Goal: Task Accomplishment & Management: Manage account settings

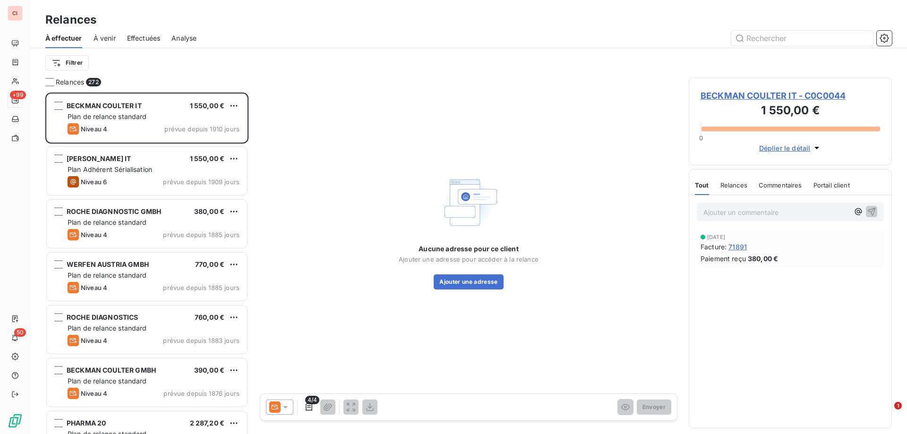
scroll to position [334, 196]
click at [149, 38] on span "Effectuées" at bounding box center [144, 38] width 34 height 9
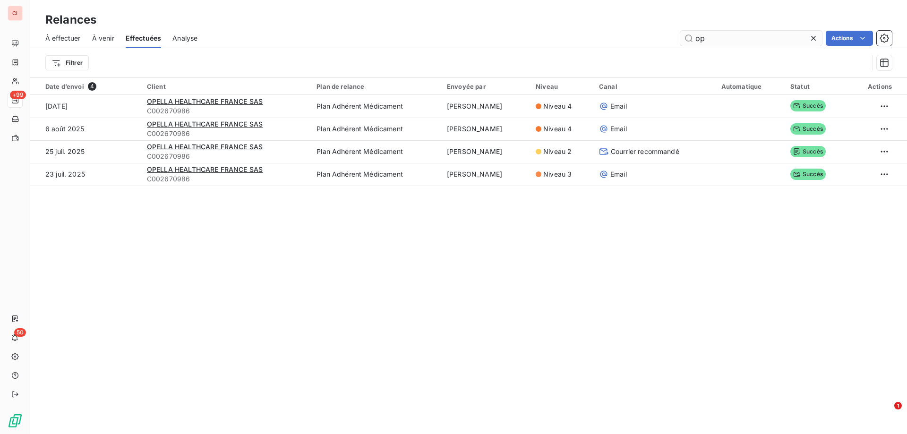
type input "o"
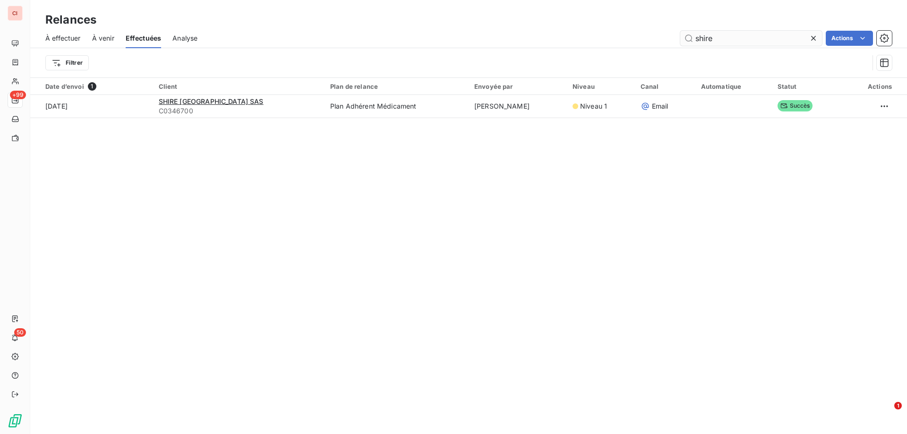
type input "shire"
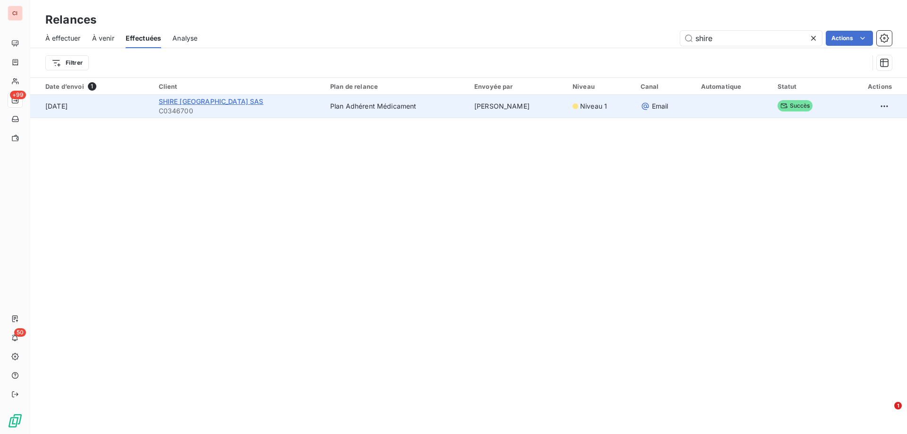
click at [217, 101] on span "SHIRE [GEOGRAPHIC_DATA] SAS" at bounding box center [211, 101] width 105 height 8
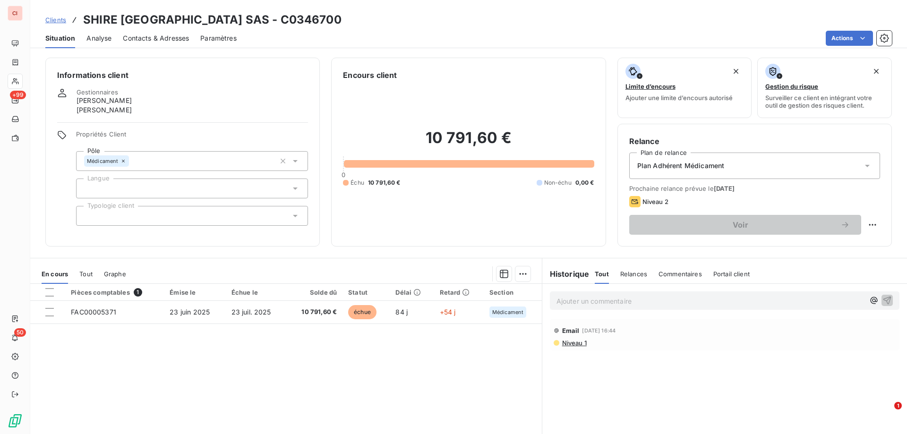
click at [172, 36] on span "Contacts & Adresses" at bounding box center [156, 38] width 66 height 9
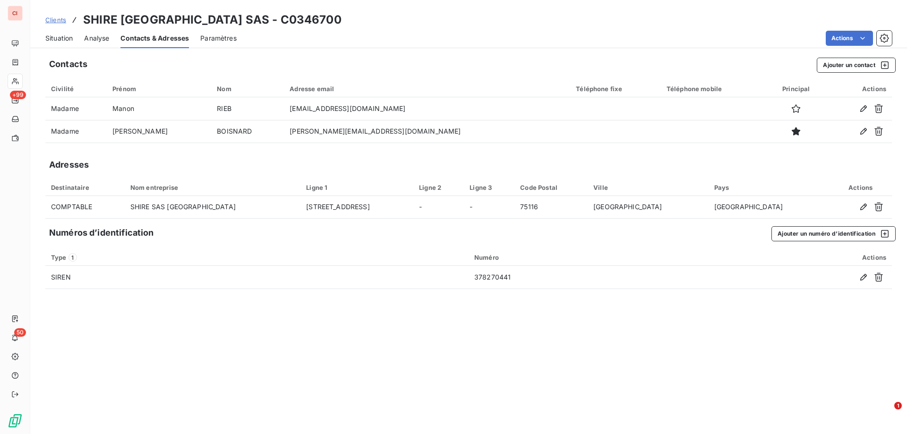
click at [61, 37] on span "Situation" at bounding box center [58, 38] width 27 height 9
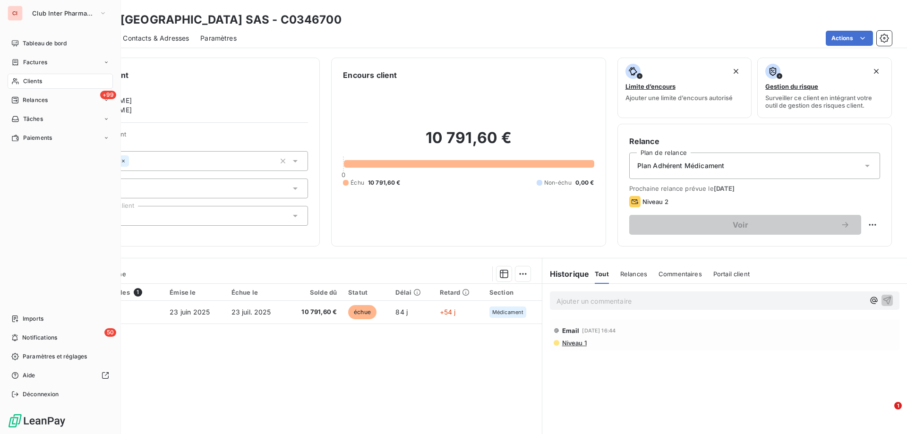
click at [12, 78] on icon at bounding box center [15, 81] width 8 height 8
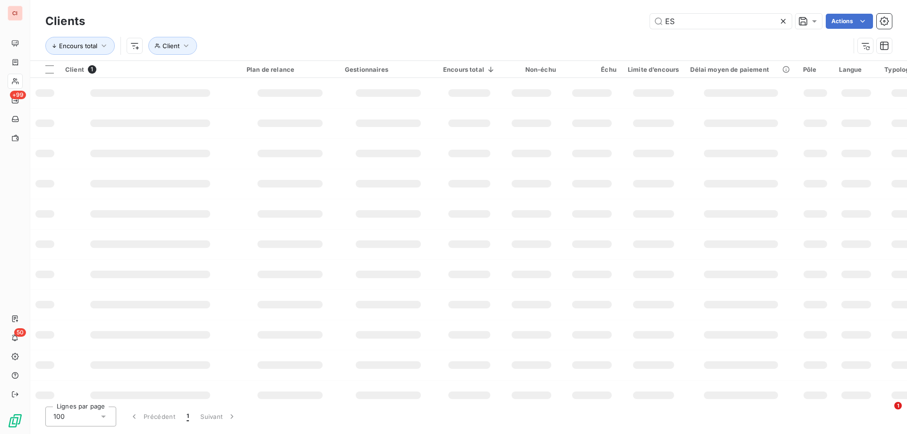
type input "E"
type input "viiv"
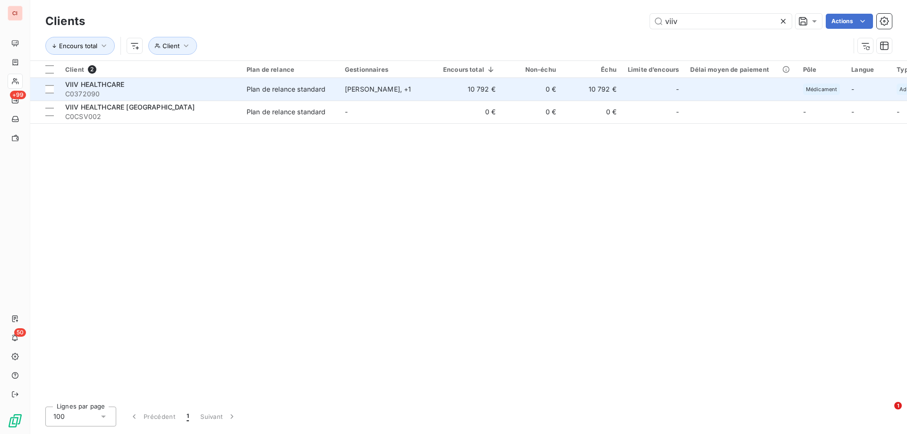
click at [303, 91] on div "Plan de relance standard" at bounding box center [286, 89] width 79 height 9
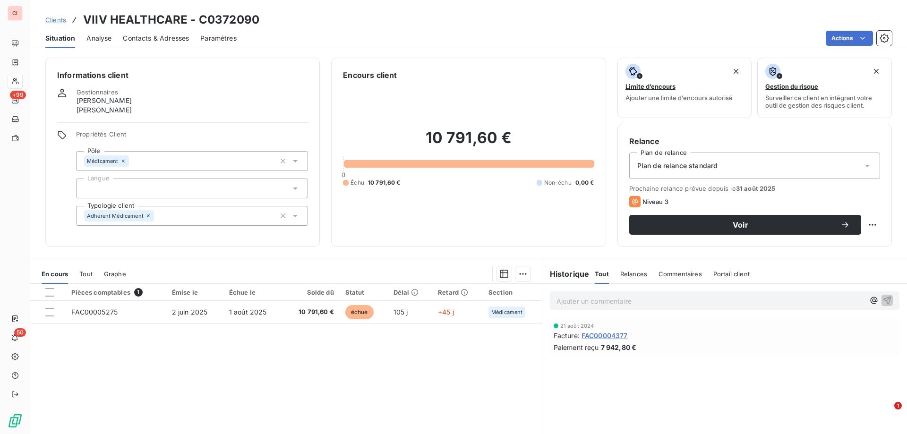
click at [183, 35] on span "Contacts & Adresses" at bounding box center [156, 38] width 66 height 9
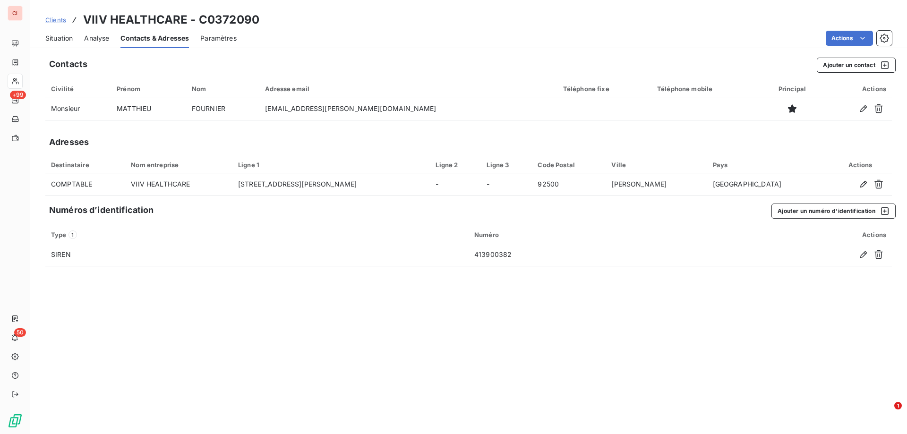
click at [162, 35] on span "Contacts & Adresses" at bounding box center [154, 38] width 68 height 9
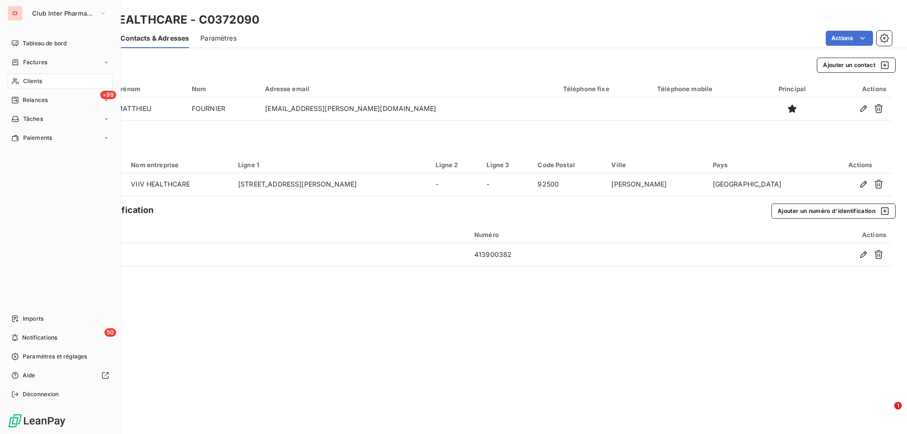
click at [39, 77] on span "Clients" at bounding box center [32, 81] width 19 height 9
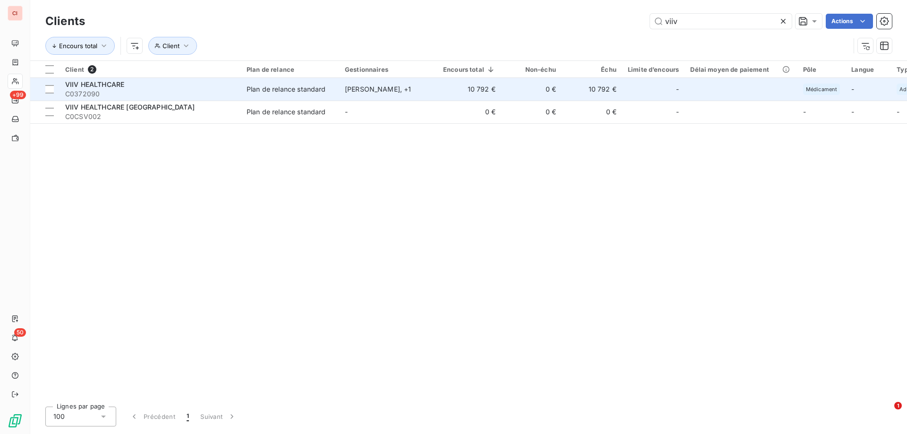
click at [379, 86] on div "[PERSON_NAME] , + 1" at bounding box center [388, 89] width 87 height 9
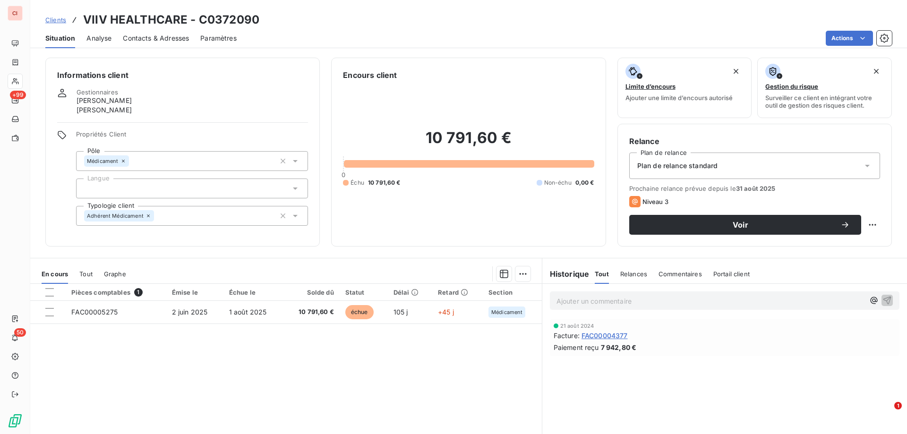
click at [53, 21] on span "Clients" at bounding box center [55, 20] width 21 height 8
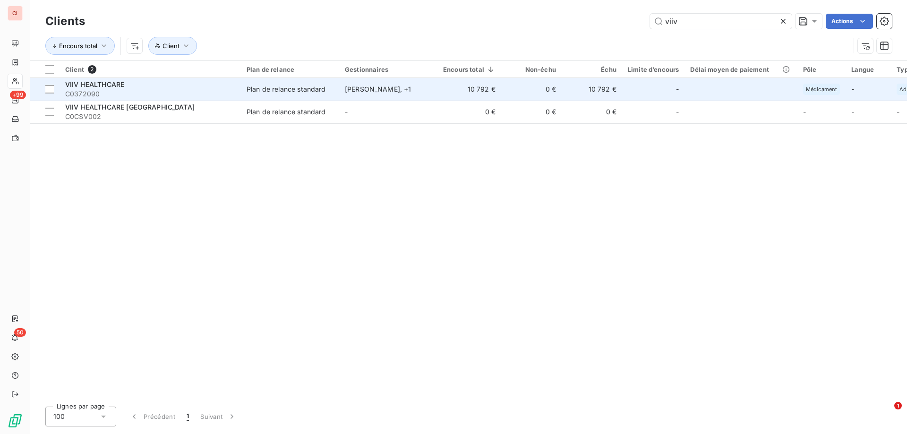
click at [289, 89] on div "Plan de relance standard" at bounding box center [286, 89] width 79 height 9
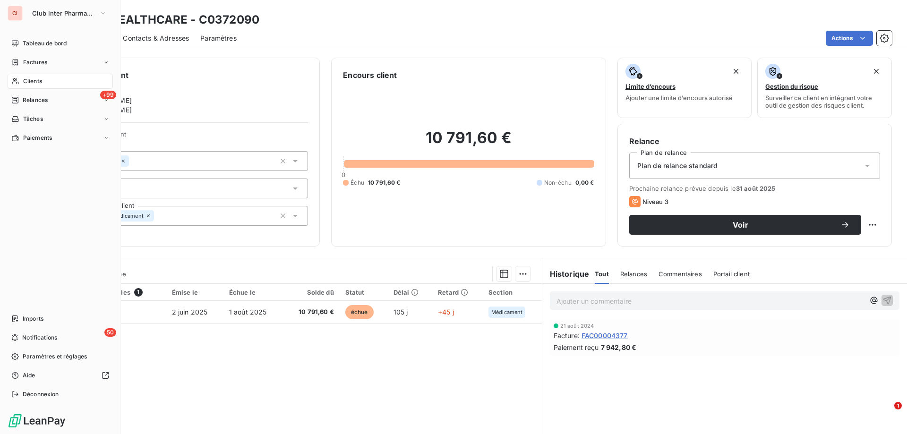
click at [35, 78] on span "Clients" at bounding box center [32, 81] width 19 height 9
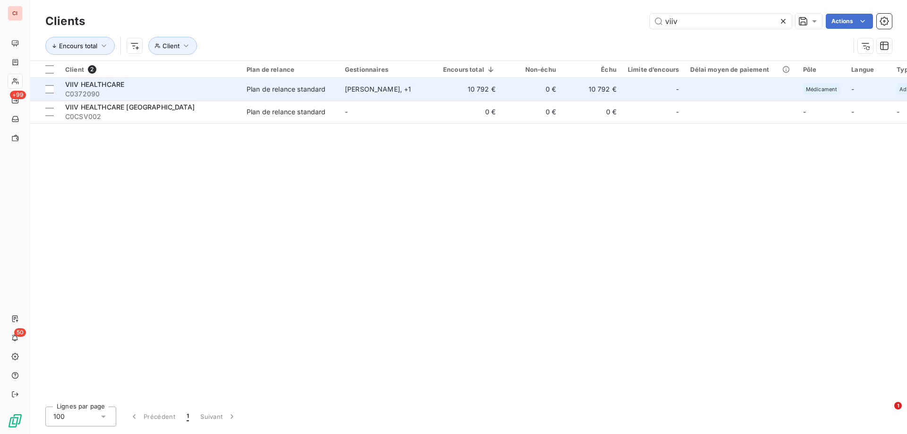
click at [306, 89] on div "Plan de relance standard" at bounding box center [286, 89] width 79 height 9
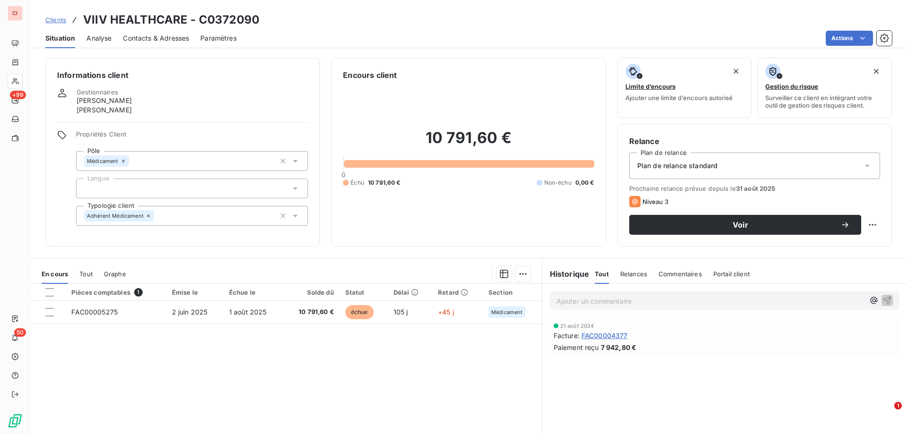
click at [170, 38] on span "Contacts & Adresses" at bounding box center [156, 38] width 66 height 9
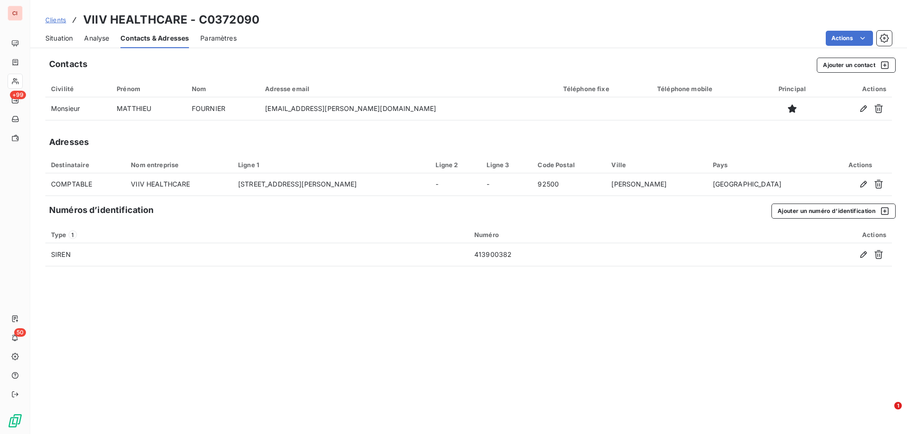
click at [55, 39] on span "Situation" at bounding box center [58, 38] width 27 height 9
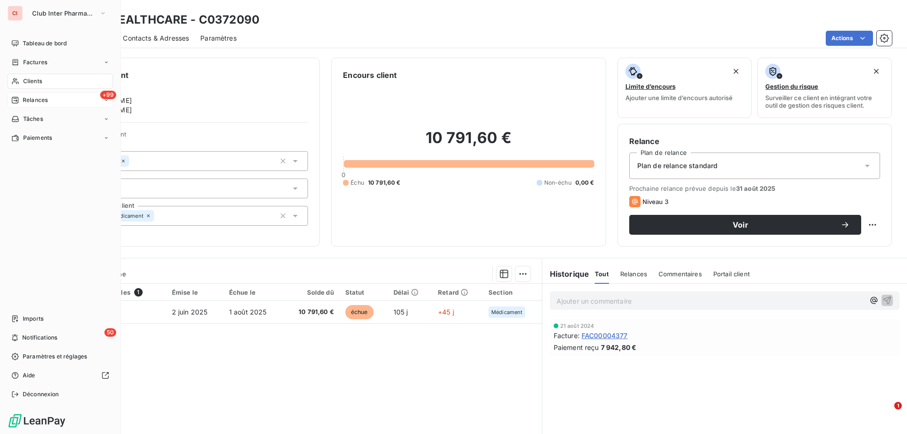
click at [27, 100] on span "Relances" at bounding box center [35, 100] width 25 height 9
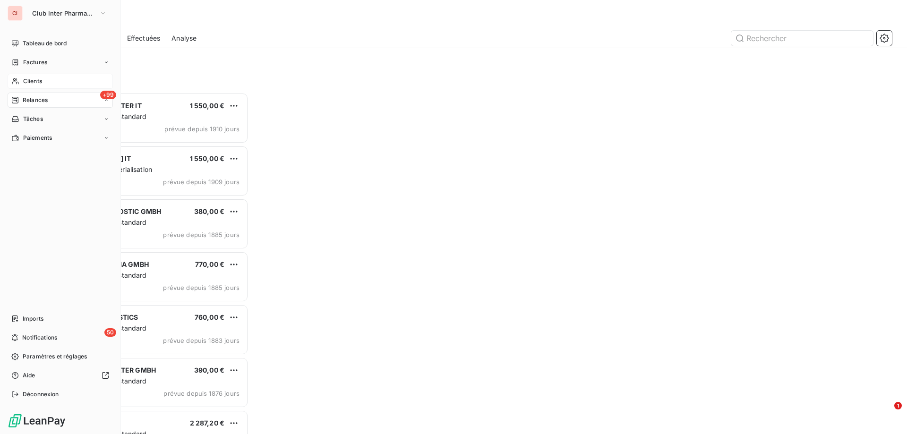
scroll to position [334, 196]
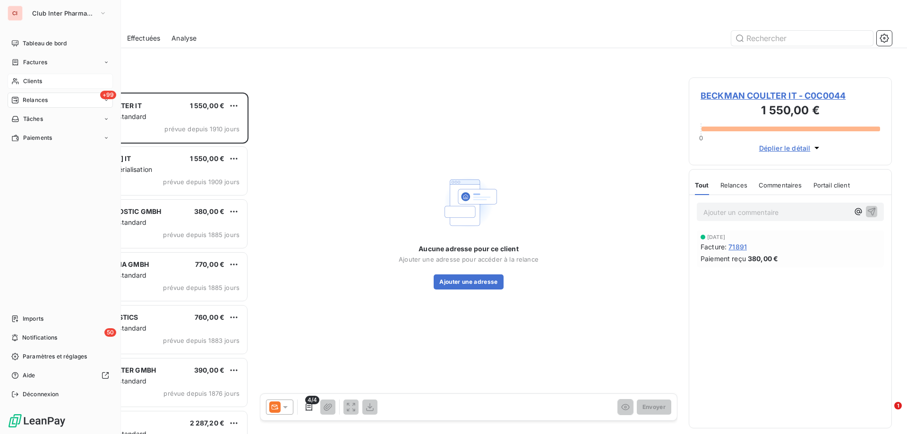
click at [25, 79] on span "Clients" at bounding box center [32, 81] width 19 height 9
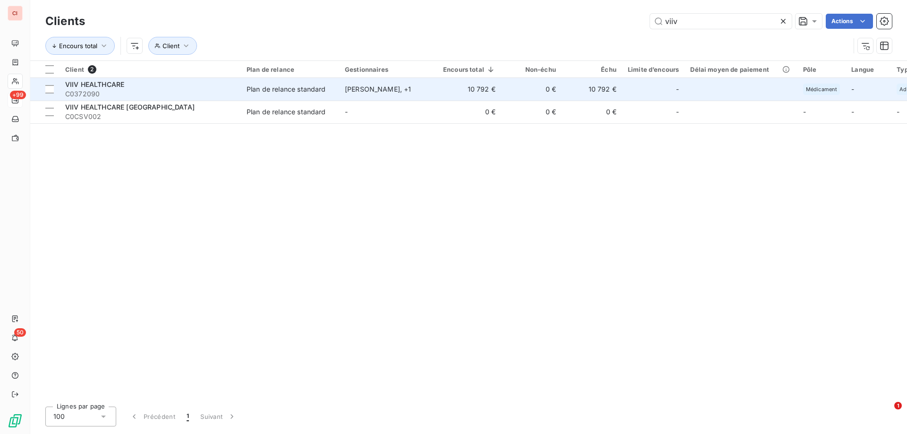
click at [309, 85] on div "Plan de relance standard" at bounding box center [286, 89] width 79 height 9
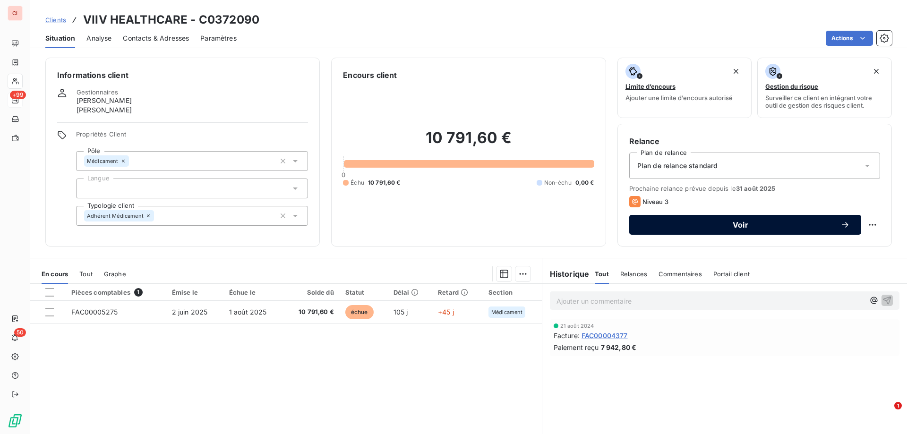
click at [695, 223] on span "Voir" at bounding box center [740, 225] width 200 height 8
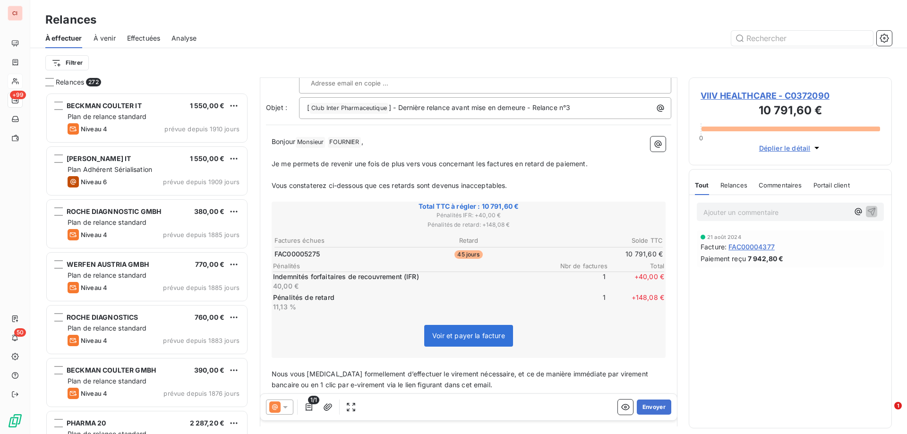
scroll to position [77, 0]
click at [288, 409] on icon at bounding box center [285, 406] width 9 height 9
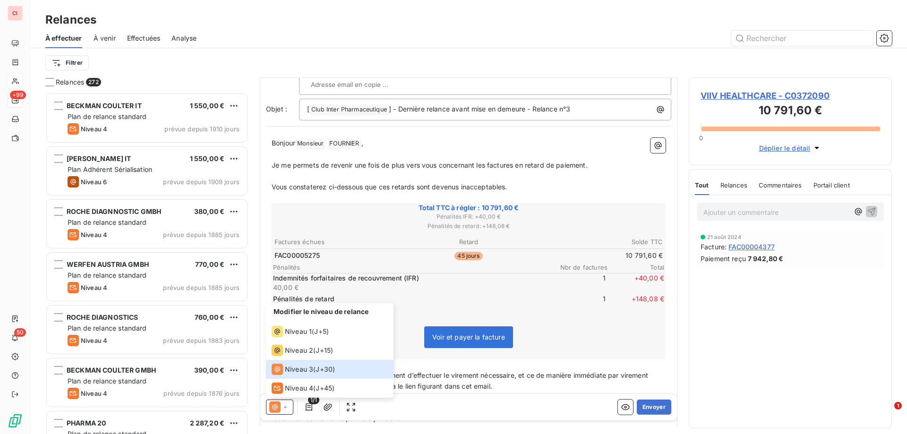
click at [772, 72] on div "Filtrer" at bounding box center [468, 62] width 846 height 29
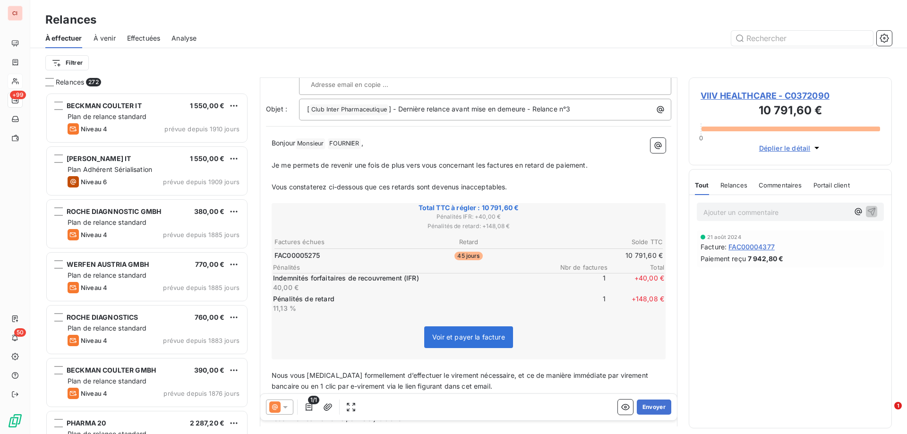
click at [772, 97] on span "VIIV HEALTHCARE - C0372090" at bounding box center [789, 95] width 179 height 13
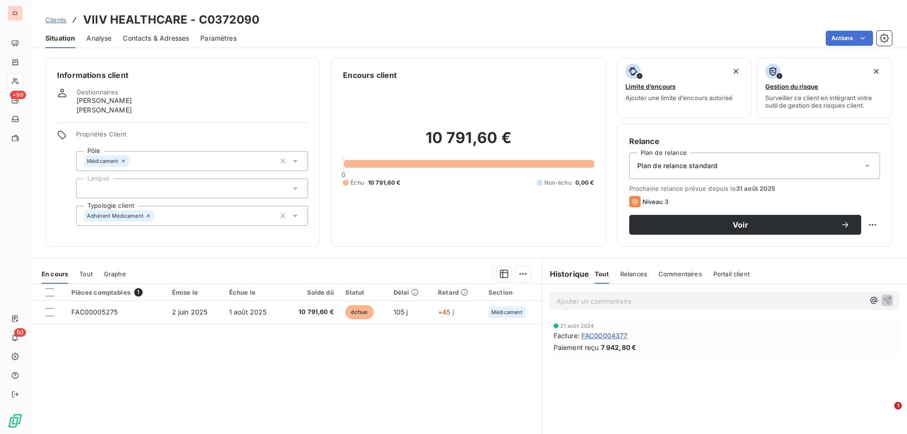
click at [863, 166] on icon at bounding box center [866, 165] width 9 height 9
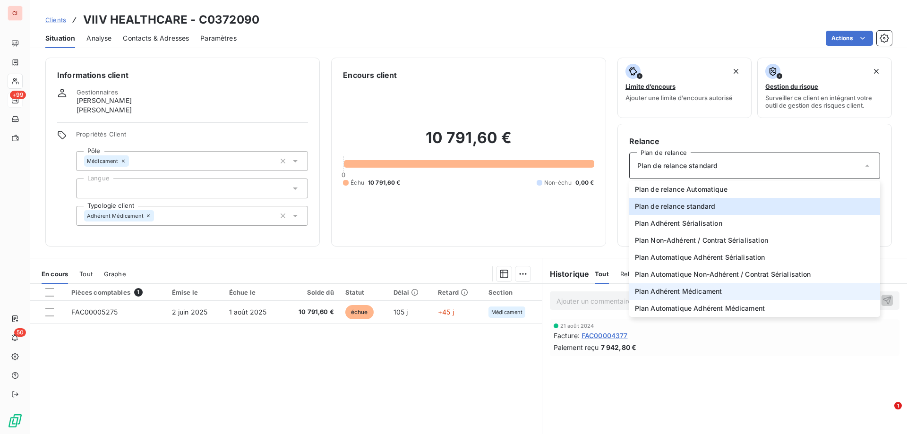
click at [697, 289] on span "Plan Adhérent Médicament" at bounding box center [678, 291] width 87 height 9
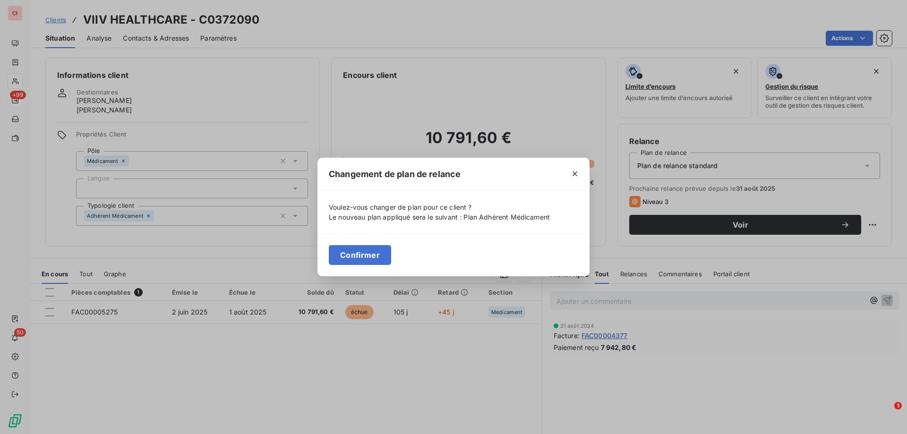
click at [378, 254] on button "Confirmer" at bounding box center [360, 255] width 62 height 20
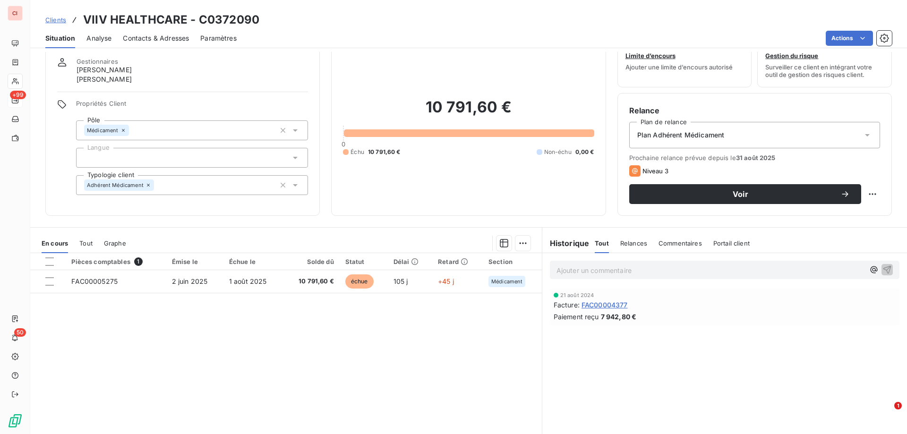
scroll to position [47, 0]
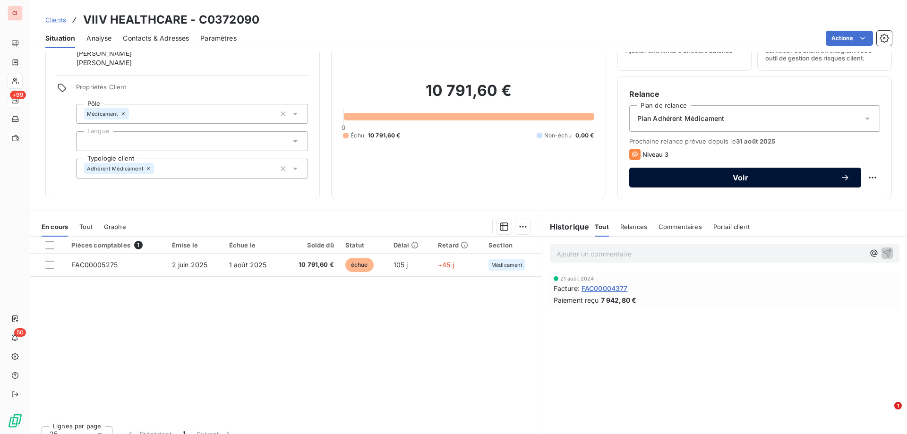
click at [706, 170] on button "Voir" at bounding box center [745, 178] width 232 height 20
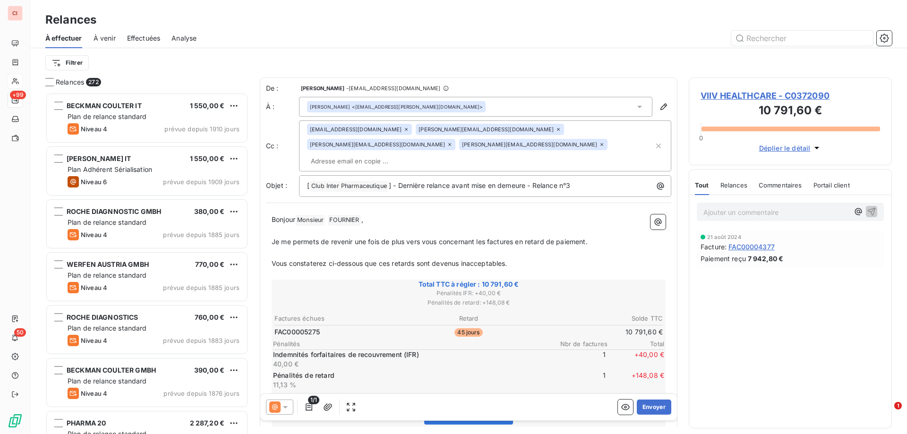
scroll to position [334, 196]
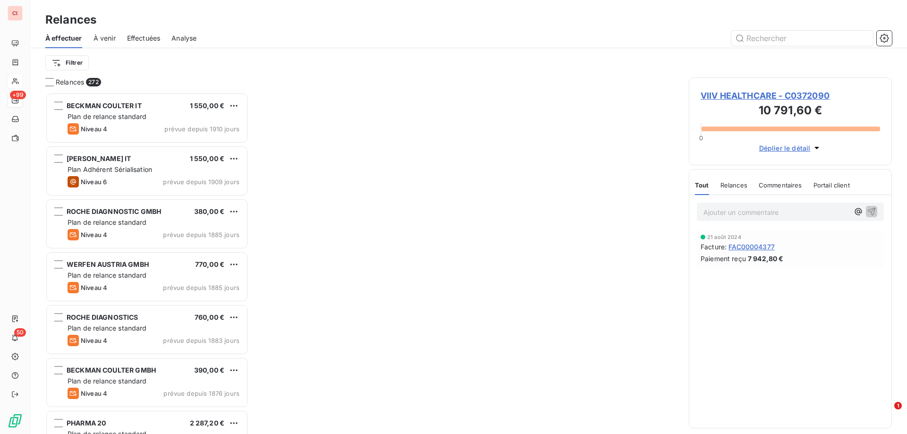
click at [780, 94] on span "VIIV HEALTHCARE - C0372090" at bounding box center [789, 95] width 179 height 13
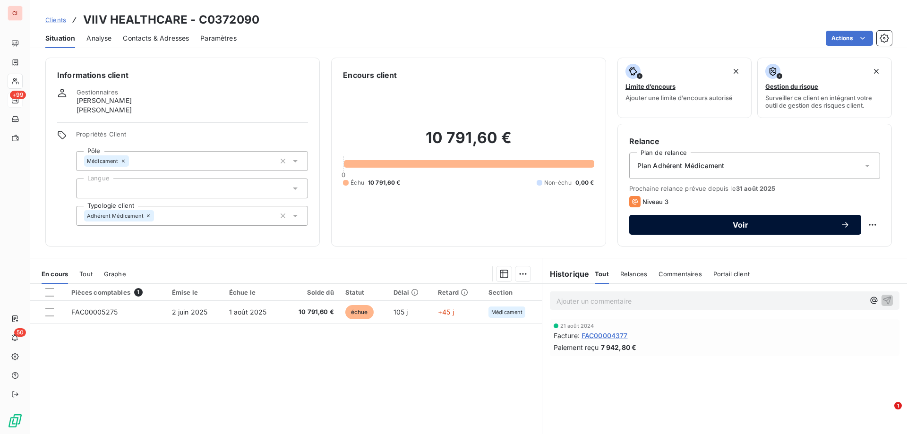
click at [768, 223] on span "Voir" at bounding box center [740, 225] width 200 height 8
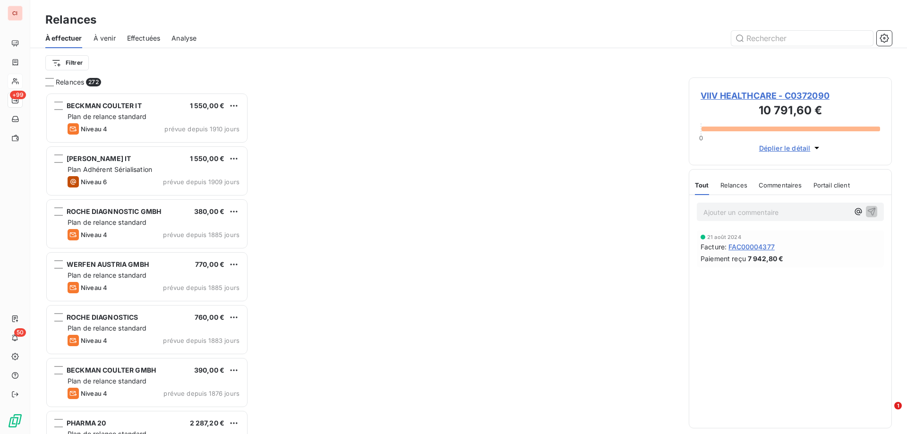
scroll to position [334, 196]
click at [786, 94] on span "VIIV HEALTHCARE - C0372090" at bounding box center [789, 95] width 179 height 13
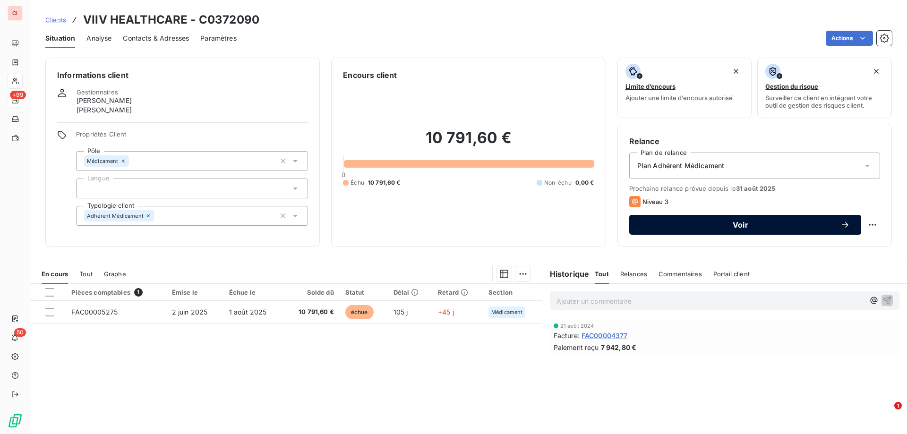
click at [844, 228] on button "Voir" at bounding box center [745, 225] width 232 height 20
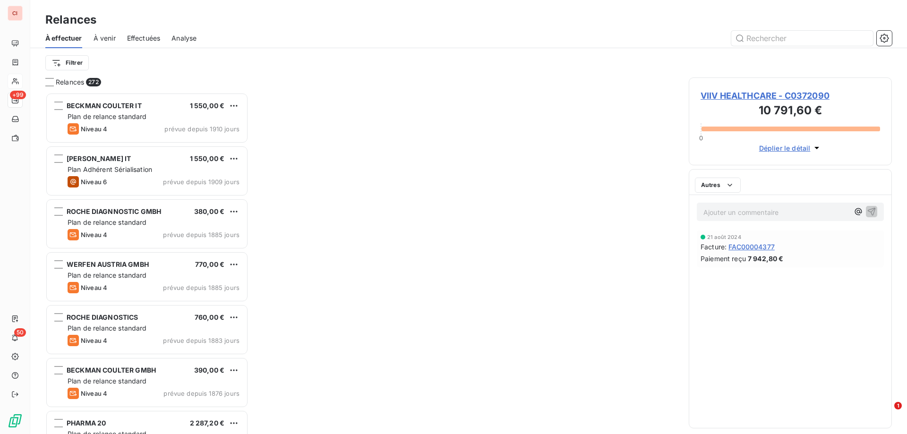
scroll to position [334, 196]
click at [766, 93] on span "VIIV HEALTHCARE - C0372090" at bounding box center [789, 95] width 179 height 13
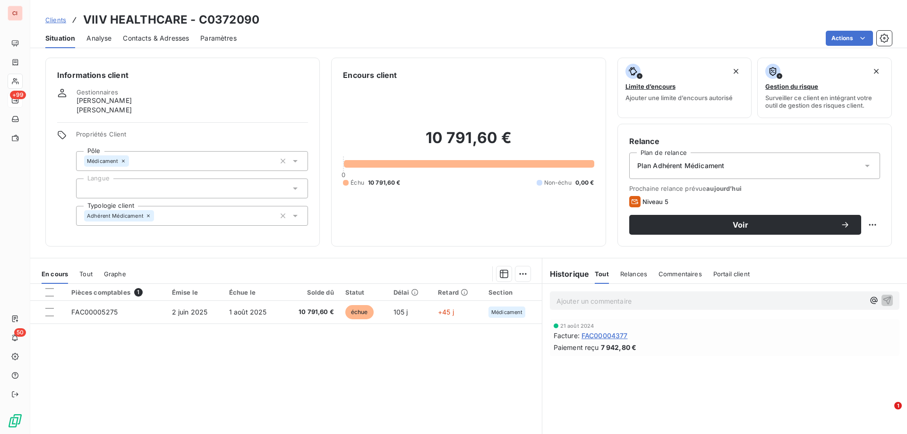
click at [654, 202] on span "Niveau 5" at bounding box center [655, 202] width 26 height 8
click at [860, 221] on html "CI +99 50 Clients VIIV HEALTHCARE - C0372090 Situation Analyse Contacts & Adres…" at bounding box center [453, 217] width 907 height 434
click at [837, 248] on div "Replanifier cette action" at bounding box center [826, 245] width 85 height 15
select select "8"
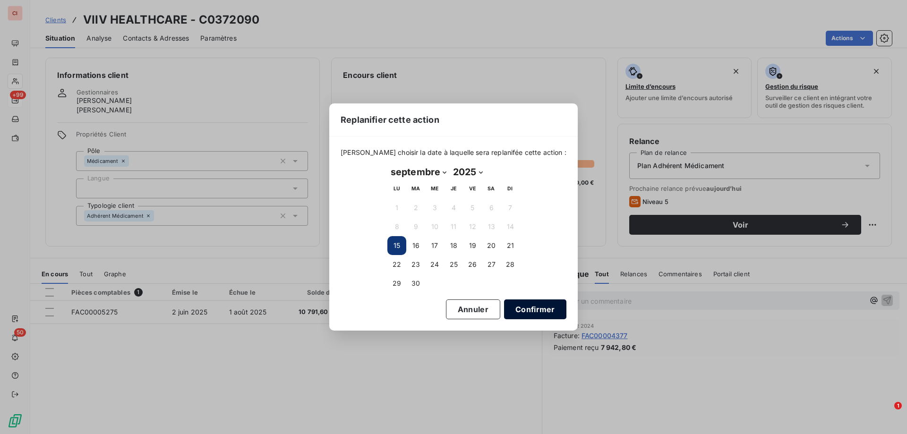
click at [542, 309] on button "Confirmer" at bounding box center [535, 309] width 62 height 20
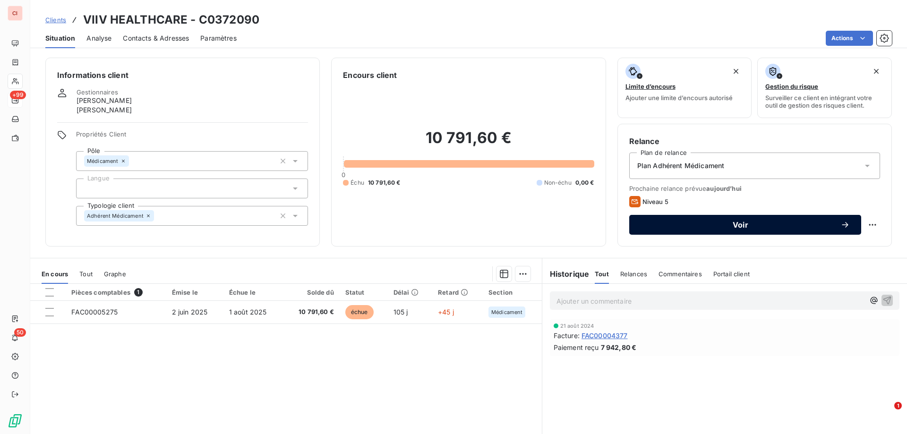
click at [703, 227] on span "Voir" at bounding box center [740, 225] width 200 height 8
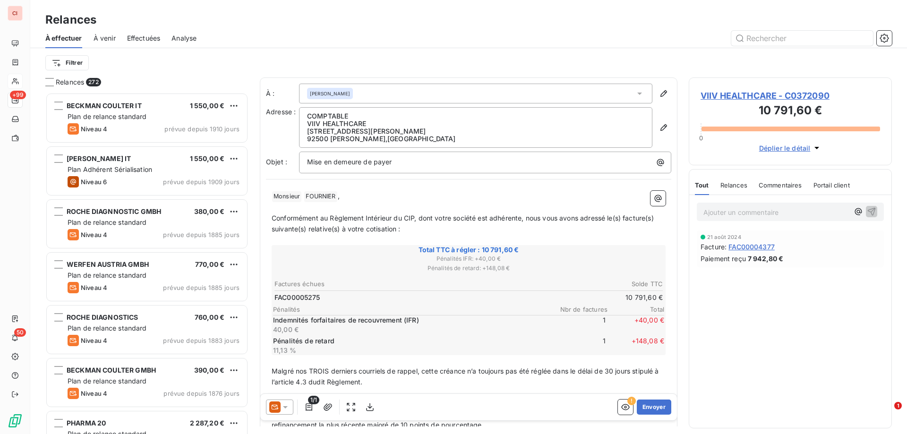
scroll to position [142, 0]
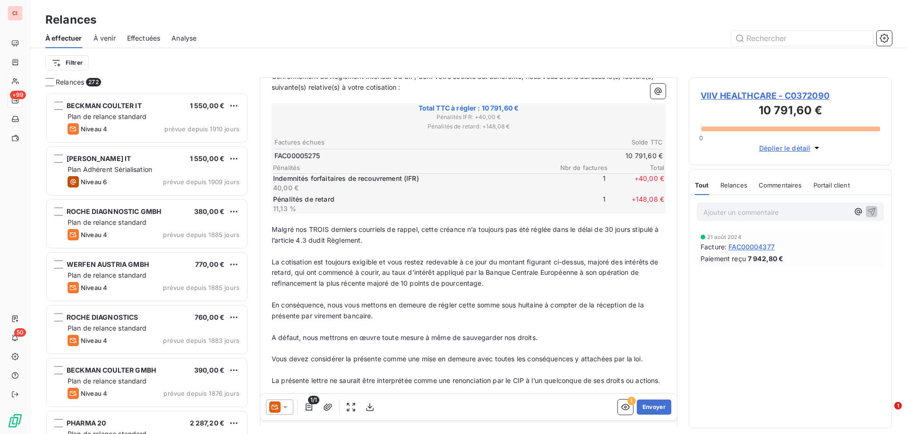
click at [327, 230] on span "Malgré nos TROIS derniers courriels de rappel, cette créance n’a toujours pas é…" at bounding box center [466, 234] width 389 height 19
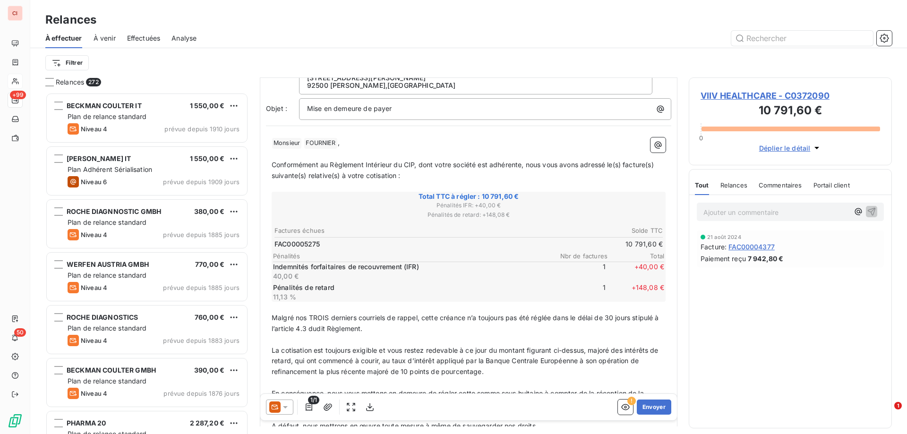
scroll to position [48, 0]
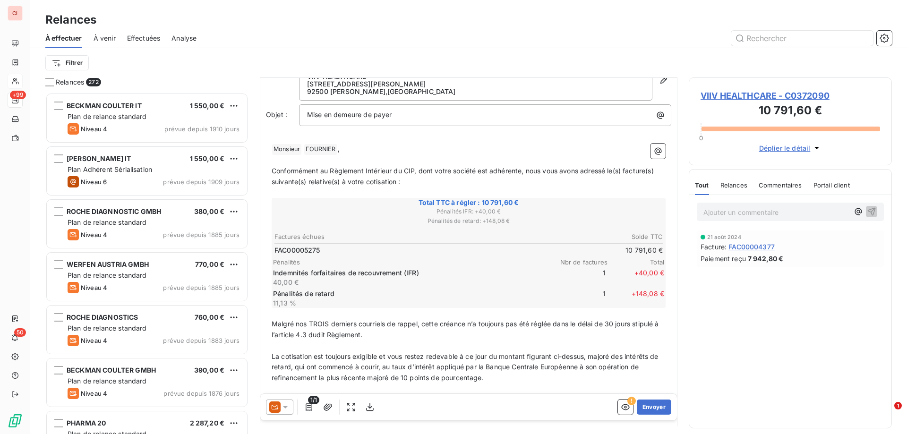
click at [286, 411] on icon at bounding box center [285, 406] width 9 height 9
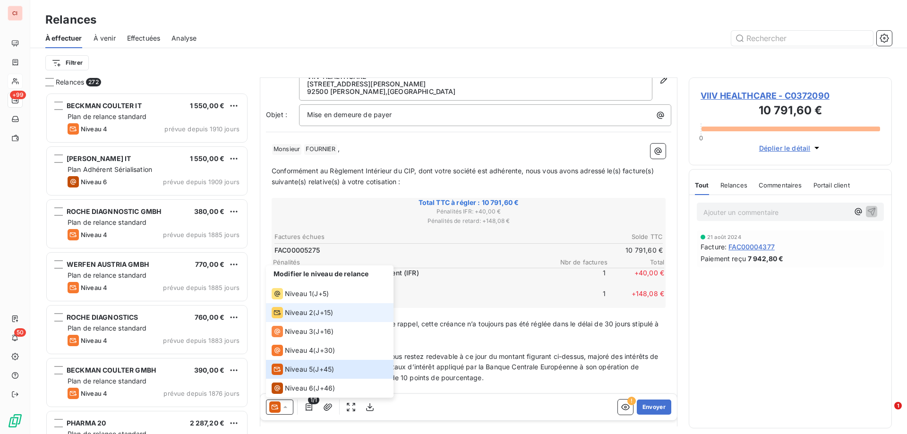
click at [301, 314] on span "Niveau 2" at bounding box center [299, 312] width 28 height 9
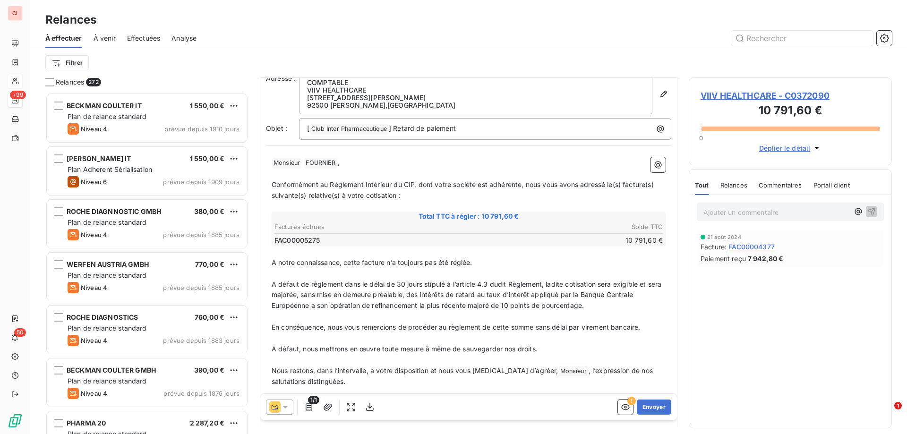
scroll to position [76, 0]
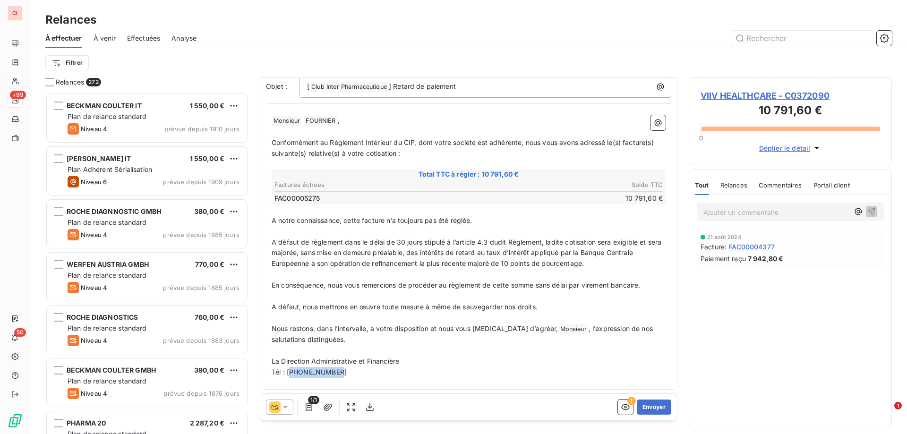
drag, startPoint x: 335, startPoint y: 371, endPoint x: 291, endPoint y: 373, distance: 44.4
click at [291, 373] on span "Tél : [PHONE_NUMBER]" at bounding box center [309, 372] width 75 height 8
click at [343, 372] on p "Tél : [PHONE_NUMBER]" at bounding box center [469, 372] width 394 height 11
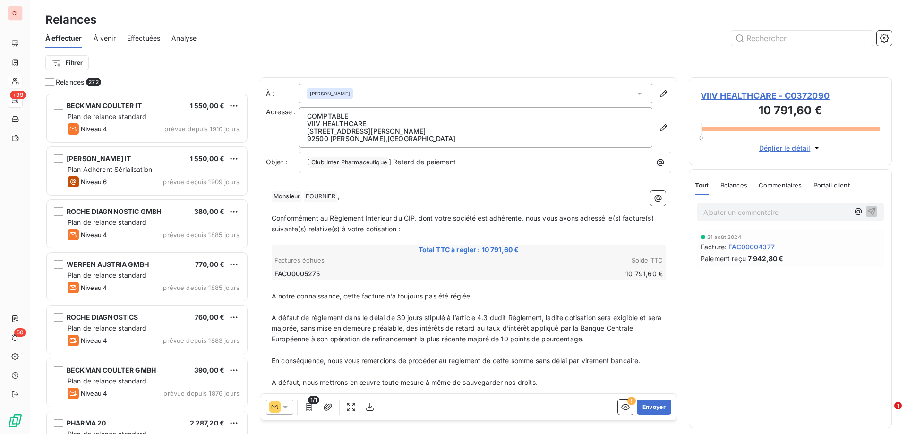
click at [289, 411] on icon at bounding box center [285, 406] width 9 height 9
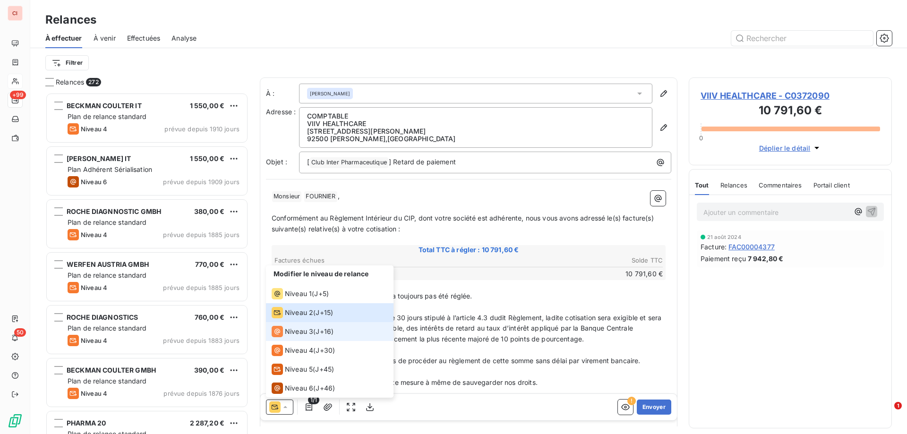
click at [293, 329] on span "Niveau 3" at bounding box center [299, 331] width 28 height 9
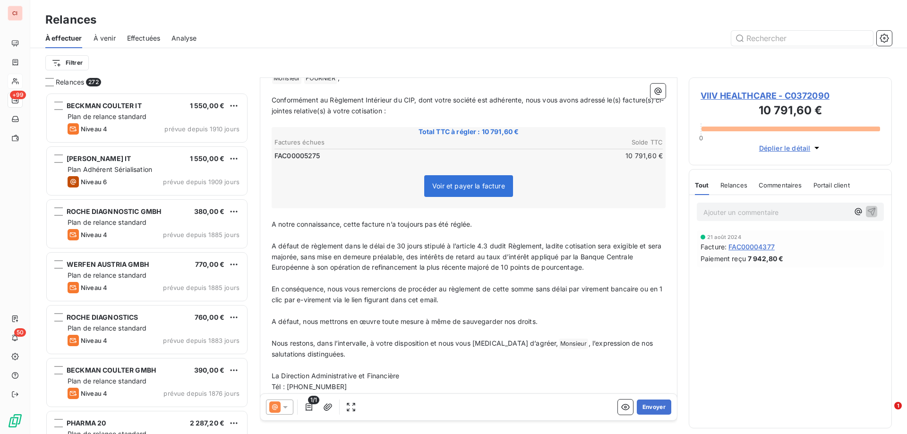
scroll to position [144, 0]
click at [642, 401] on button "Envoyer" at bounding box center [654, 407] width 34 height 15
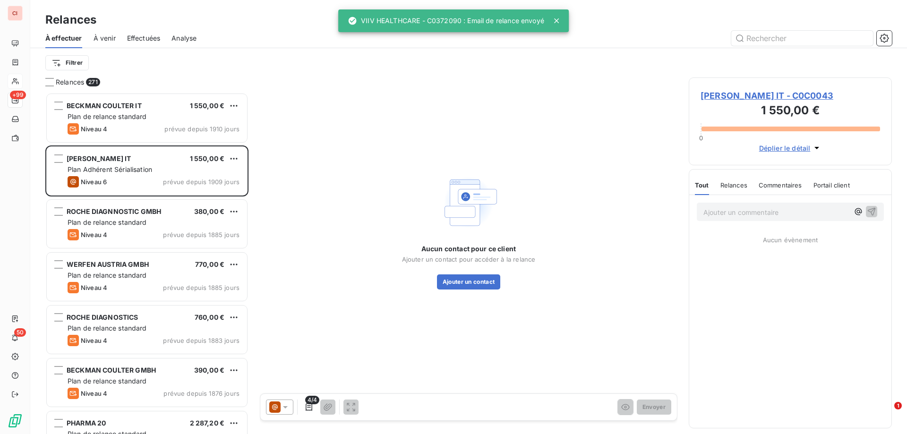
click at [291, 410] on div at bounding box center [279, 407] width 27 height 15
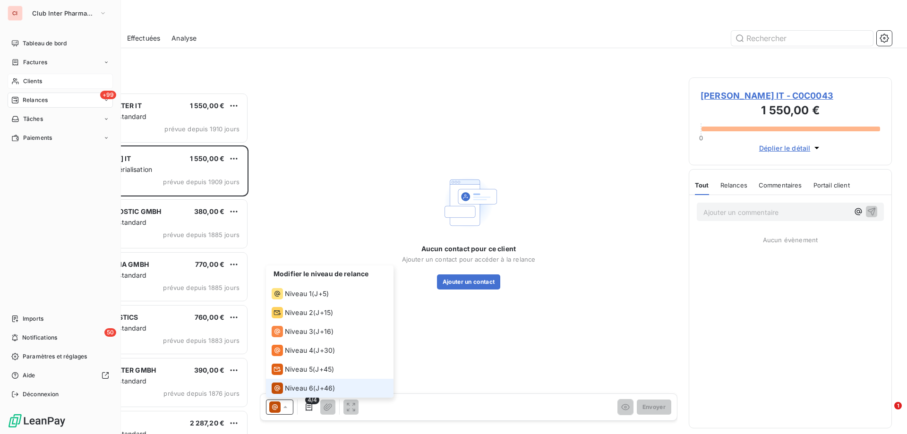
click at [34, 82] on span "Clients" at bounding box center [32, 81] width 19 height 9
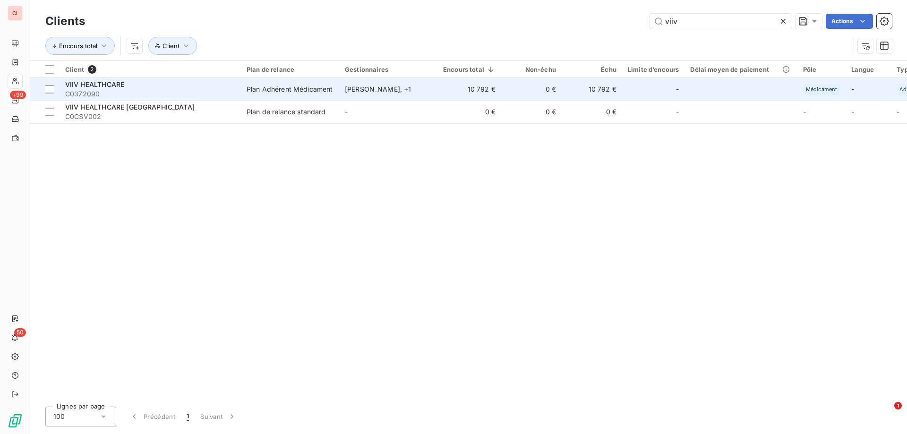
click at [368, 93] on div "[PERSON_NAME] , + 1" at bounding box center [388, 89] width 87 height 9
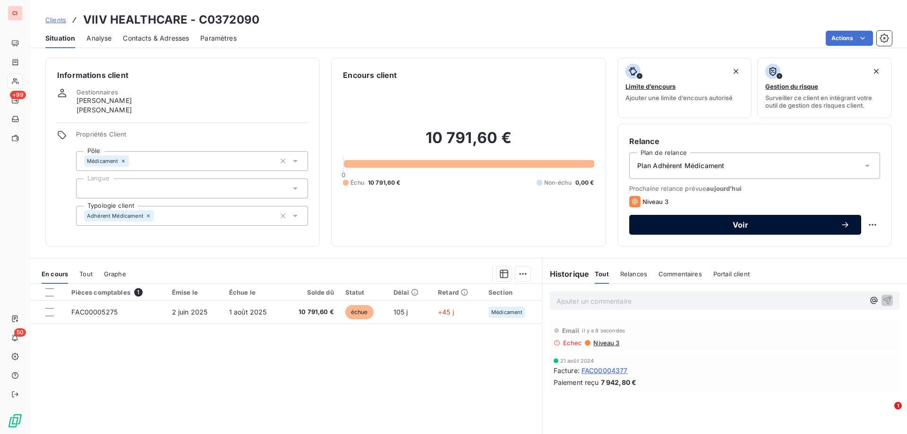
click at [826, 221] on span "Voir" at bounding box center [740, 225] width 200 height 8
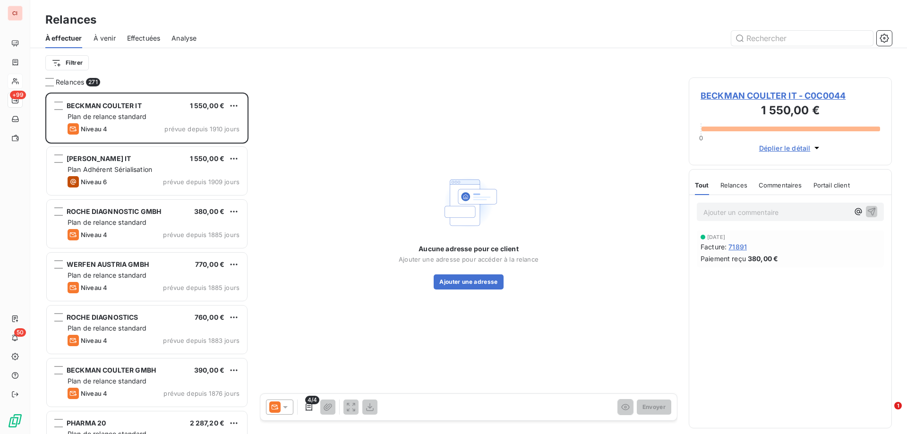
scroll to position [334, 196]
click at [288, 410] on icon at bounding box center [285, 406] width 9 height 9
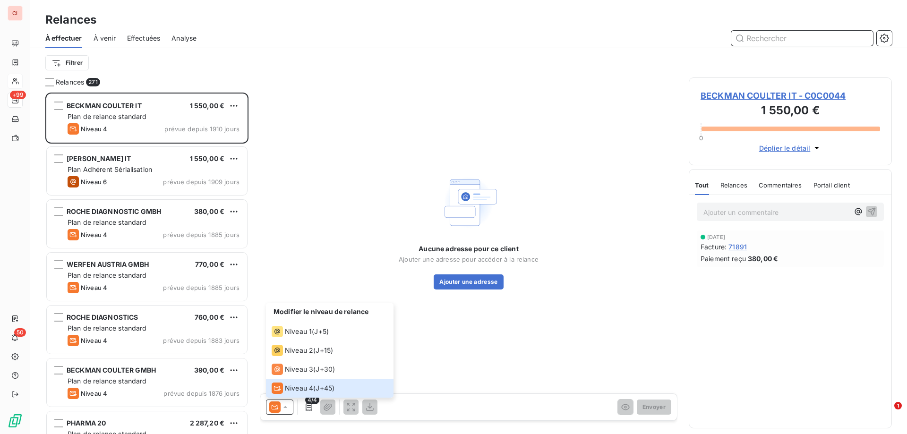
click at [775, 38] on input "text" at bounding box center [802, 38] width 142 height 15
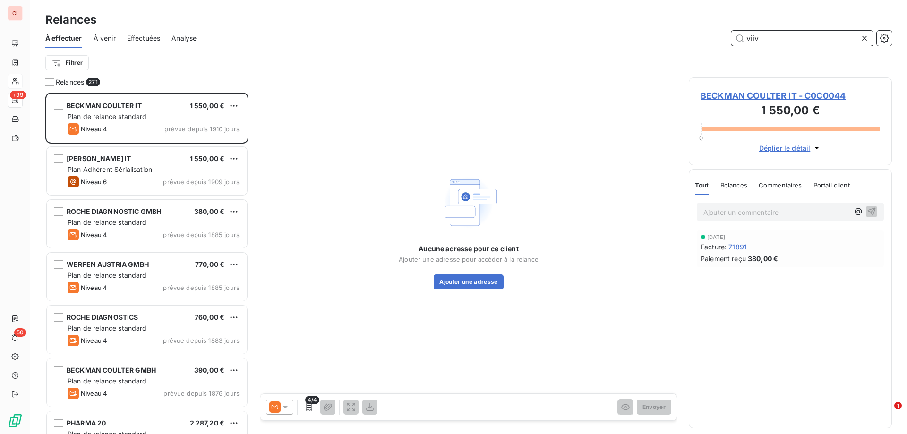
type input "viiv"
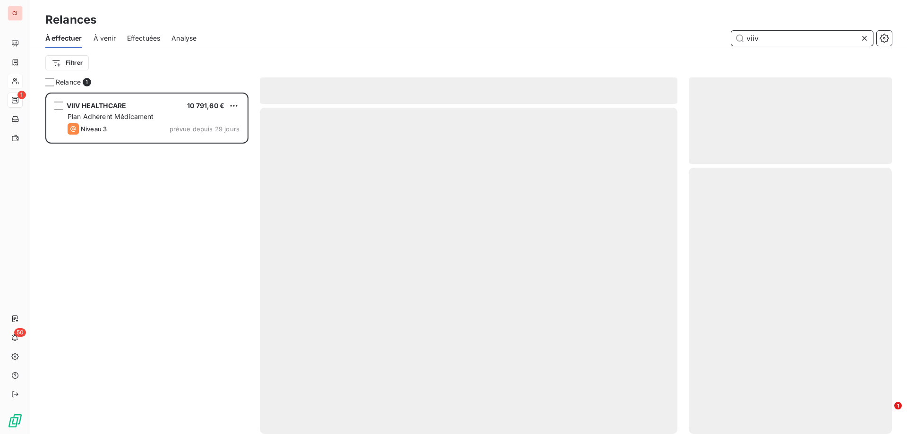
scroll to position [334, 196]
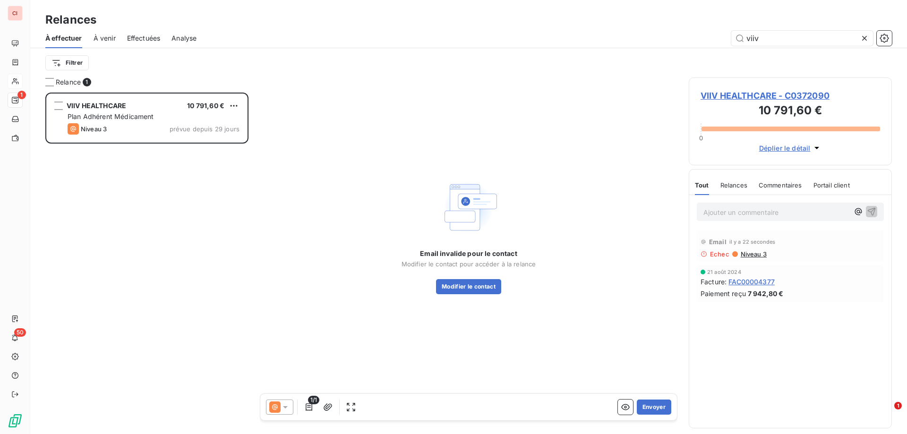
click at [758, 99] on span "VIIV HEALTHCARE - C0372090" at bounding box center [789, 95] width 179 height 13
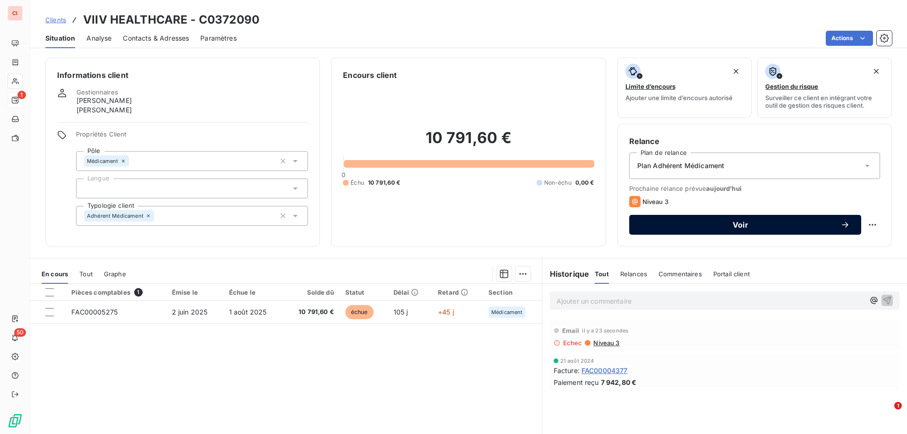
click at [840, 221] on icon "button" at bounding box center [844, 224] width 9 height 9
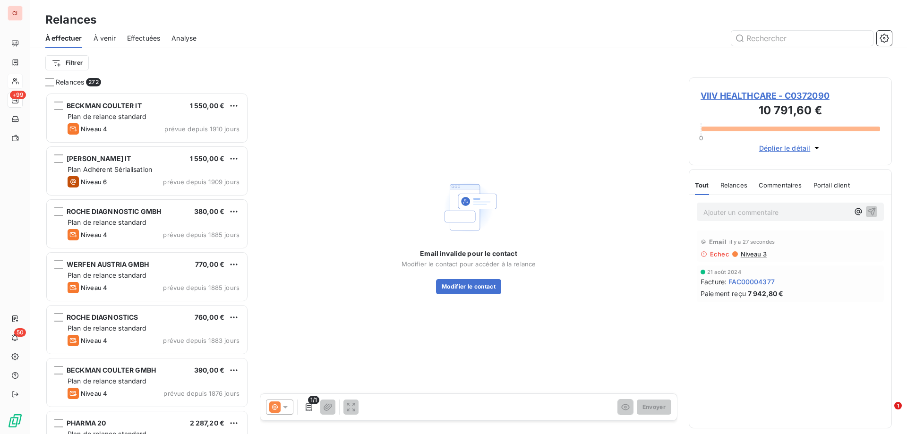
scroll to position [334, 196]
click at [485, 285] on button "Modifier le contact" at bounding box center [468, 286] width 65 height 15
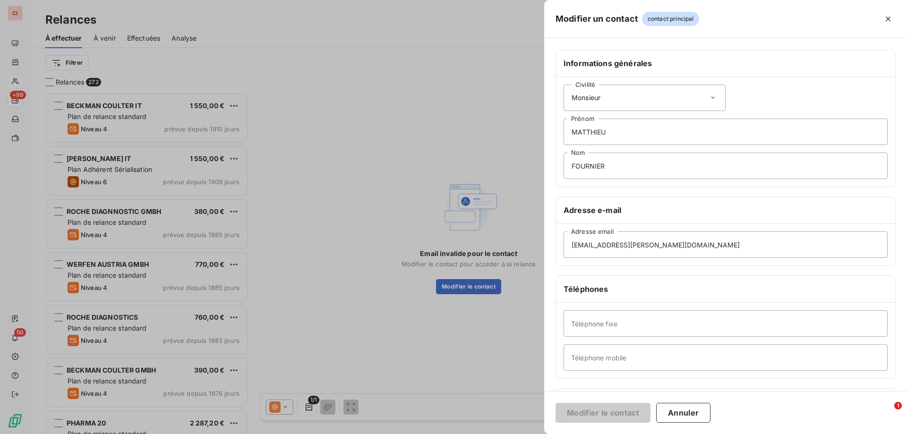
click at [17, 95] on div at bounding box center [453, 217] width 907 height 434
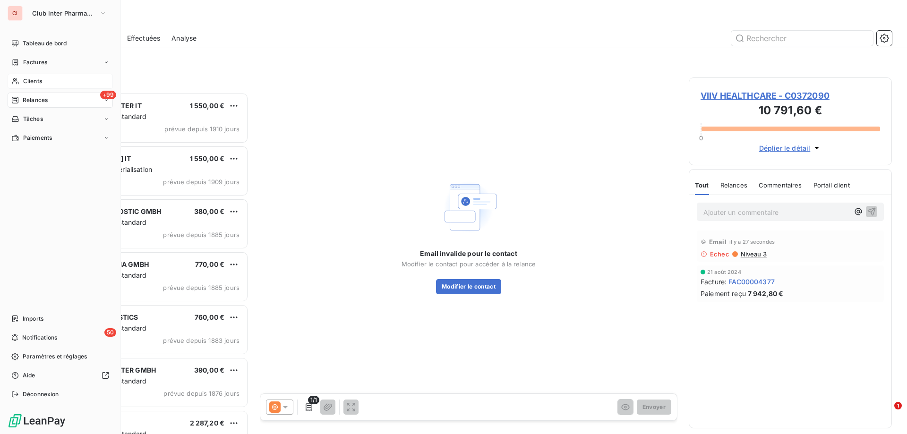
click at [26, 84] on span "Clients" at bounding box center [32, 81] width 19 height 9
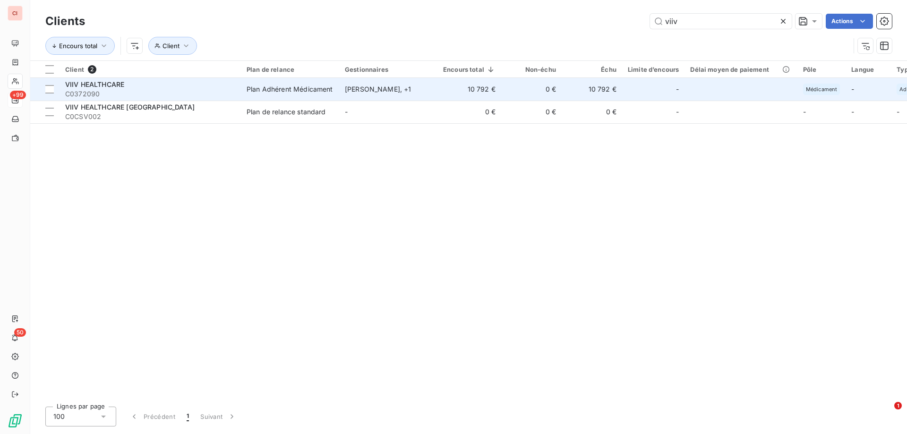
click at [292, 92] on div "Plan Adhérent Médicament" at bounding box center [290, 89] width 86 height 9
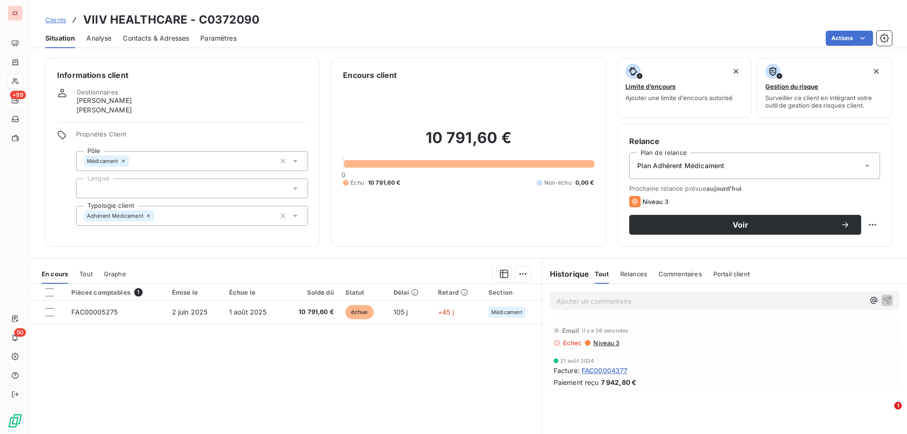
click at [140, 35] on span "Contacts & Adresses" at bounding box center [156, 38] width 66 height 9
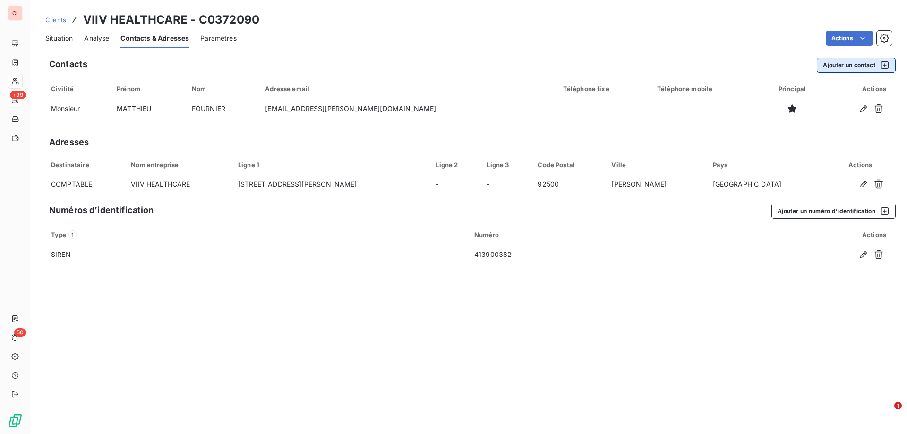
click at [833, 70] on button "Ajouter un contact" at bounding box center [856, 65] width 79 height 15
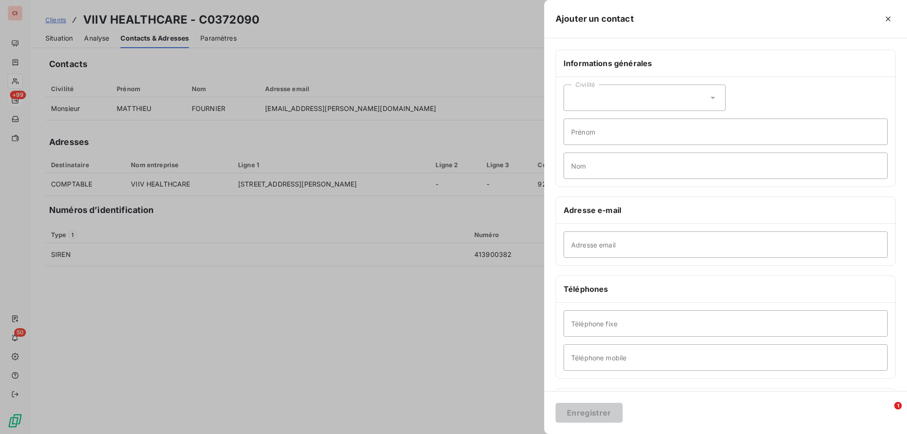
click at [628, 101] on div "Civilité" at bounding box center [644, 98] width 162 height 26
click at [615, 121] on li "Madame" at bounding box center [644, 121] width 162 height 17
click at [611, 129] on input "Prénom" at bounding box center [725, 132] width 324 height 26
type input "CELINE"
type input "FOU"
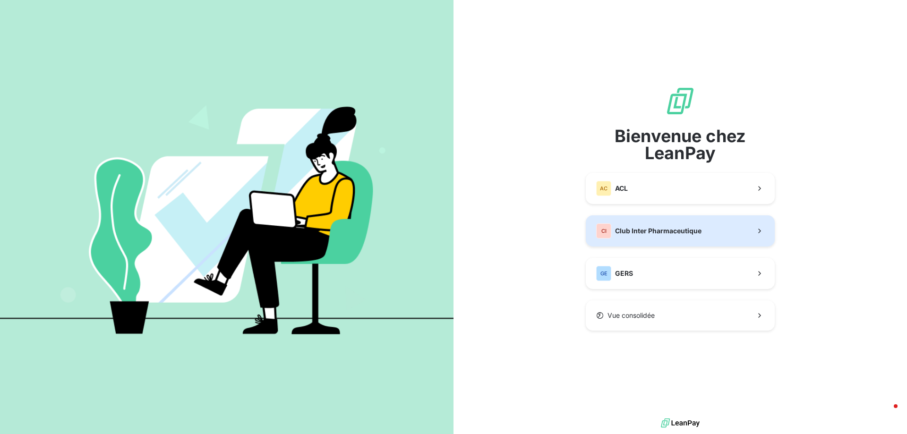
click at [644, 224] on div "CI Club Inter Pharmaceutique" at bounding box center [648, 230] width 105 height 15
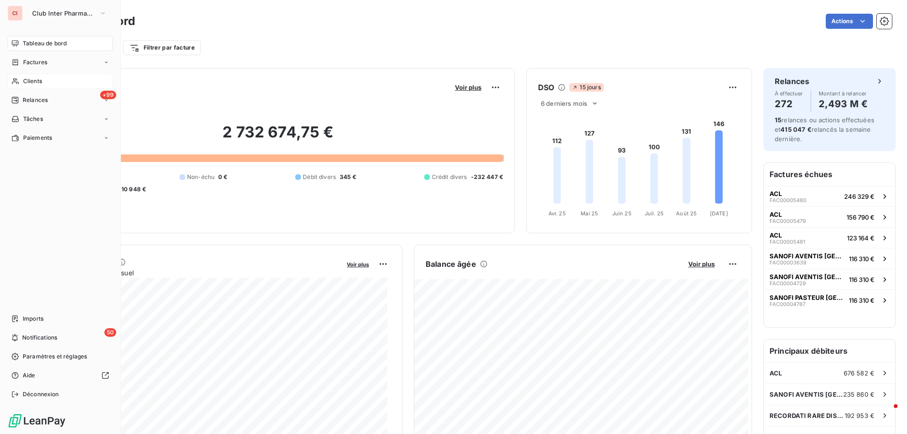
click at [28, 80] on span "Clients" at bounding box center [32, 81] width 19 height 9
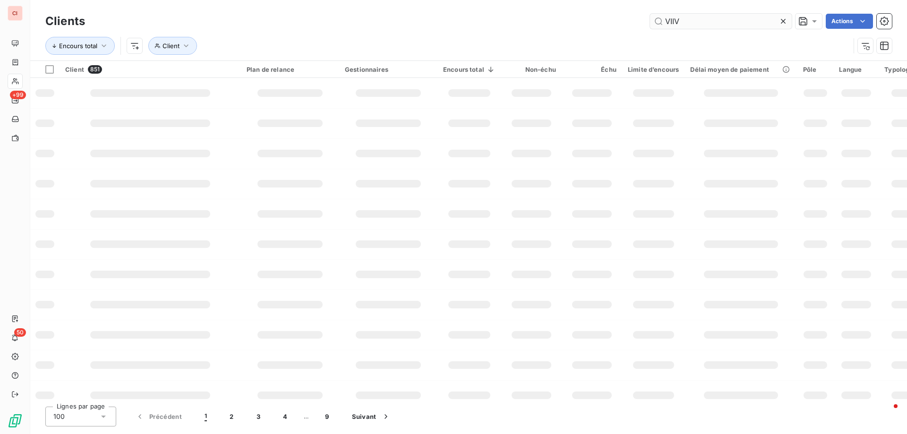
type input "VIIV"
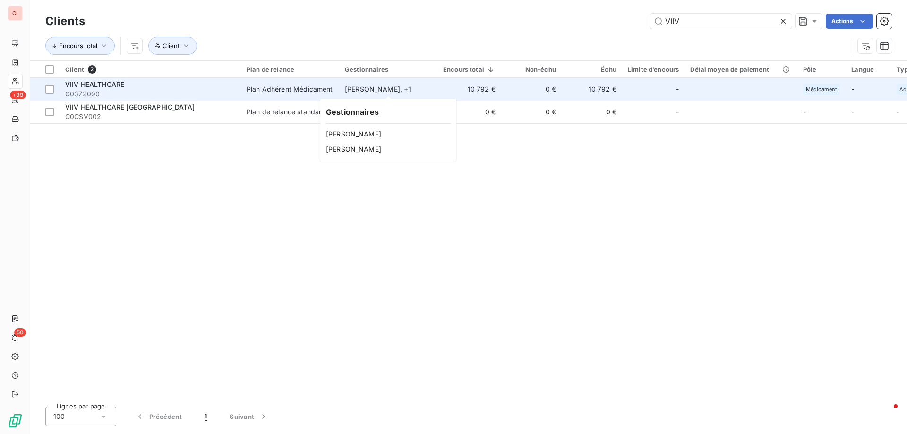
click at [349, 90] on div "[PERSON_NAME] , + 1" at bounding box center [388, 89] width 87 height 9
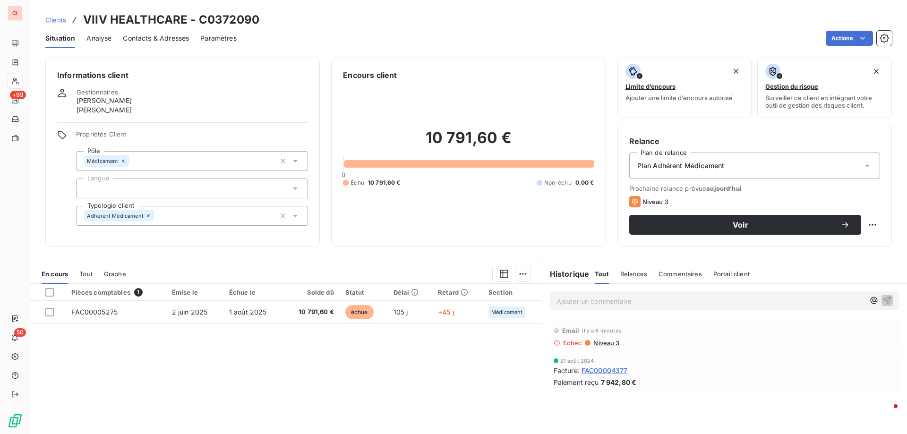
click at [138, 37] on span "Contacts & Adresses" at bounding box center [156, 38] width 66 height 9
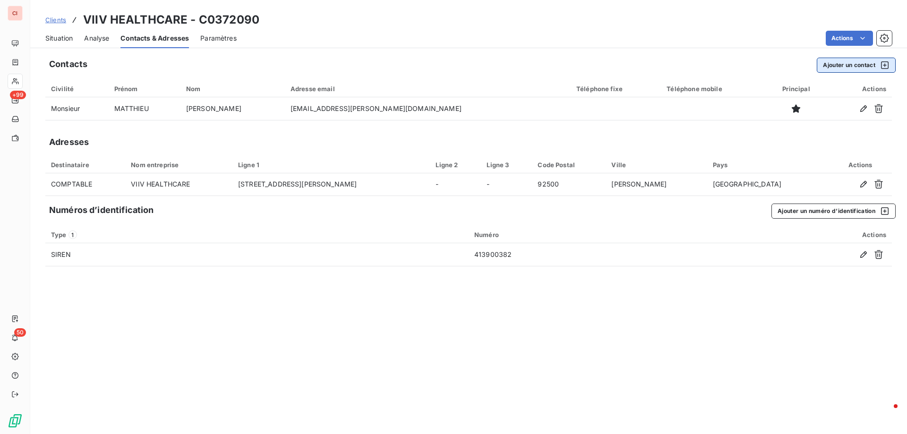
click at [865, 65] on button "Ajouter un contact" at bounding box center [856, 65] width 79 height 15
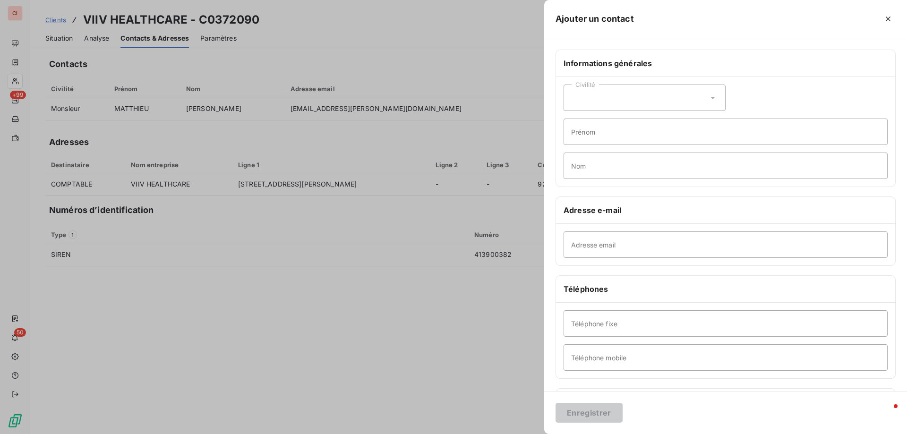
click at [673, 98] on div "Civilité" at bounding box center [644, 98] width 162 height 26
click at [577, 120] on input "radio" at bounding box center [573, 121] width 9 height 9
click at [580, 132] on input "Prénom" at bounding box center [725, 132] width 324 height 26
type input "CELINE"
type input "FOUCAULT"
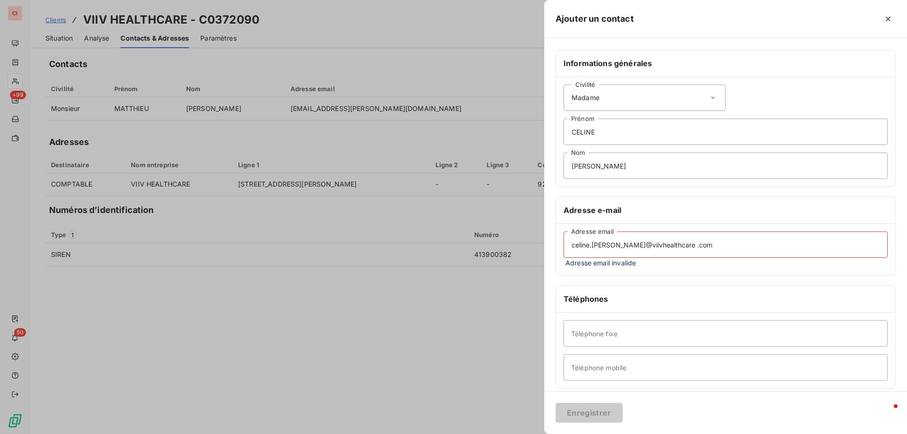
click at [594, 243] on input "celine.c.foucault@viivhealthcare .com" at bounding box center [725, 244] width 324 height 26
click at [674, 244] on input "celine.x.foucault@viivhealthcare .com" at bounding box center [725, 244] width 324 height 26
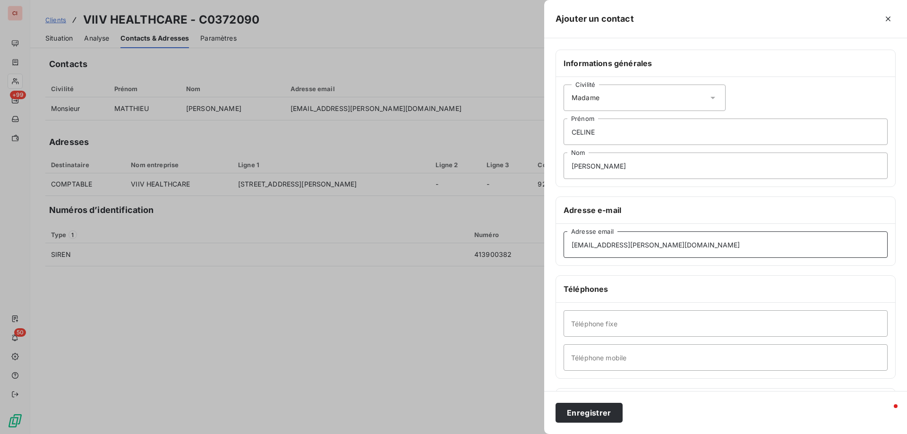
click at [593, 244] on input "celine.x.foucault@viivhealthcare.com" at bounding box center [725, 244] width 324 height 26
type input "celine.c.foucault@viivhealthcare.com"
click at [589, 415] on button "Enregistrer" at bounding box center [588, 413] width 67 height 20
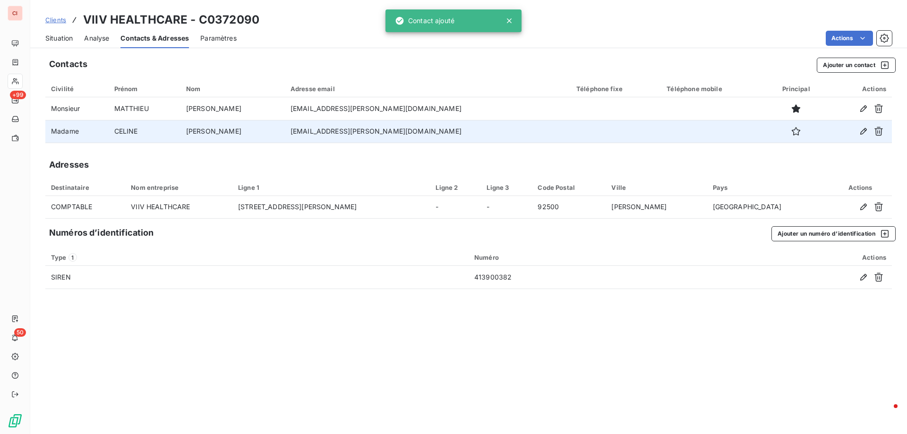
click at [792, 134] on div at bounding box center [796, 131] width 50 height 15
click at [792, 134] on icon "button" at bounding box center [796, 131] width 9 height 9
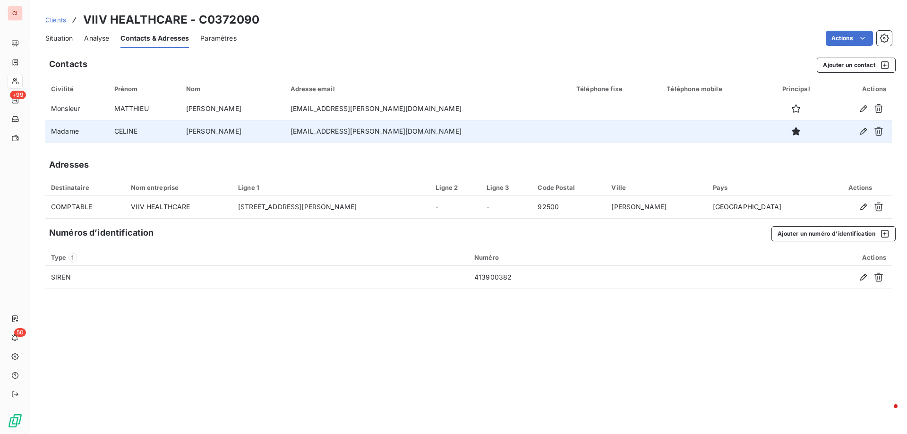
click at [796, 155] on div "Contacts Ajouter un contact Civilité Prénom Nom Adresse email Téléphone fixe Té…" at bounding box center [468, 243] width 877 height 382
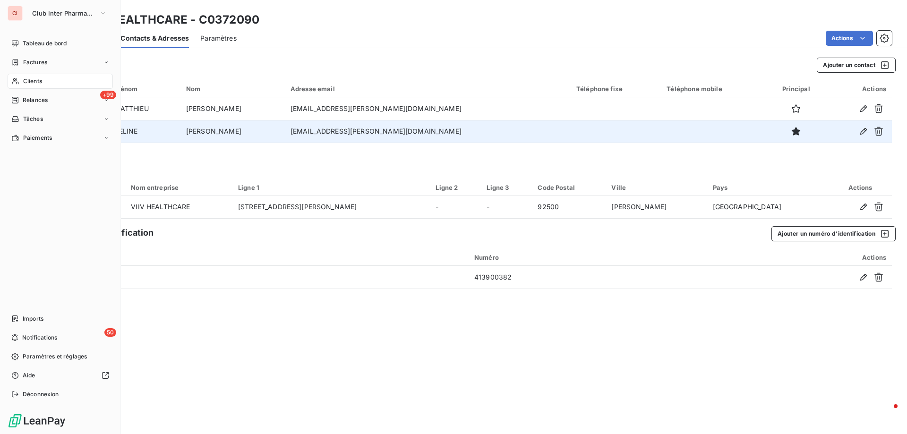
click at [37, 82] on span "Clients" at bounding box center [32, 81] width 19 height 9
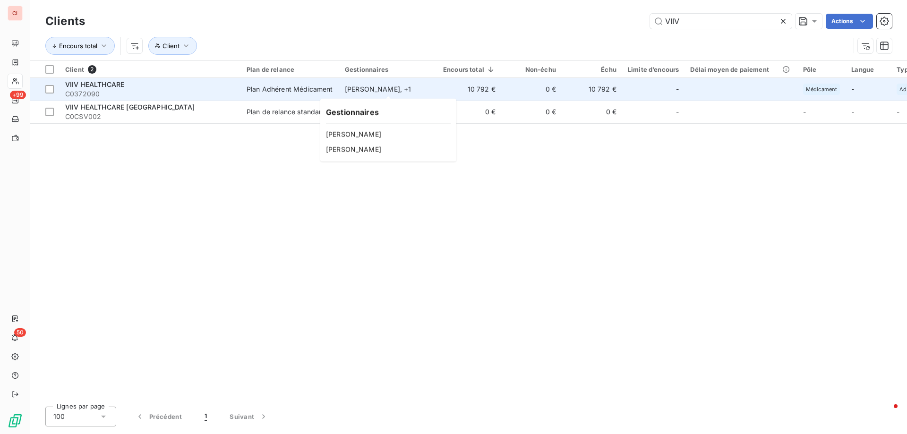
click at [402, 89] on div "[PERSON_NAME] , + 1" at bounding box center [388, 89] width 87 height 9
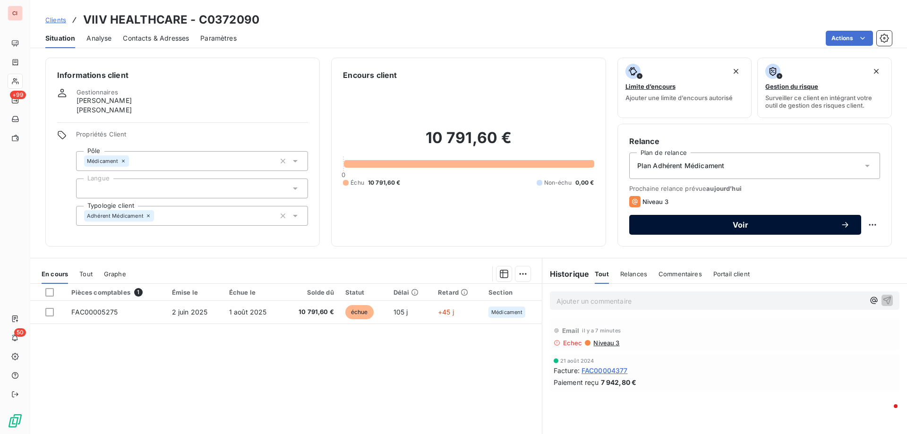
click at [820, 226] on span "Voir" at bounding box center [740, 225] width 200 height 8
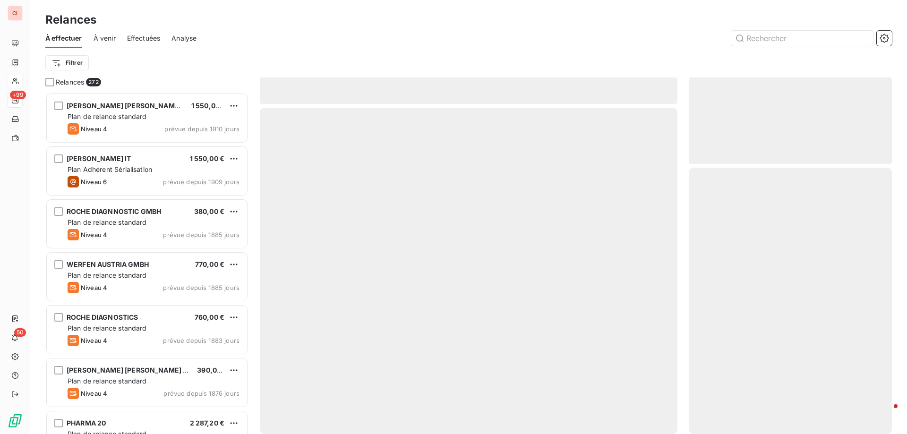
scroll to position [334, 196]
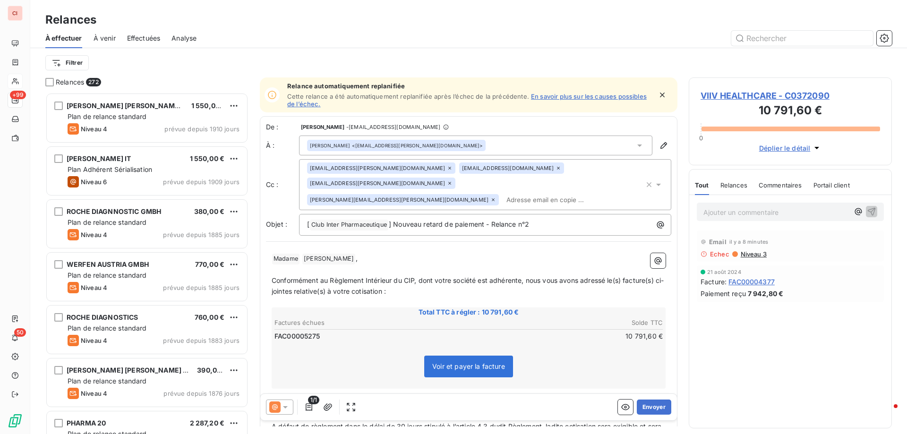
click at [291, 409] on div at bounding box center [279, 407] width 27 height 15
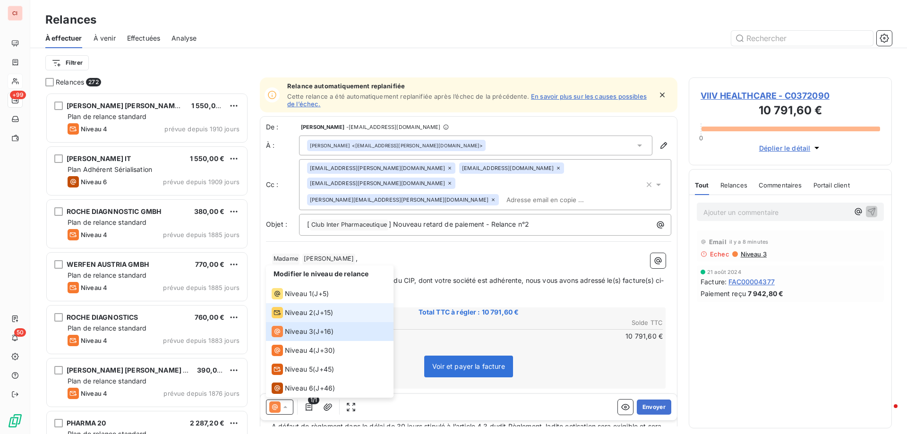
click at [296, 307] on div "Niveau 2" at bounding box center [293, 312] width 42 height 11
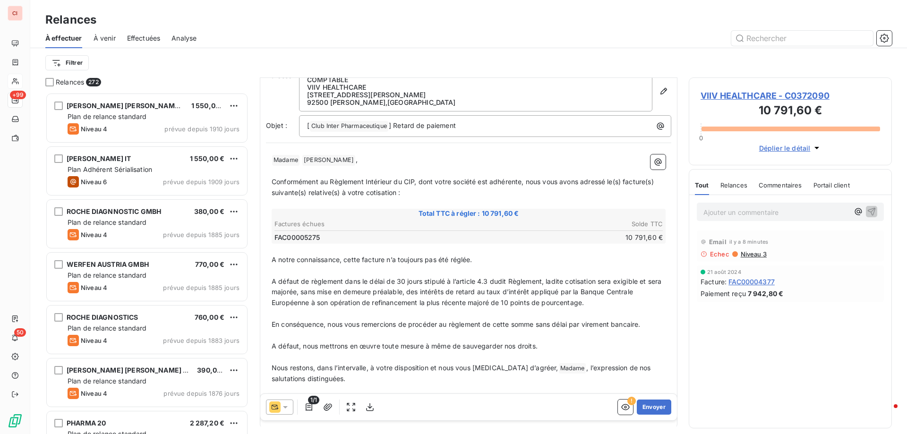
scroll to position [115, 0]
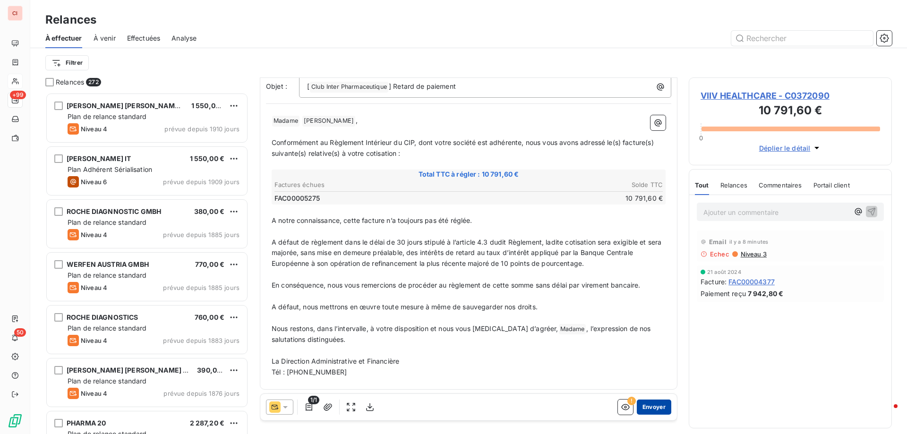
click at [646, 405] on button "Envoyer" at bounding box center [654, 407] width 34 height 15
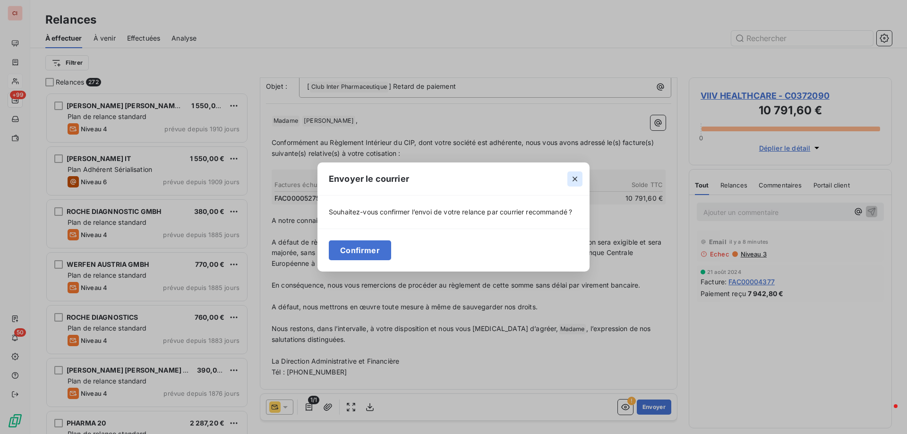
click at [573, 181] on icon "button" at bounding box center [574, 178] width 9 height 9
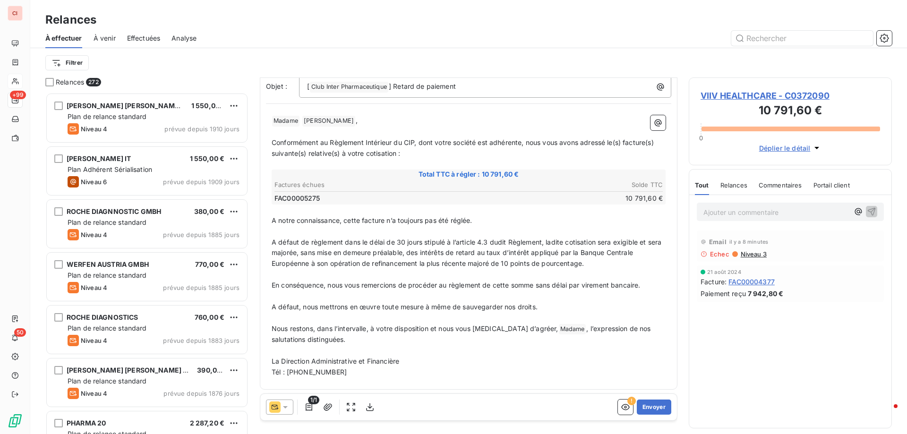
click at [285, 410] on icon at bounding box center [285, 406] width 9 height 9
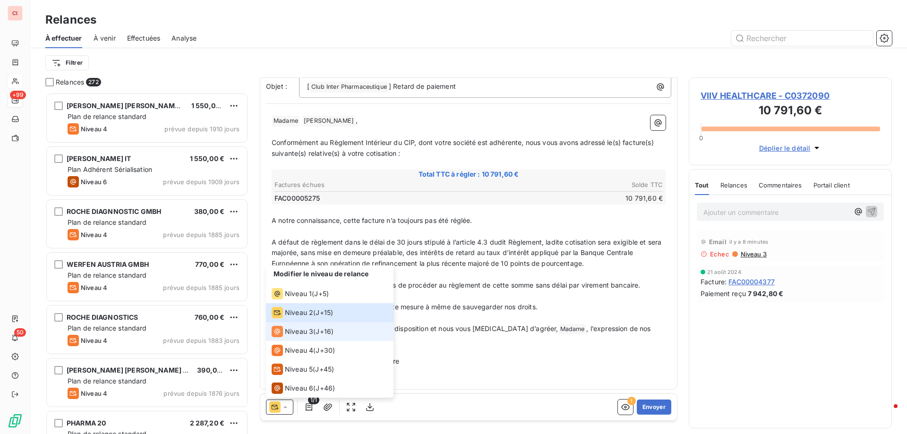
click at [297, 326] on div "Niveau 3" at bounding box center [293, 331] width 42 height 11
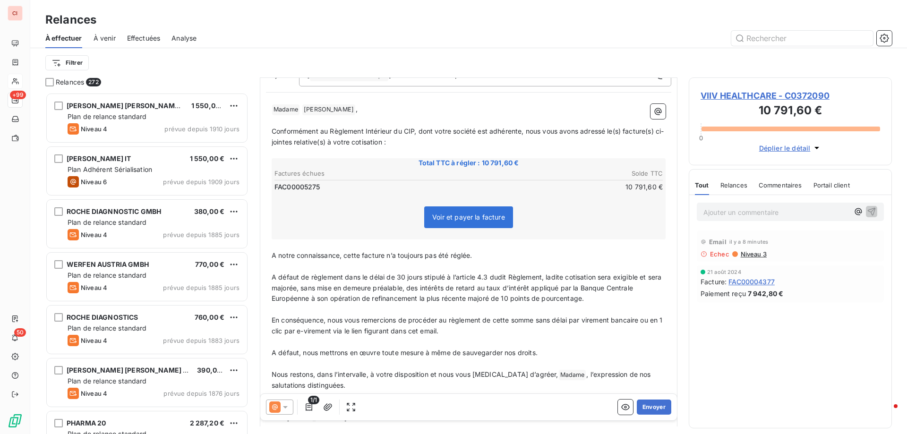
scroll to position [135, 0]
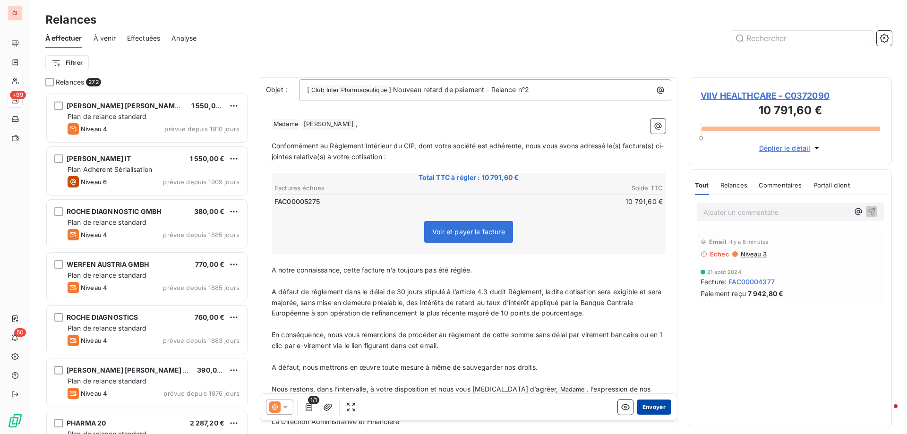
click at [637, 403] on button "Envoyer" at bounding box center [654, 407] width 34 height 15
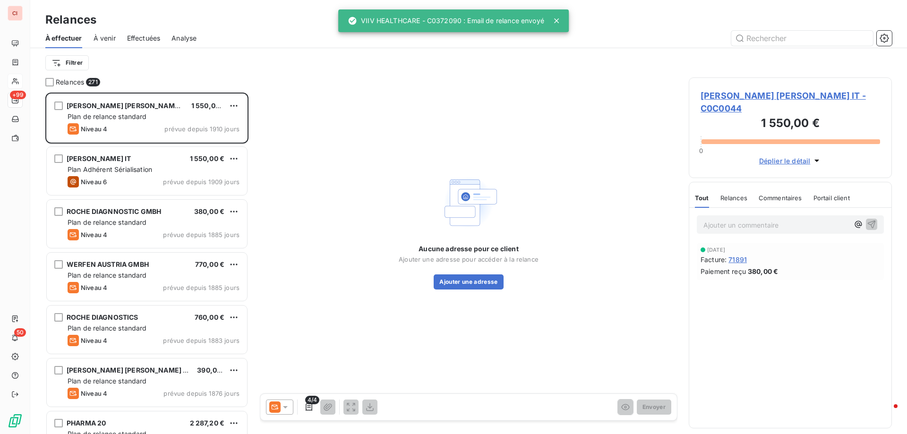
click at [289, 68] on div "Filtrer" at bounding box center [468, 63] width 846 height 18
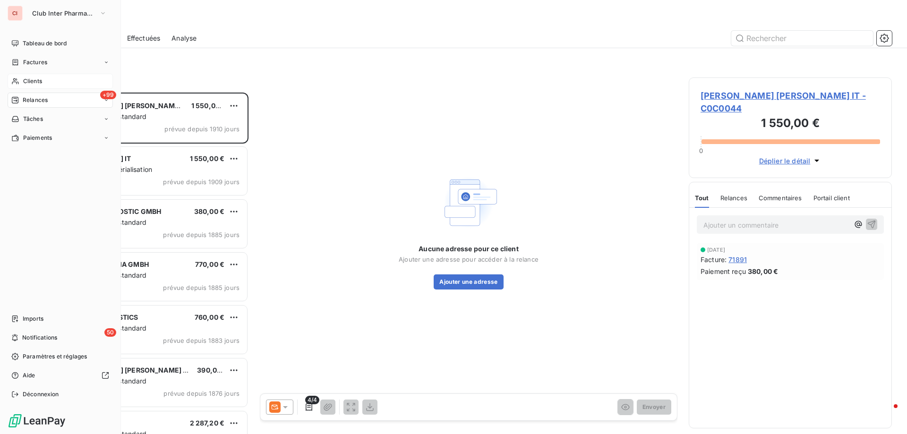
click at [22, 80] on div "Clients" at bounding box center [60, 81] width 105 height 15
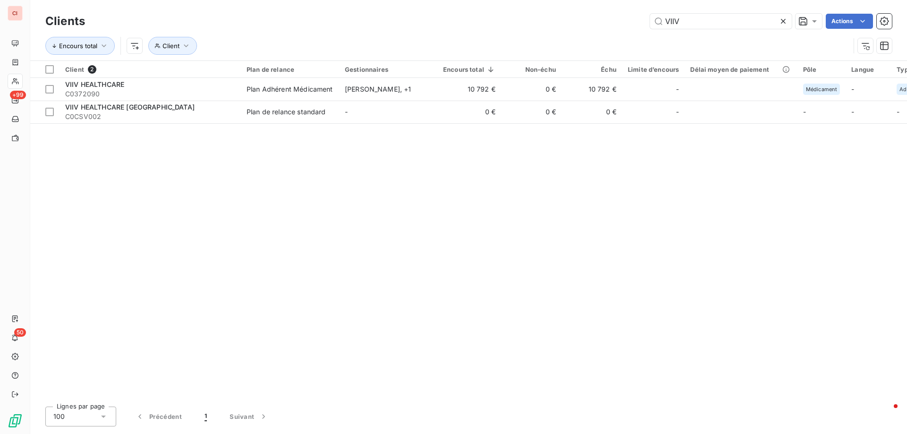
drag, startPoint x: 686, startPoint y: 18, endPoint x: 643, endPoint y: 27, distance: 43.3
click at [644, 27] on div "VIIV Actions" at bounding box center [493, 21] width 795 height 15
click at [704, 19] on input "d2p" at bounding box center [721, 21] width 142 height 15
type input "d.2."
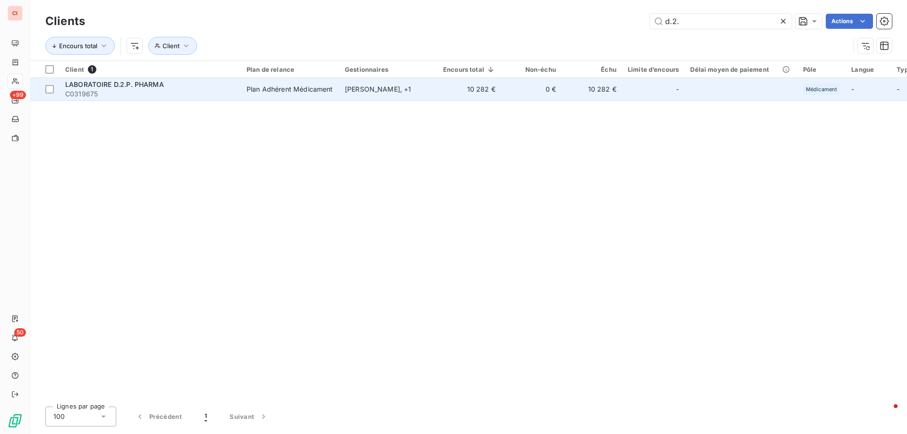
click at [404, 89] on div "[PERSON_NAME] , + 1" at bounding box center [388, 89] width 87 height 9
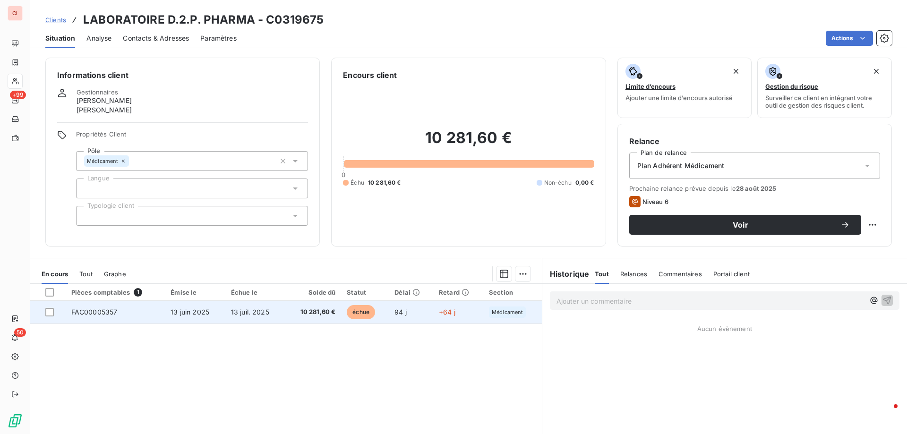
click at [327, 307] on td "10 281,60 €" at bounding box center [313, 312] width 56 height 23
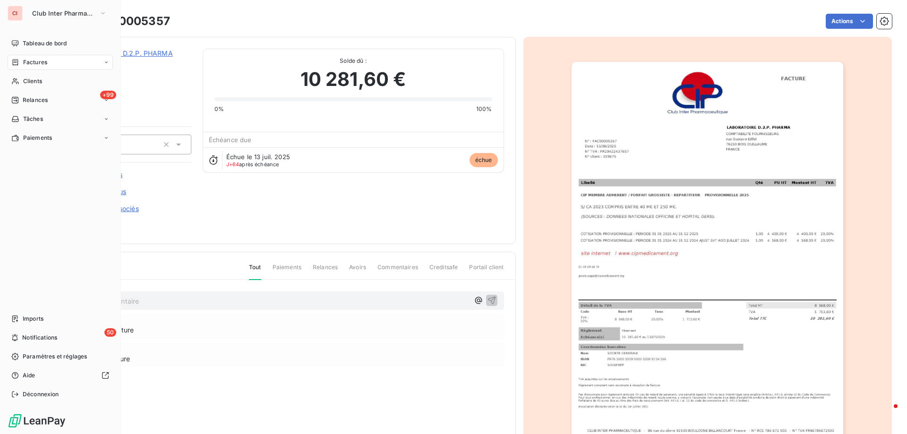
click at [34, 66] on span "Factures" at bounding box center [35, 62] width 24 height 9
click at [41, 58] on div "Factures" at bounding box center [60, 62] width 105 height 15
click at [46, 64] on span "Factures" at bounding box center [35, 62] width 24 height 9
click at [30, 84] on span "Clients" at bounding box center [32, 81] width 19 height 9
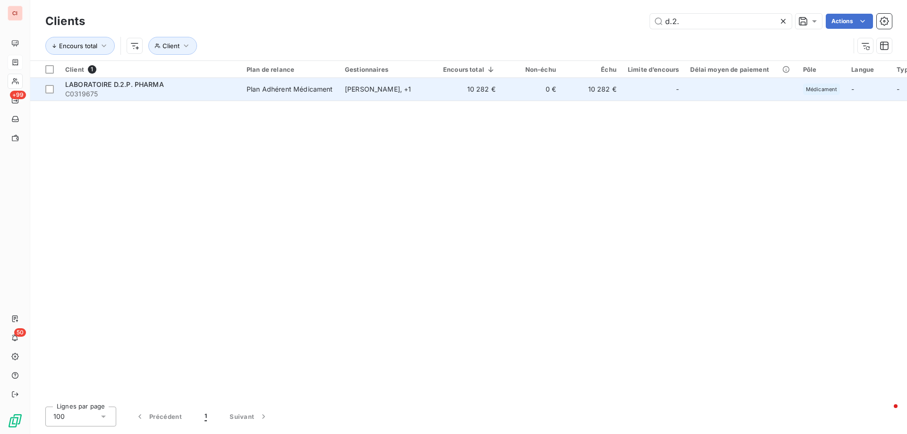
click at [373, 86] on div "[PERSON_NAME] , + 1" at bounding box center [388, 89] width 87 height 9
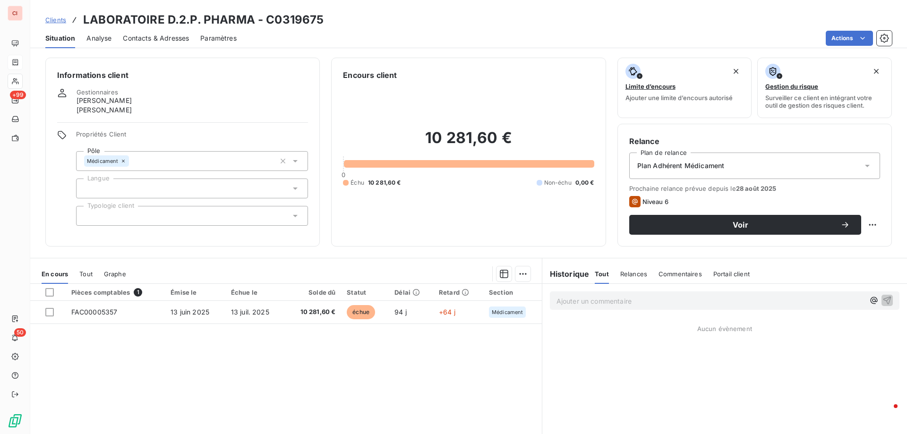
click at [290, 219] on icon at bounding box center [294, 215] width 9 height 9
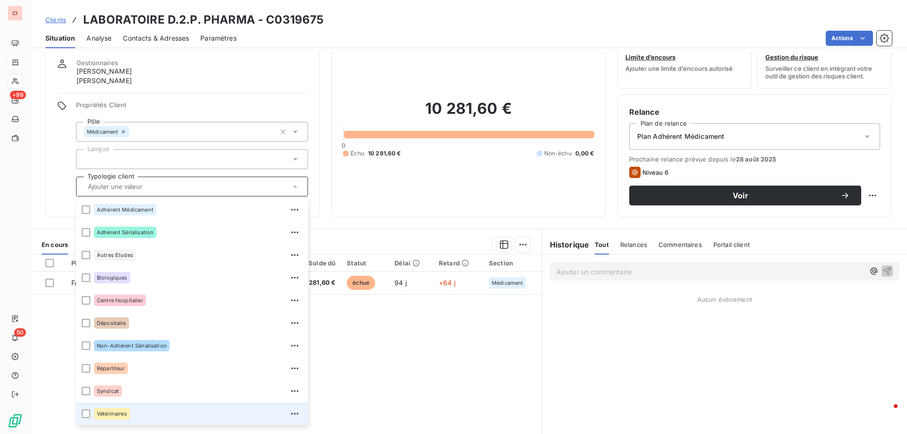
scroll to position [60, 0]
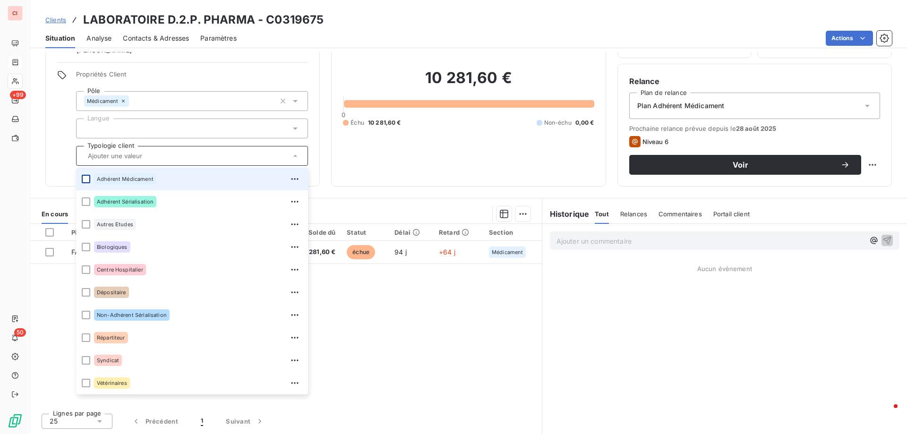
click at [88, 181] on div at bounding box center [86, 179] width 9 height 9
click at [545, 27] on div "Clients LABORATOIRE D.2.P. PHARMA - C0319675" at bounding box center [468, 19] width 877 height 17
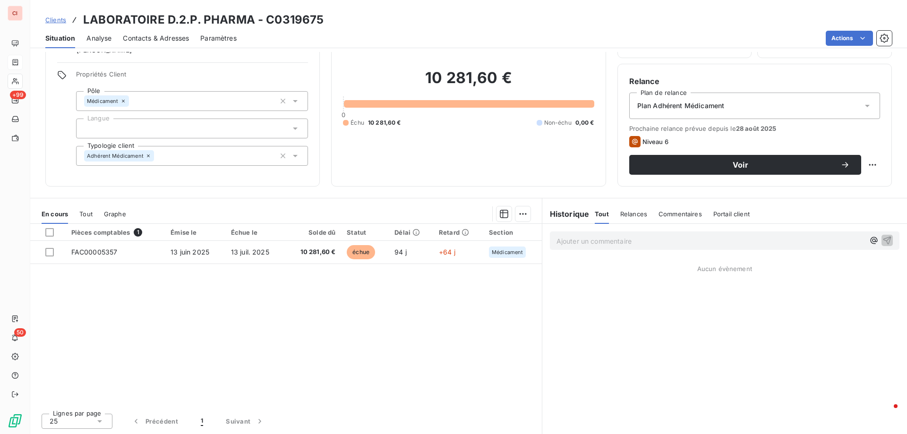
click at [176, 40] on span "Contacts & Adresses" at bounding box center [156, 38] width 66 height 9
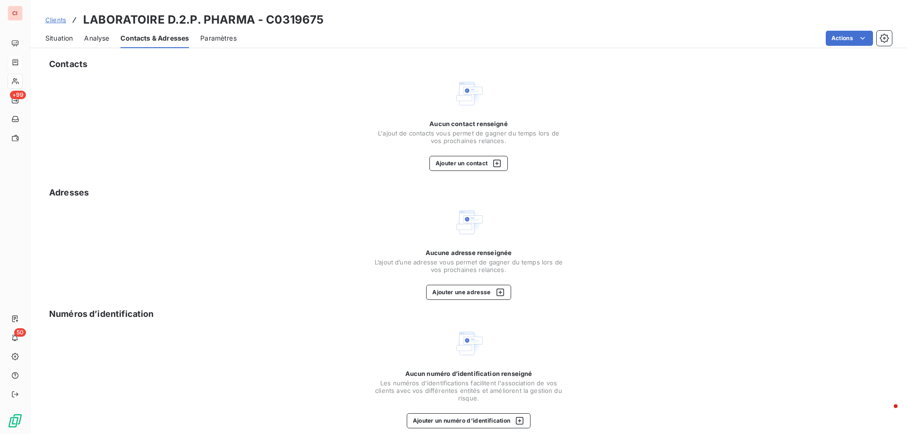
click at [56, 42] on span "Situation" at bounding box center [58, 38] width 27 height 9
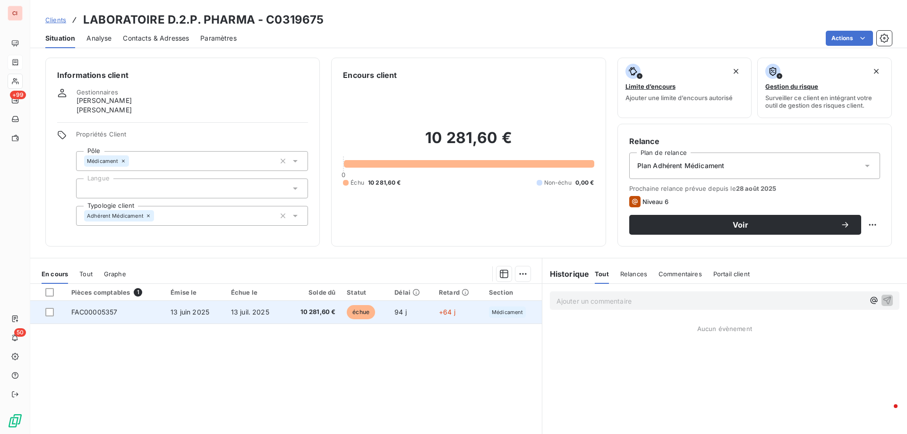
click at [315, 307] on span "10 281,60 €" at bounding box center [312, 311] width 45 height 9
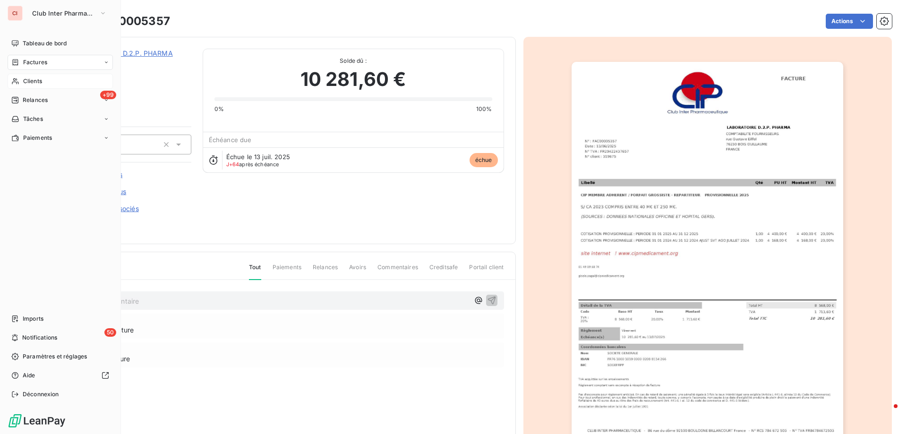
click at [40, 85] on span "Clients" at bounding box center [32, 81] width 19 height 9
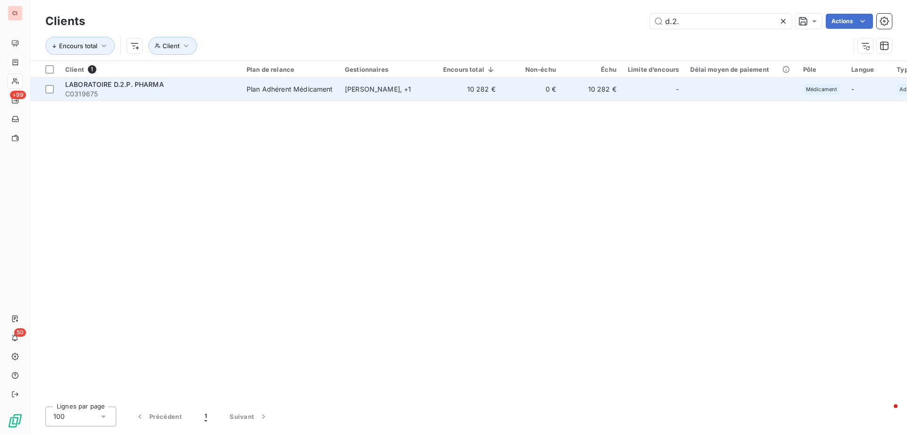
click at [322, 91] on div "Plan Adhérent Médicament" at bounding box center [290, 89] width 86 height 9
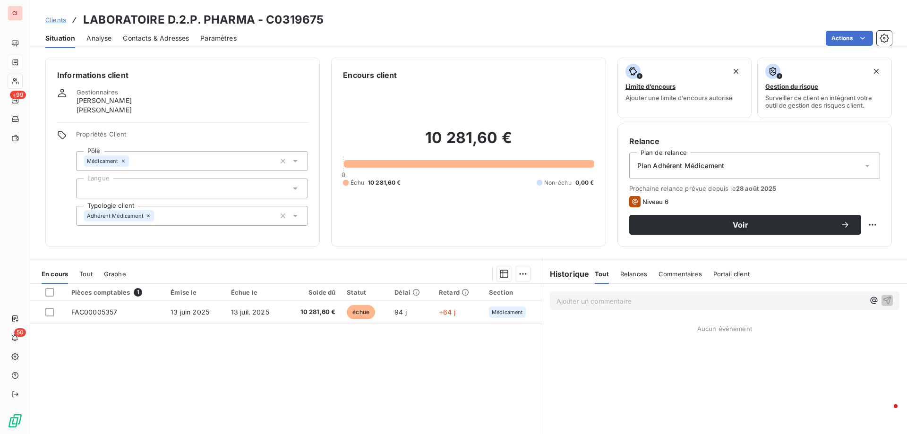
click at [174, 40] on span "Contacts & Adresses" at bounding box center [156, 38] width 66 height 9
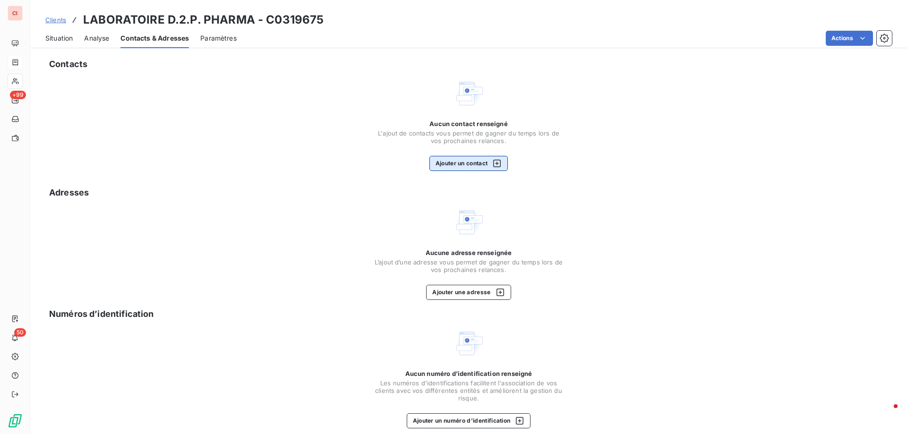
click at [495, 160] on icon "button" at bounding box center [496, 163] width 9 height 9
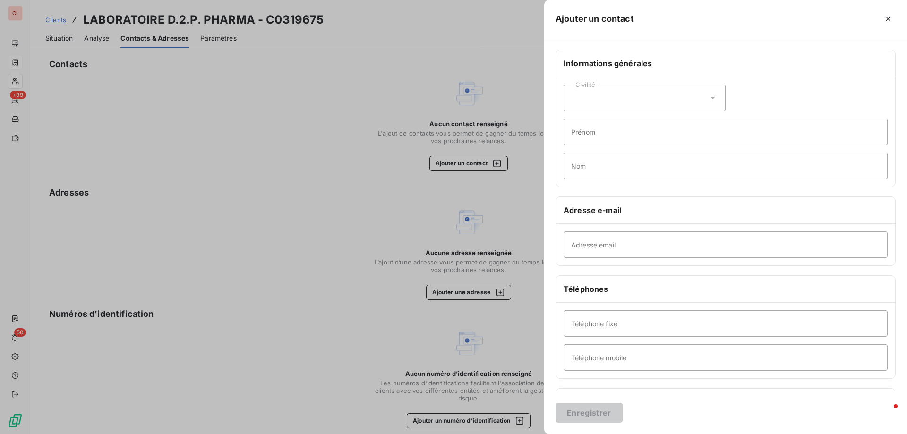
click at [615, 97] on div "Civilité" at bounding box center [644, 98] width 162 height 26
click at [604, 139] on span "Monsieur" at bounding box center [596, 138] width 28 height 9
click at [594, 128] on input "Prénom" at bounding box center [725, 132] width 324 height 26
type input "SYLVAIN"
type input "ROGER"
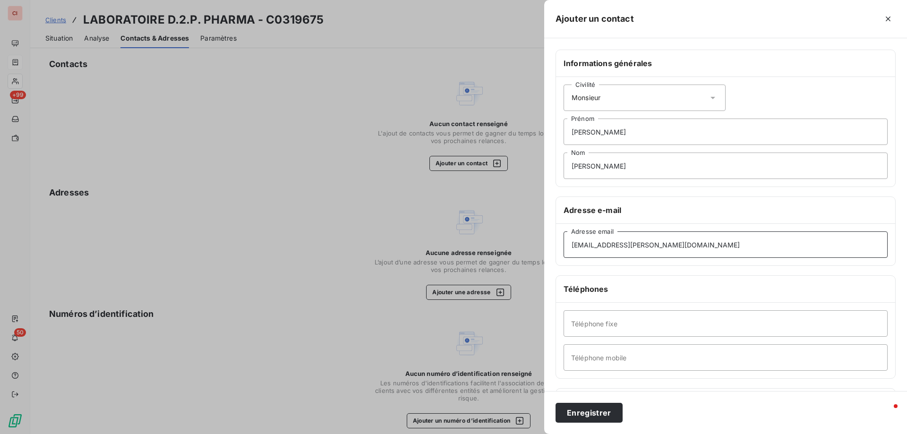
type input "sylvain.roger@d2ppharma.com"
click at [592, 415] on button "Enregistrer" at bounding box center [588, 413] width 67 height 20
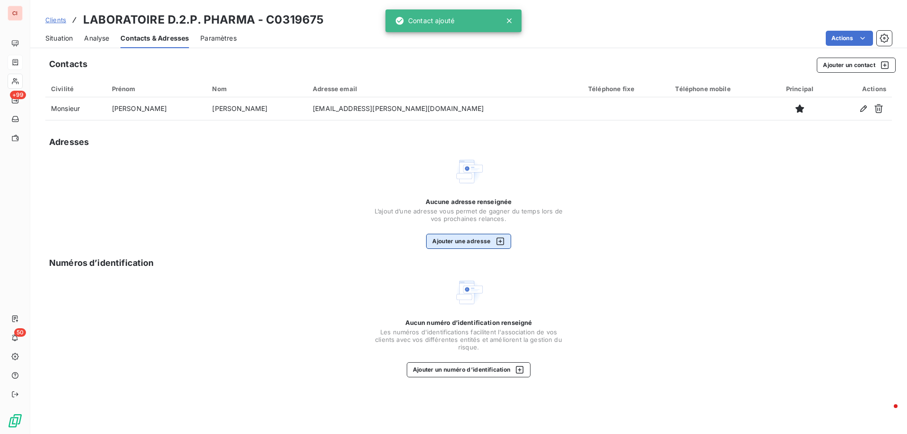
click at [448, 238] on button "Ajouter une adresse" at bounding box center [468, 241] width 85 height 15
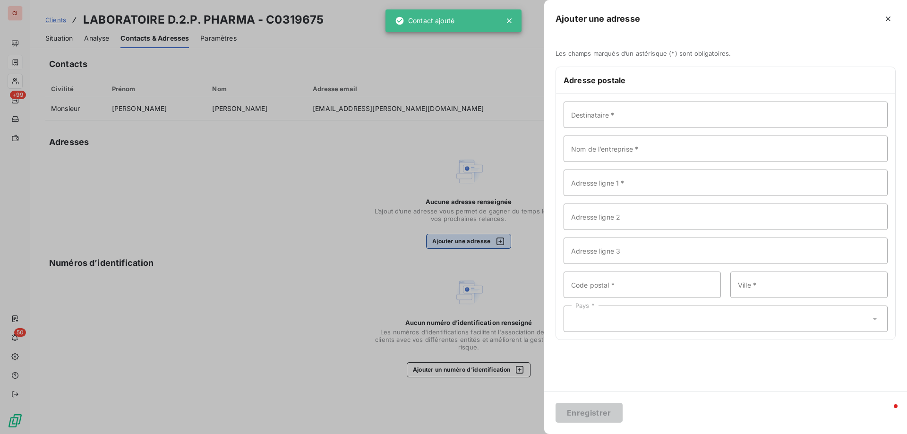
click at [448, 238] on div at bounding box center [453, 217] width 907 height 434
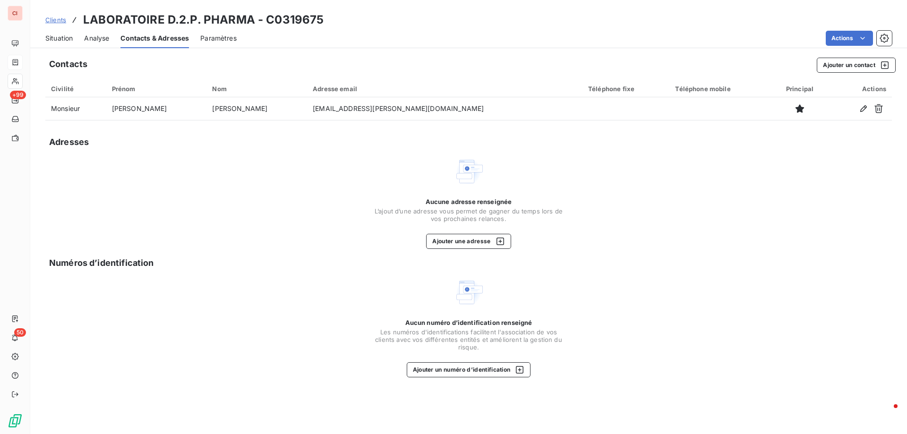
click at [62, 38] on span "Situation" at bounding box center [58, 38] width 27 height 9
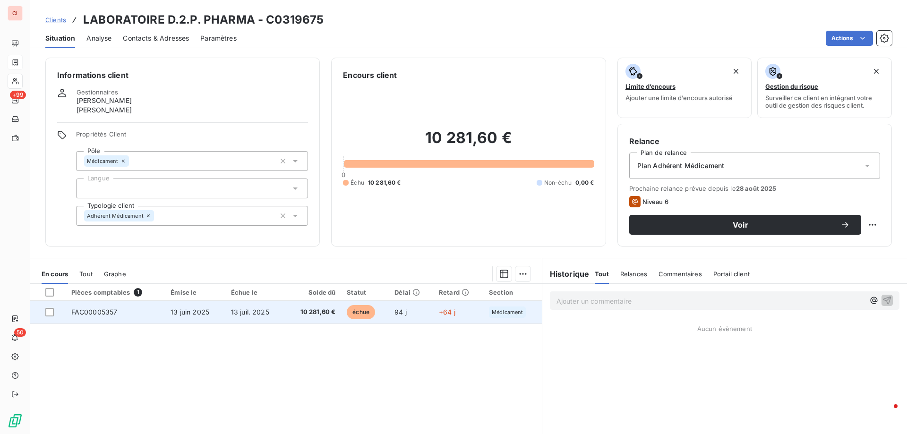
click at [310, 308] on span "10 281,60 €" at bounding box center [312, 311] width 45 height 9
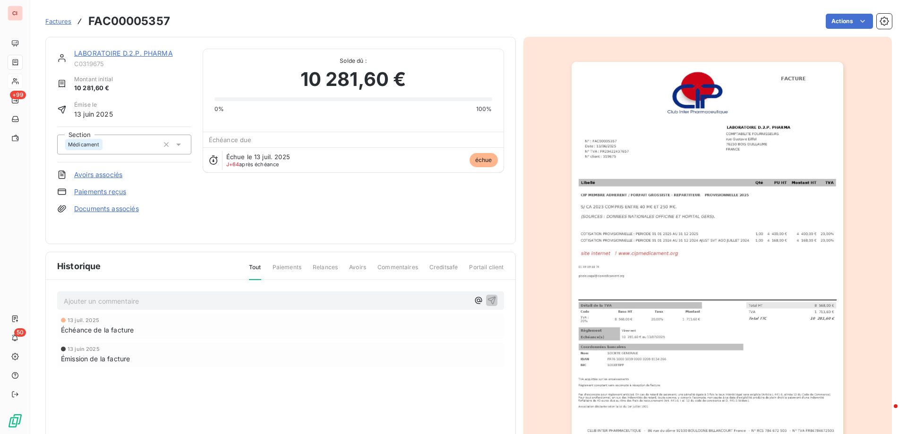
click at [733, 170] on img "button" at bounding box center [707, 254] width 272 height 384
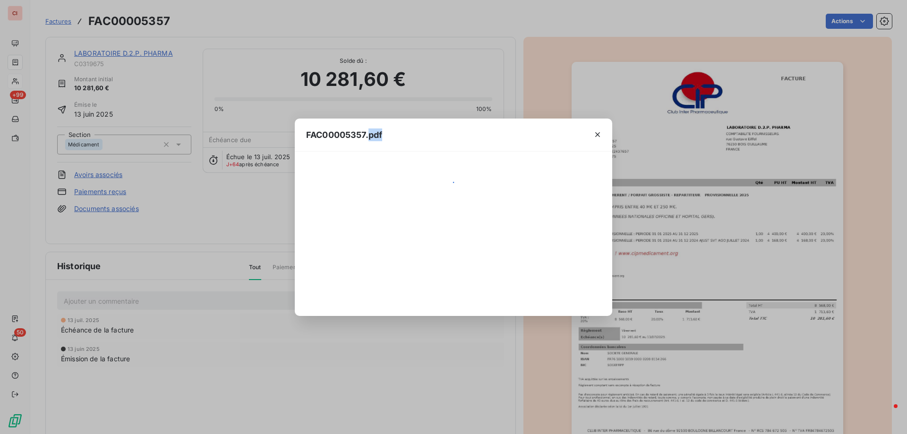
click at [733, 170] on div "FAC00005357.pdf" at bounding box center [453, 217] width 907 height 434
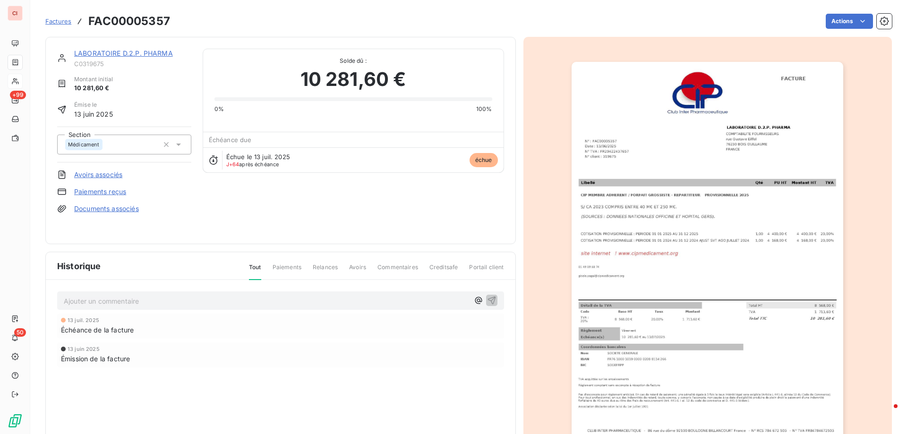
click at [806, 96] on img "button" at bounding box center [707, 254] width 272 height 384
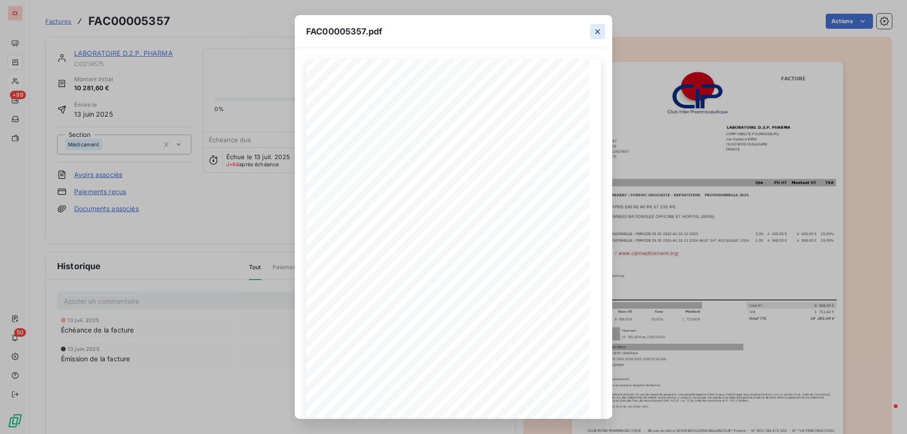
click at [597, 32] on icon "button" at bounding box center [597, 31] width 9 height 9
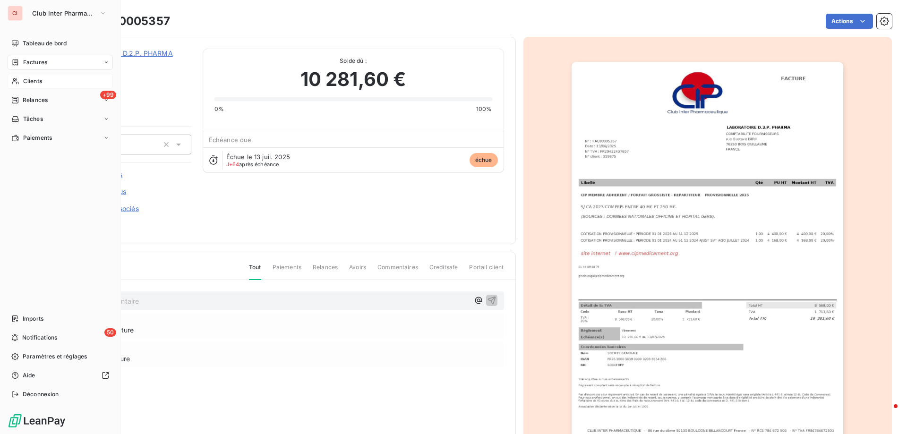
click at [25, 81] on span "Clients" at bounding box center [32, 81] width 19 height 9
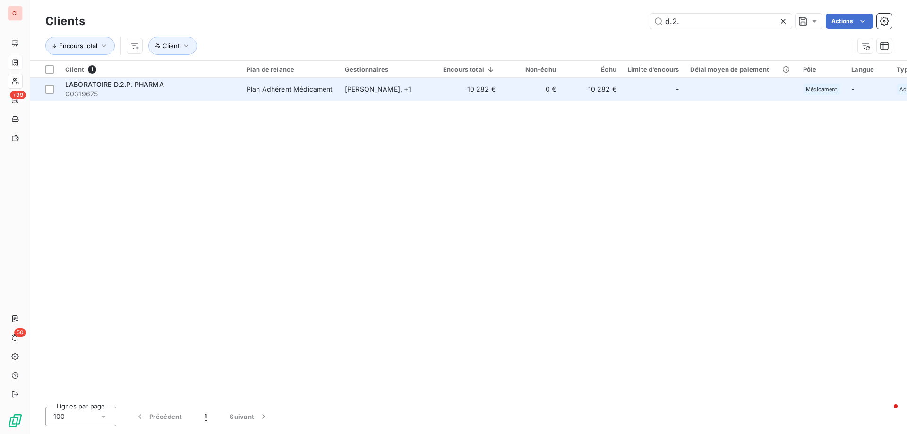
click at [371, 91] on div "[PERSON_NAME] , + 1" at bounding box center [388, 89] width 87 height 9
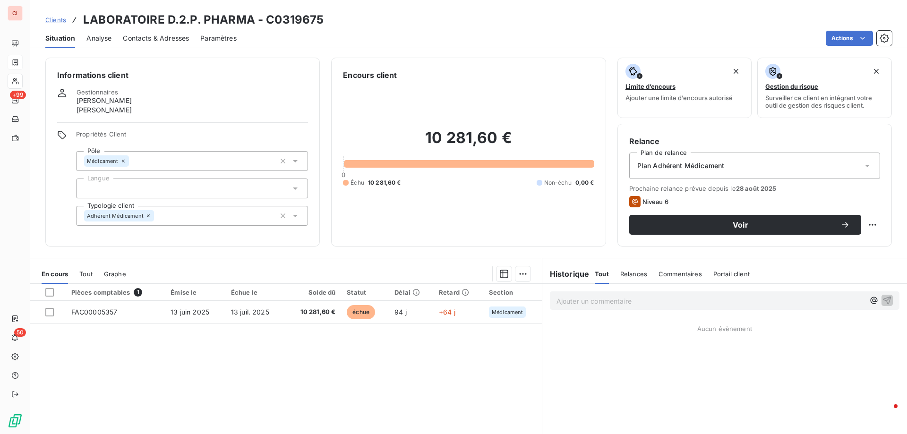
click at [162, 35] on span "Contacts & Adresses" at bounding box center [156, 38] width 66 height 9
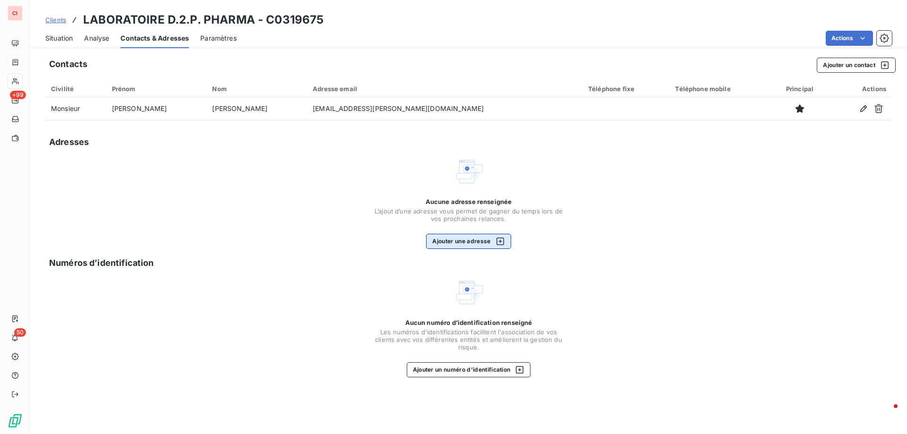
click at [483, 241] on button "Ajouter une adresse" at bounding box center [468, 241] width 85 height 15
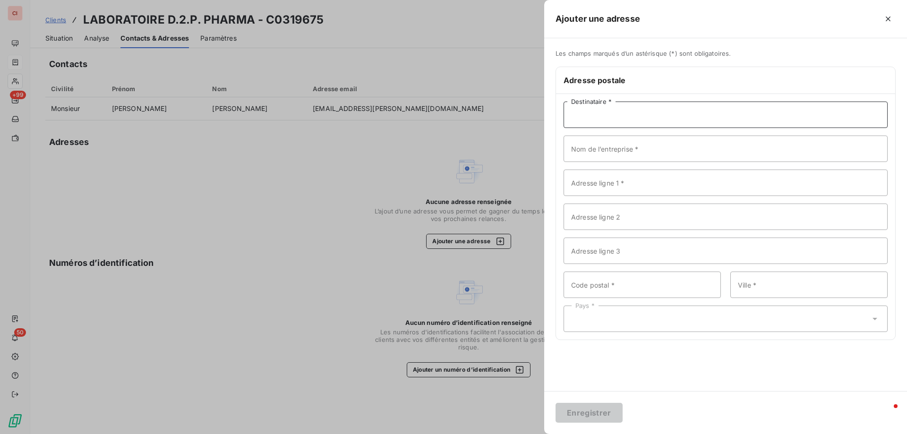
click at [604, 123] on input "Destinataire *" at bounding box center [725, 115] width 324 height 26
type input "COMPTABLE"
click at [622, 141] on input "Nom de l’entreprise *" at bounding box center [725, 149] width 324 height 26
type input "d"
type input "D"
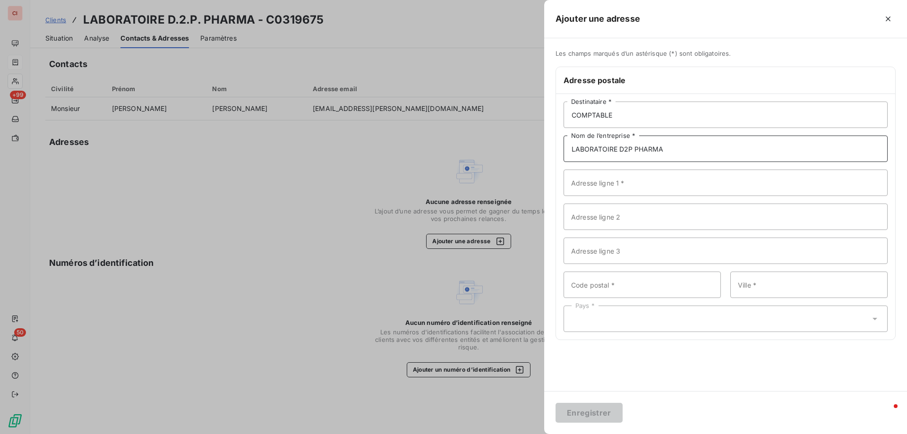
type input "LABORATOIRE D2P PHARMA"
type input "RUE GUSTAVE EIFFEL"
type input "76230"
type input "BOIS GUILLAUME"
click at [713, 322] on div "Pays *" at bounding box center [725, 319] width 324 height 26
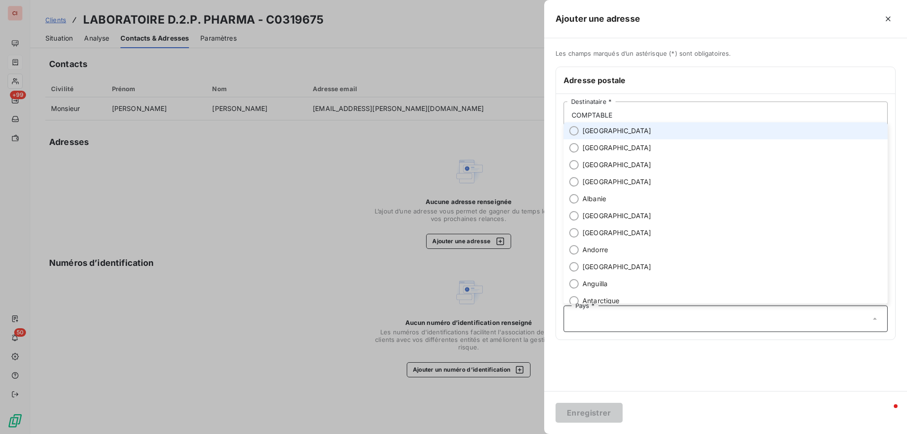
click at [594, 134] on span "[GEOGRAPHIC_DATA]" at bounding box center [616, 130] width 69 height 9
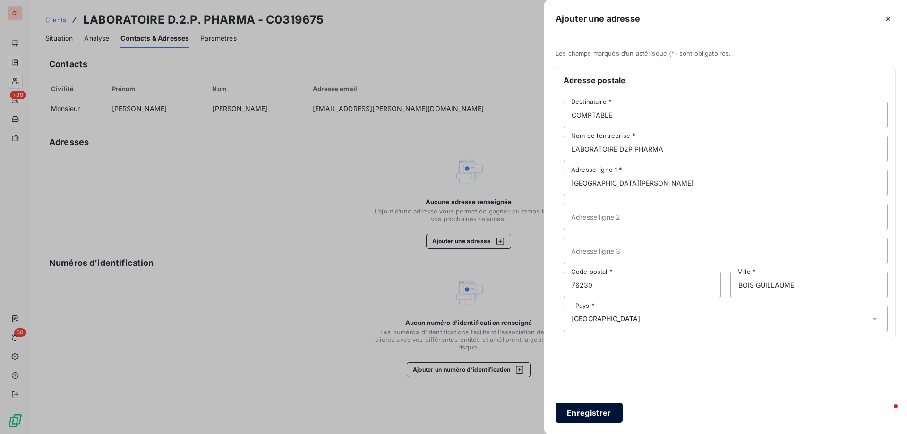
click at [585, 407] on button "Enregistrer" at bounding box center [588, 413] width 67 height 20
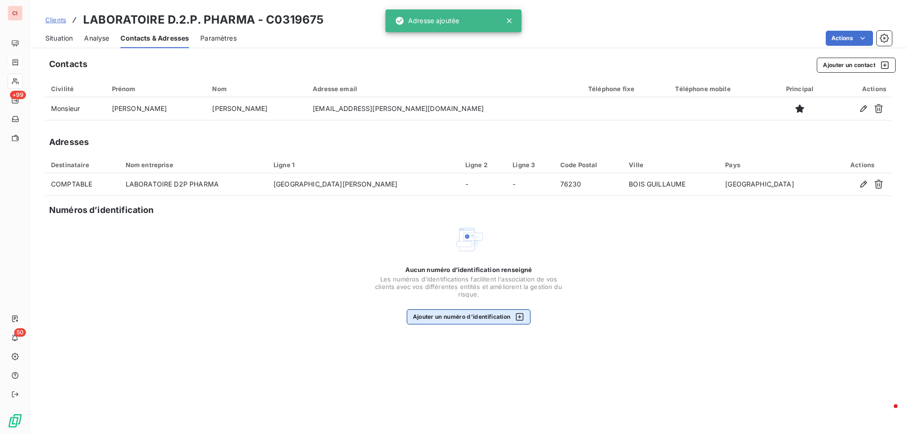
click at [455, 311] on button "Ajouter un numéro d’identification" at bounding box center [469, 316] width 124 height 15
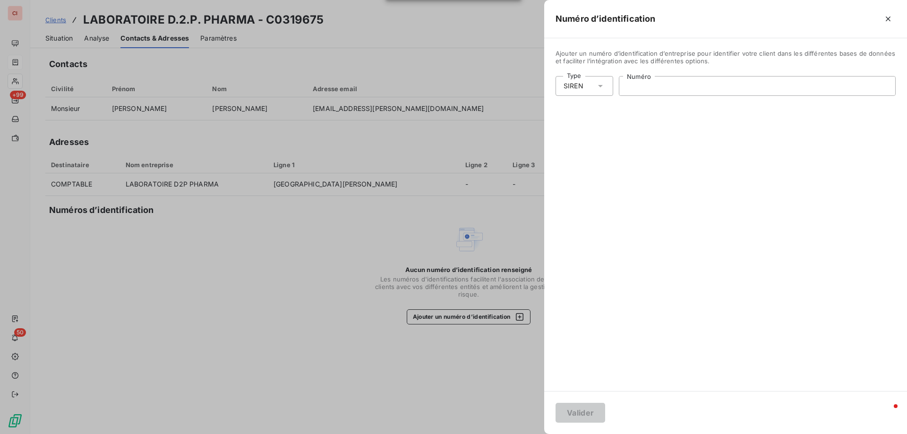
click at [655, 94] on input "Numéro" at bounding box center [757, 86] width 276 height 19
type input "422 437 657"
click at [558, 418] on button "Valider" at bounding box center [580, 413] width 50 height 20
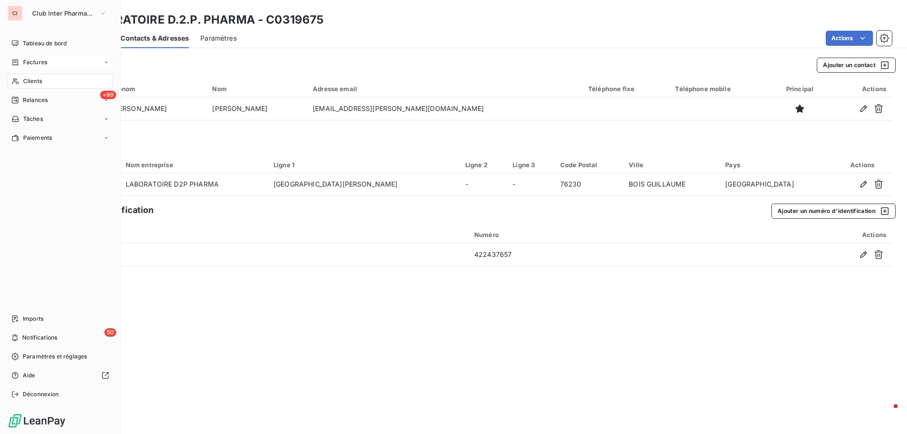
click at [36, 82] on span "Clients" at bounding box center [32, 81] width 19 height 9
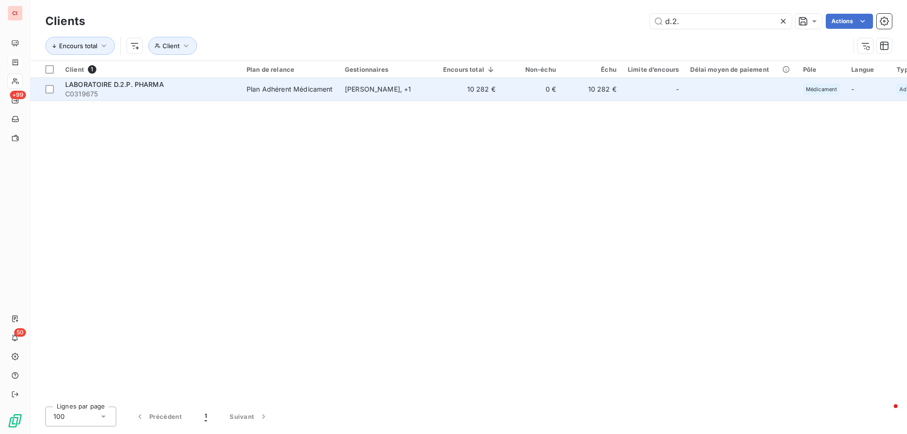
click at [344, 92] on td "[PERSON_NAME] , + 1" at bounding box center [388, 89] width 98 height 23
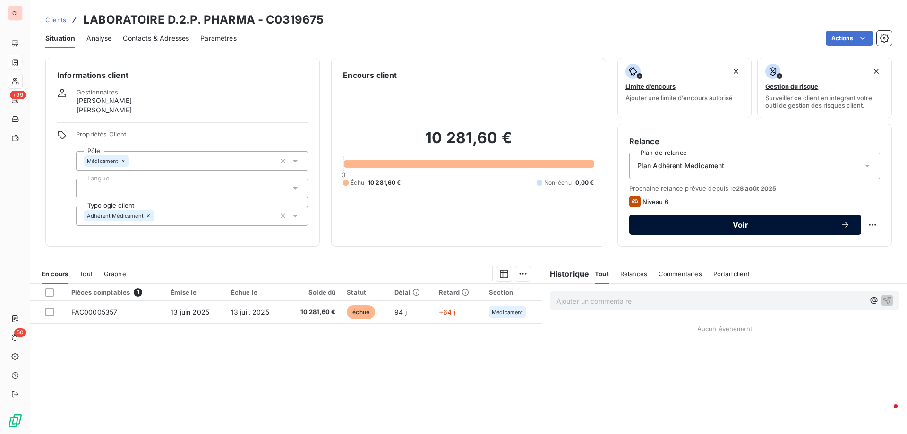
click at [795, 228] on span "Voir" at bounding box center [740, 225] width 200 height 8
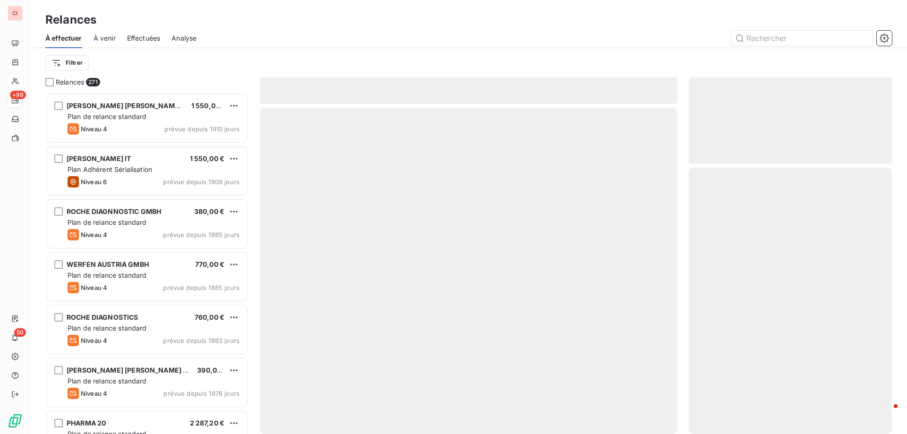
scroll to position [334, 196]
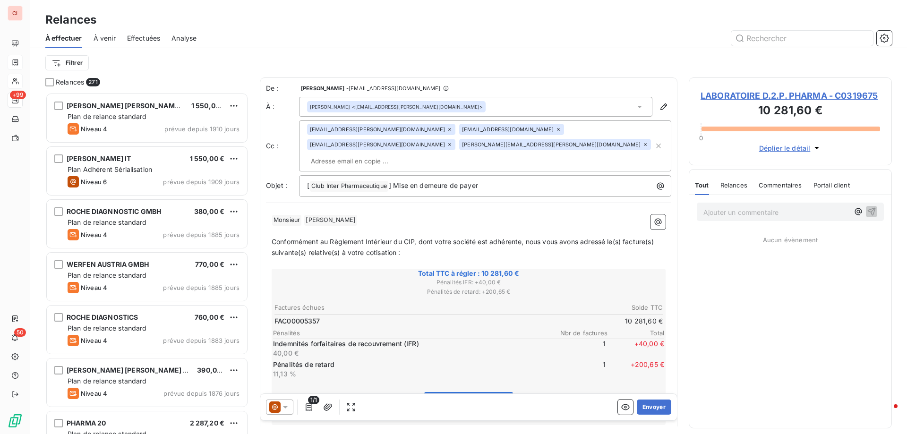
click at [290, 407] on div at bounding box center [279, 407] width 27 height 15
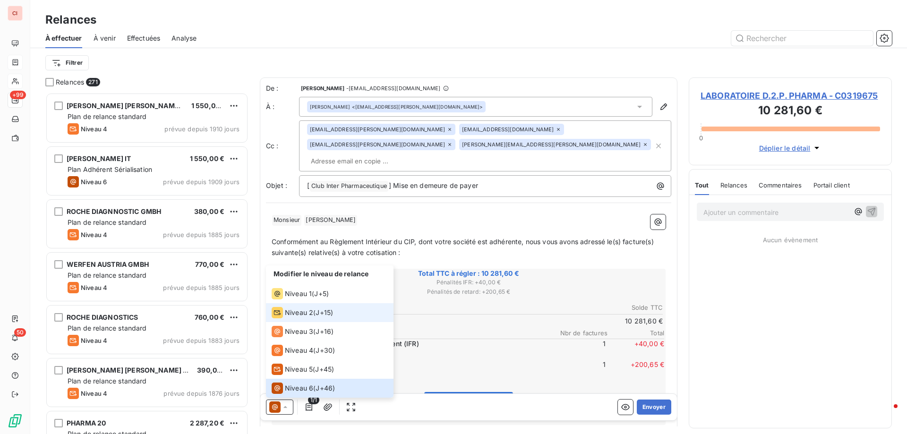
click at [299, 310] on span "Niveau 2" at bounding box center [299, 312] width 28 height 9
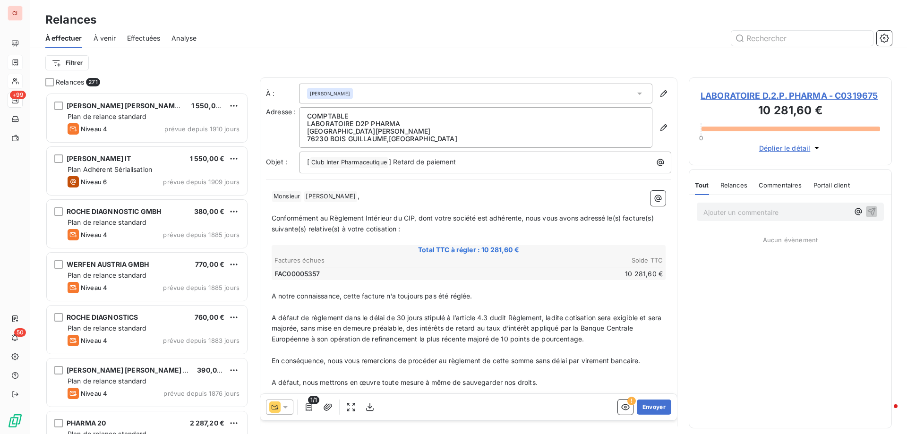
click at [284, 409] on icon at bounding box center [285, 406] width 9 height 9
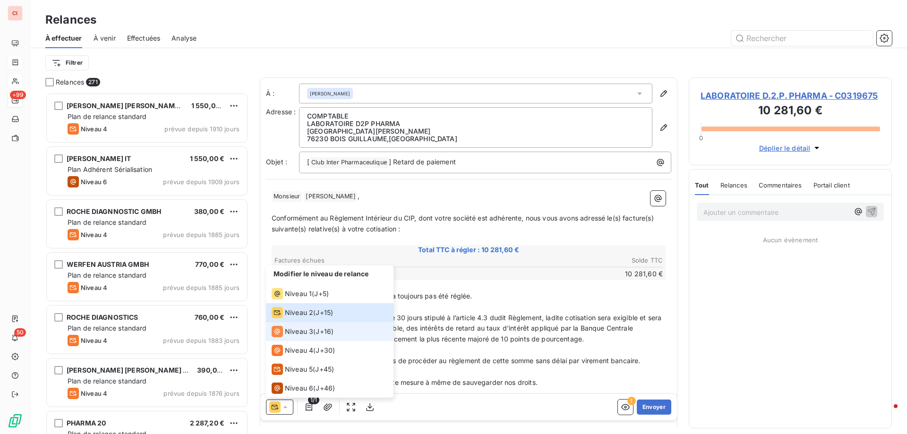
click at [298, 335] on span "Niveau 3" at bounding box center [299, 331] width 28 height 9
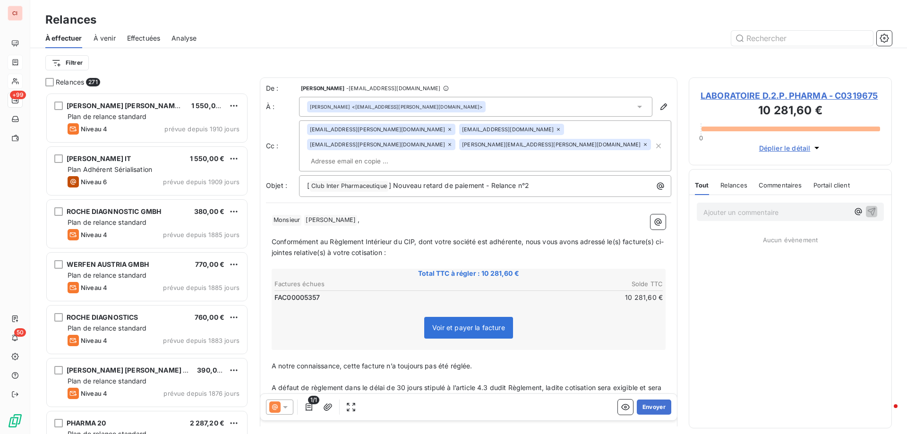
click at [283, 409] on icon at bounding box center [285, 406] width 9 height 9
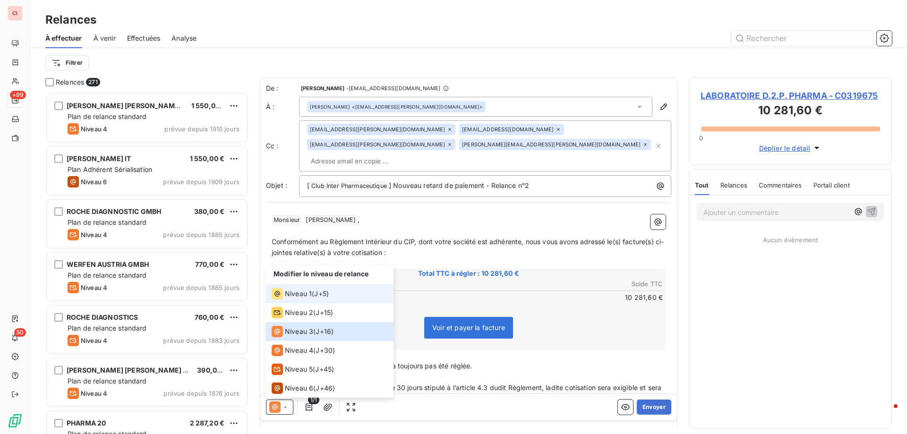
click at [299, 292] on span "Niveau 1" at bounding box center [298, 293] width 27 height 9
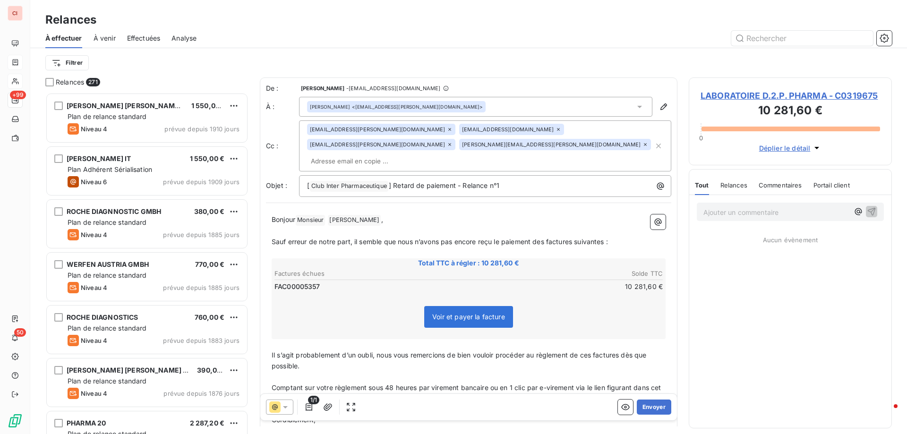
click at [818, 149] on icon "button" at bounding box center [816, 147] width 9 height 9
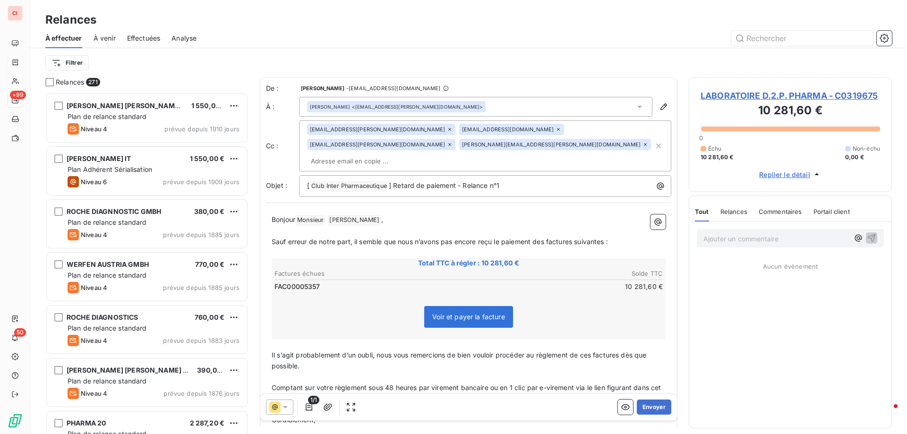
click at [820, 95] on span "LABORATOIRE D.2.P. PHARMA - C0319675" at bounding box center [789, 95] width 179 height 13
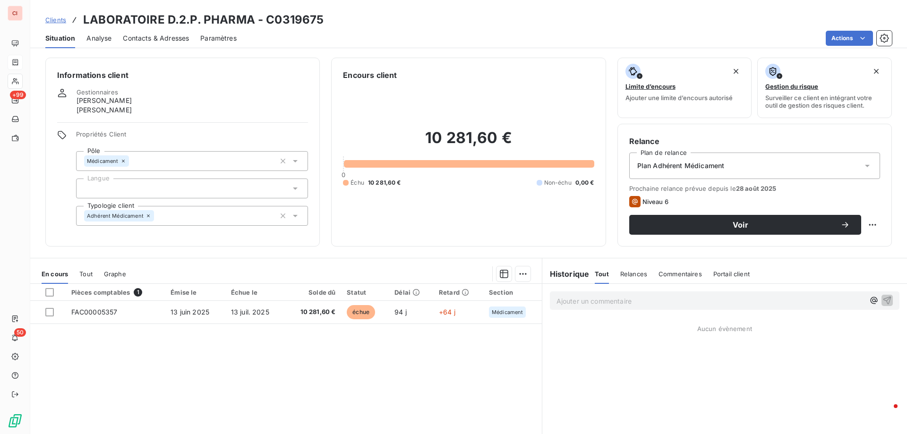
click at [841, 163] on div "Plan Adhérent Médicament" at bounding box center [754, 166] width 251 height 26
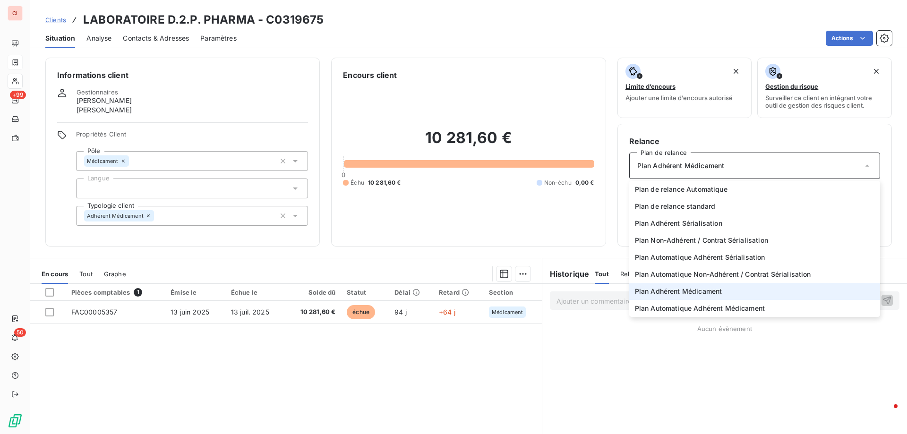
click at [841, 163] on div "Plan Adhérent Médicament" at bounding box center [754, 166] width 251 height 26
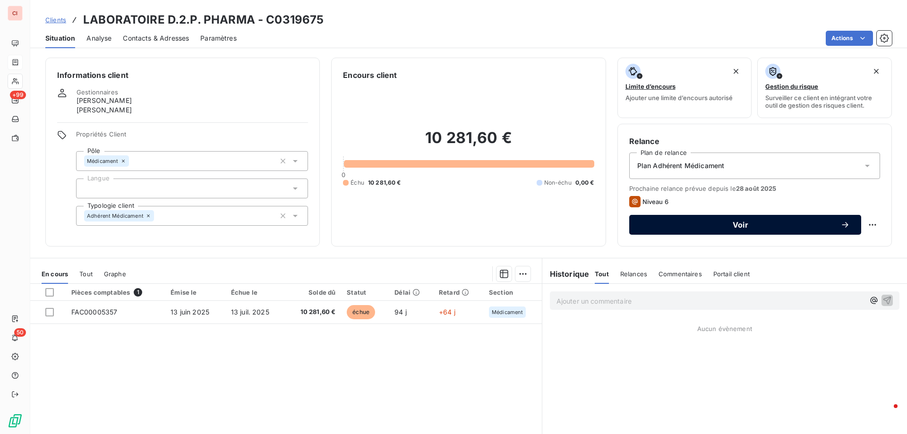
click at [740, 230] on button "Voir" at bounding box center [745, 225] width 232 height 20
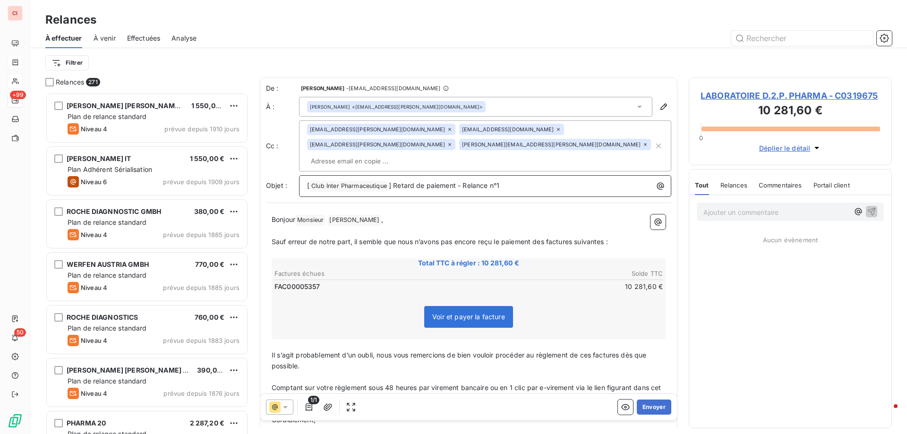
click at [510, 180] on p "[ Club Inter Pharmaceutique ﻿ ] Retard de paiement - Relance n°1" at bounding box center [487, 185] width 361 height 11
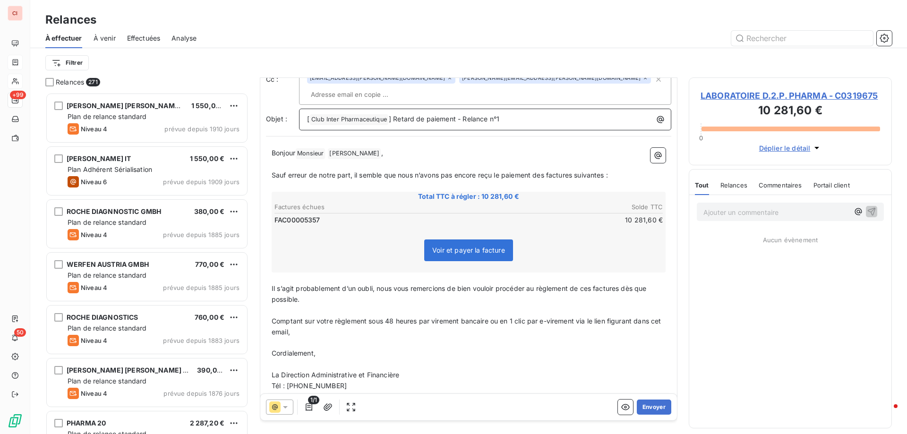
scroll to position [68, 0]
click at [289, 407] on icon at bounding box center [285, 406] width 9 height 9
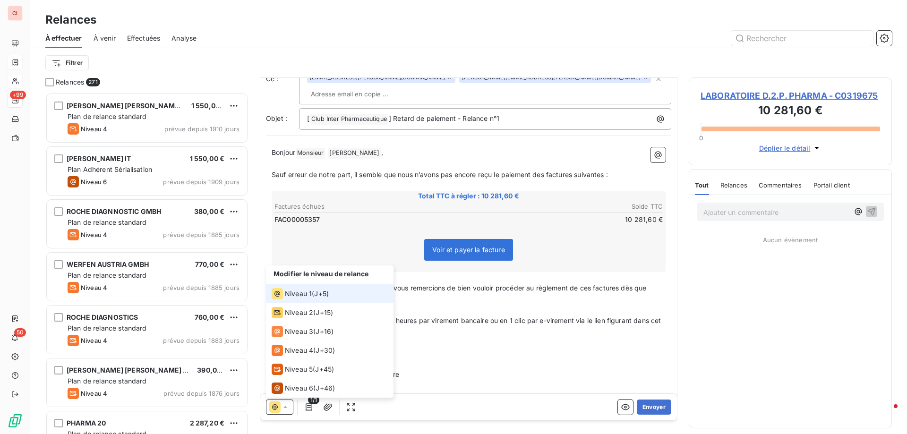
click at [299, 297] on span "Niveau 1" at bounding box center [298, 293] width 27 height 9
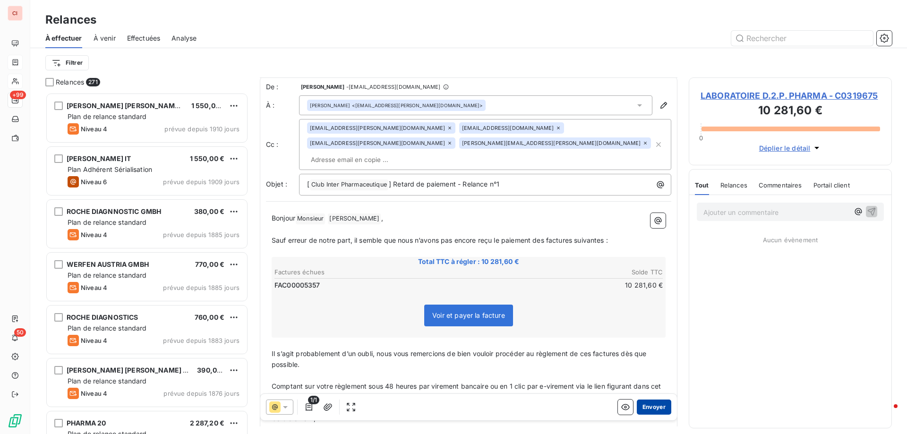
scroll to position [0, 0]
click at [645, 410] on button "Envoyer" at bounding box center [654, 407] width 34 height 15
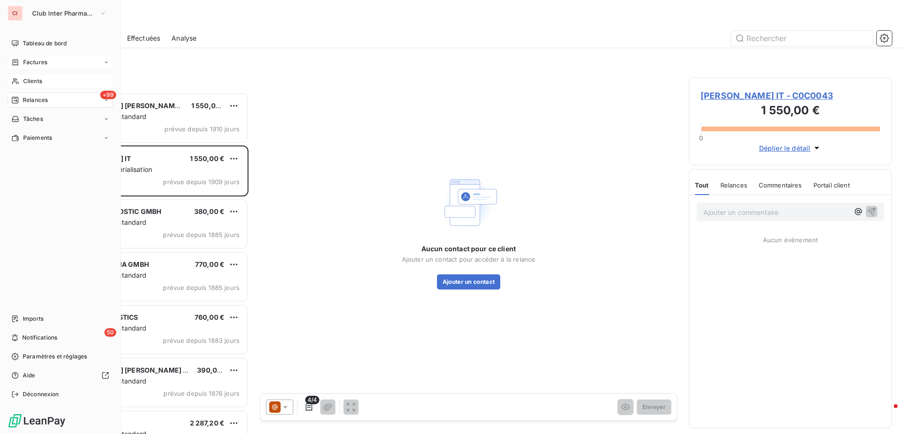
click at [26, 82] on span "Clients" at bounding box center [32, 81] width 19 height 9
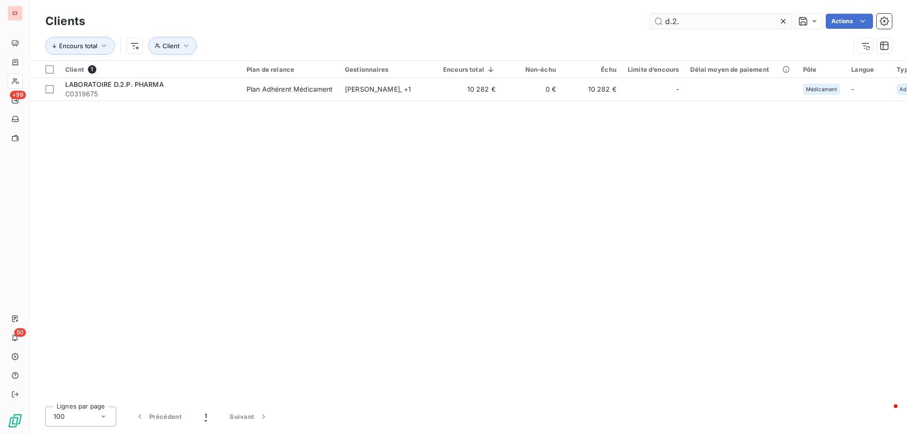
drag, startPoint x: 680, startPoint y: 23, endPoint x: 649, endPoint y: 22, distance: 30.7
click at [652, 19] on input "d.2." at bounding box center [721, 21] width 142 height 15
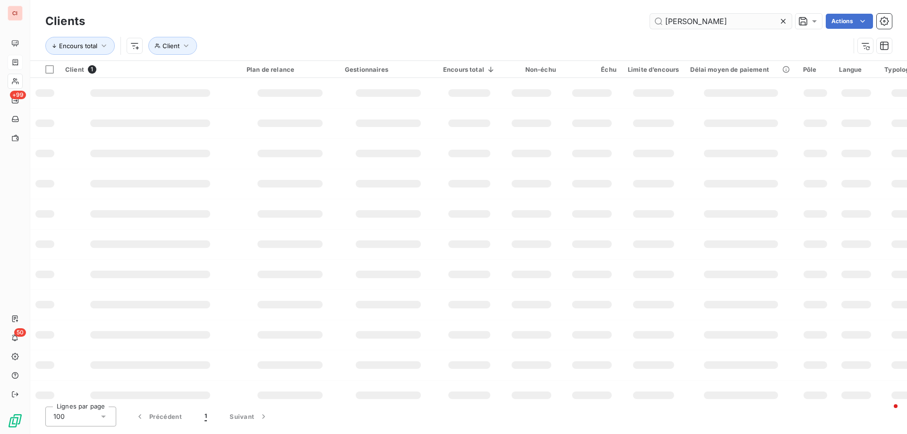
type input "ANGELINI"
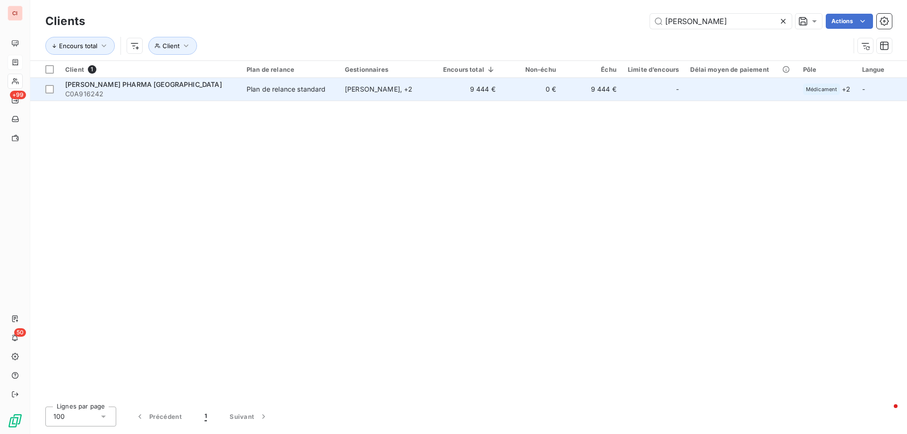
click at [375, 91] on div "Fabienne MAIGNAN , + 2" at bounding box center [388, 89] width 87 height 9
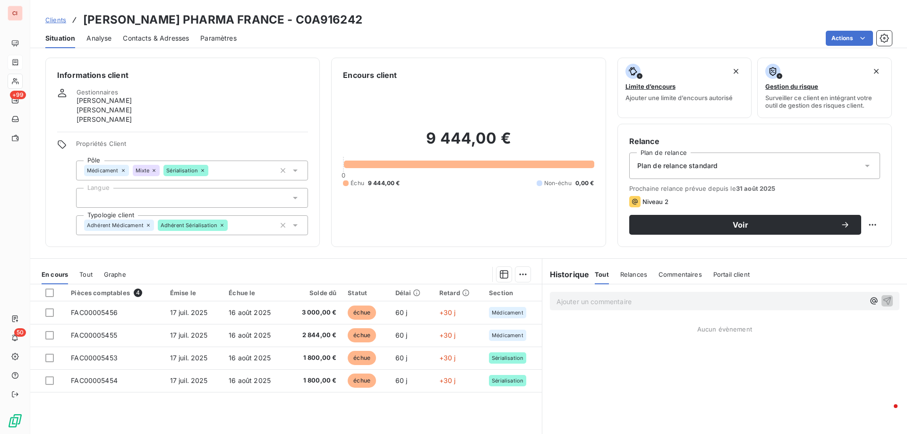
click at [172, 40] on span "Contacts & Adresses" at bounding box center [156, 38] width 66 height 9
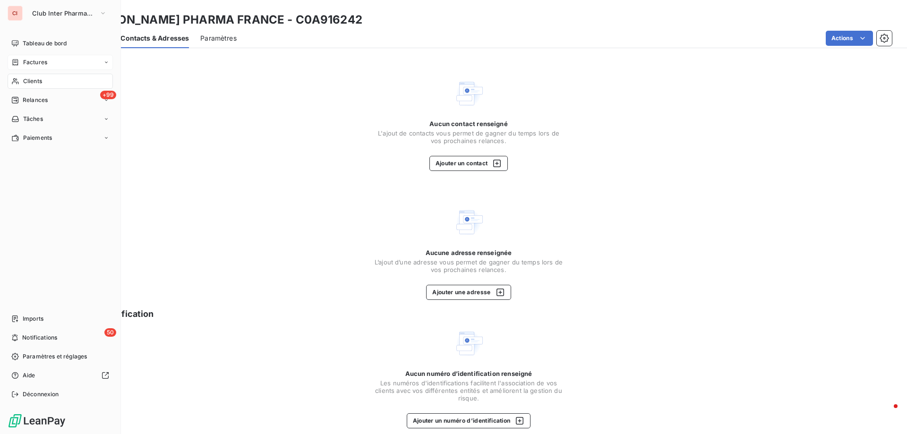
click at [28, 83] on span "Clients" at bounding box center [32, 81] width 19 height 9
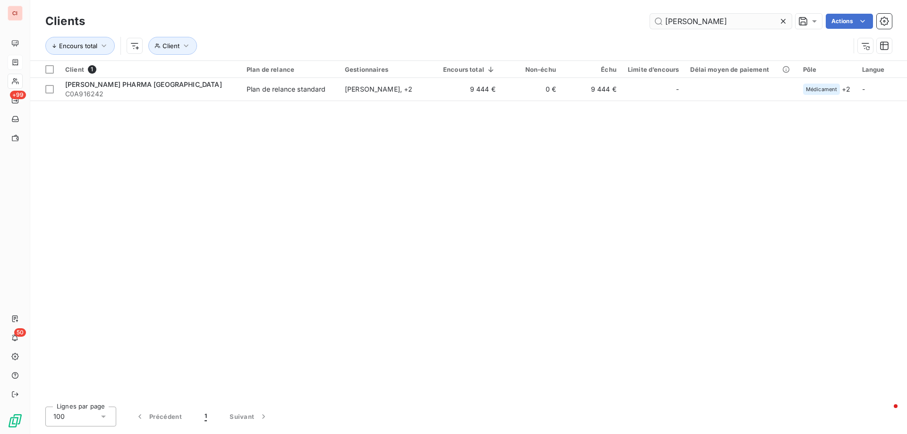
drag, startPoint x: 703, startPoint y: 24, endPoint x: 650, endPoint y: 21, distance: 53.4
click at [650, 21] on input "ANGELINI" at bounding box center [721, 21] width 142 height 15
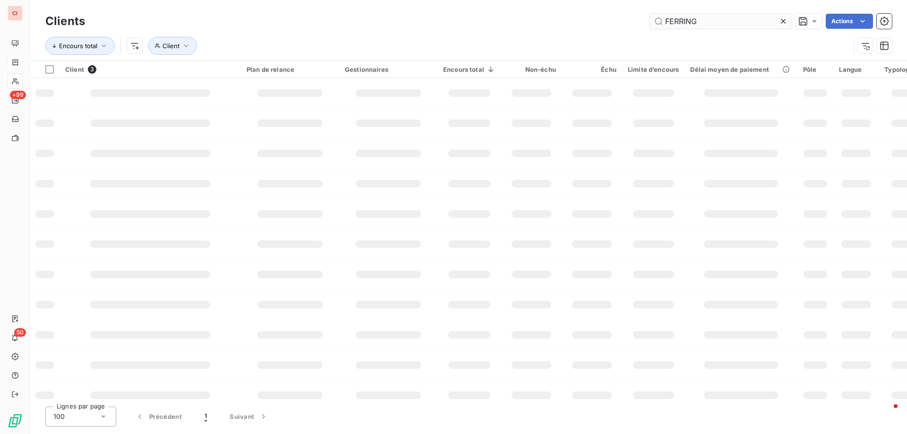
type input "FERRING"
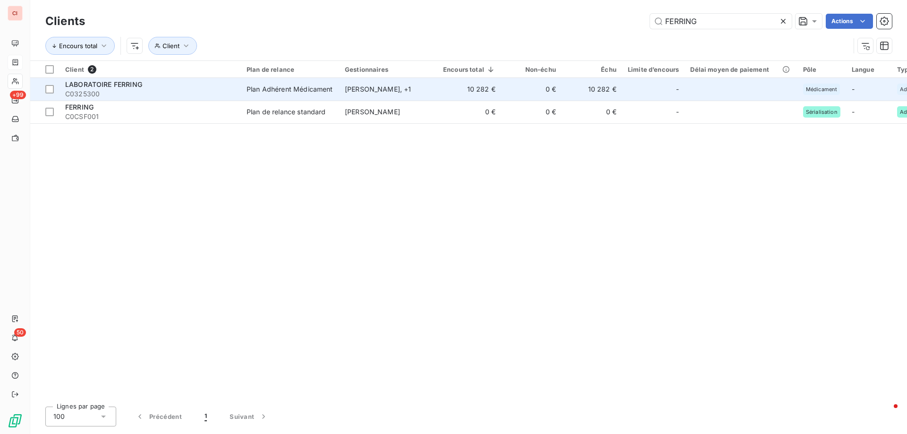
click at [394, 92] on div "[PERSON_NAME] , + 1" at bounding box center [388, 89] width 87 height 9
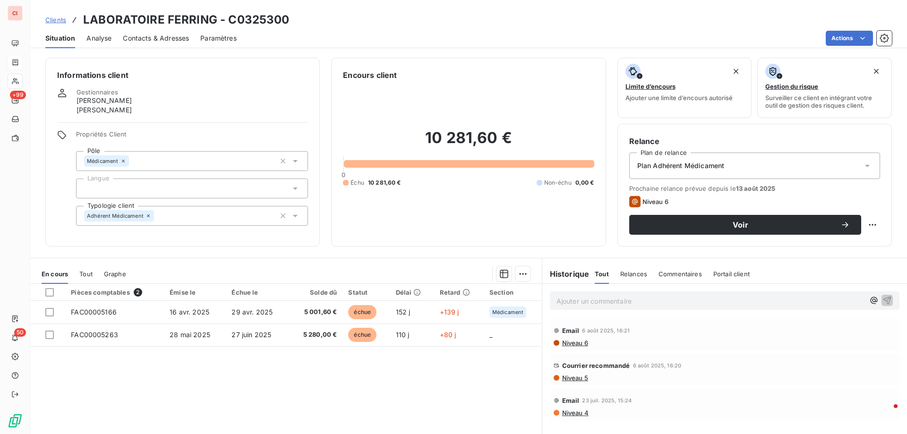
click at [186, 41] on span "Contacts & Adresses" at bounding box center [156, 38] width 66 height 9
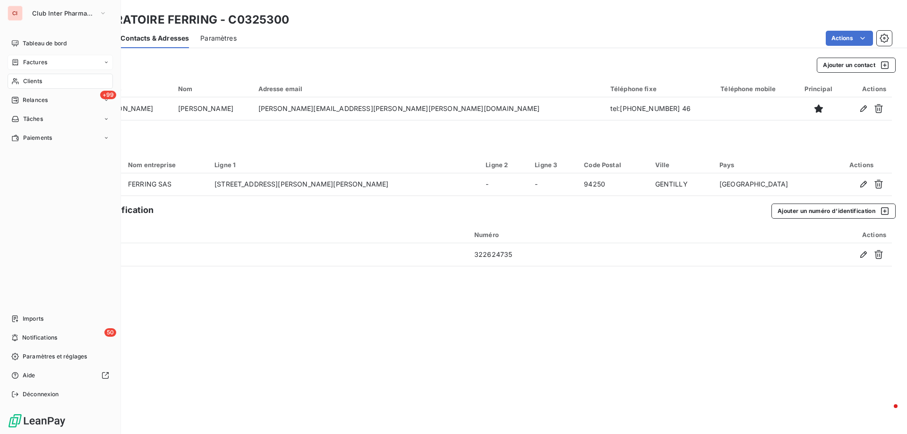
click at [29, 82] on span "Clients" at bounding box center [32, 81] width 19 height 9
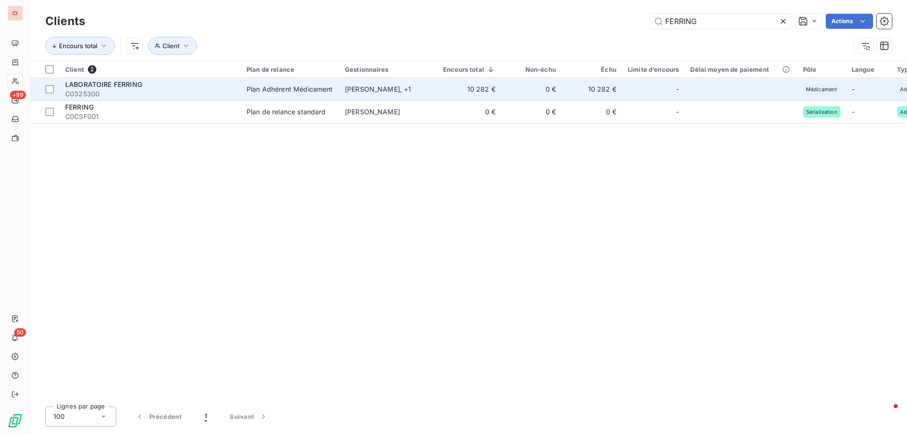
click at [356, 91] on div "[PERSON_NAME] , + 1" at bounding box center [388, 89] width 87 height 9
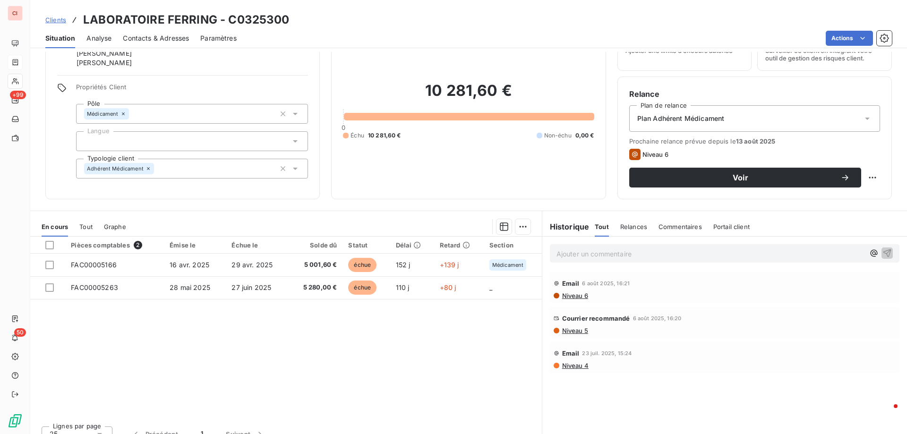
scroll to position [60, 0]
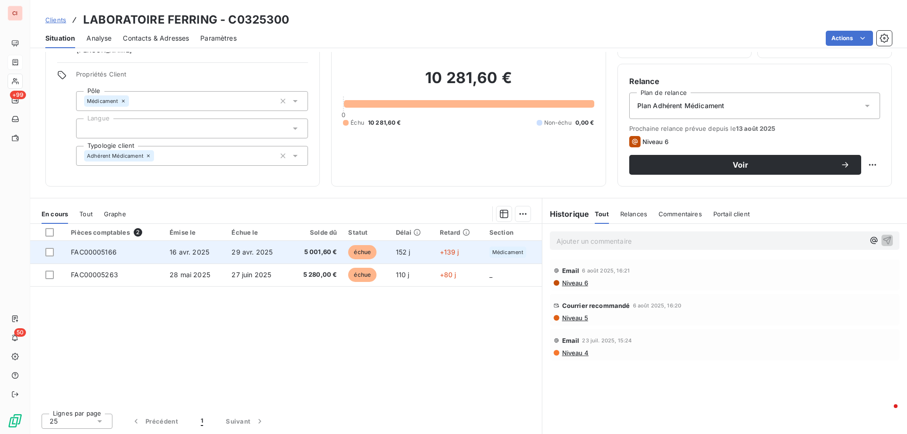
click at [200, 255] on span "16 avr. 2025" at bounding box center [190, 252] width 40 height 8
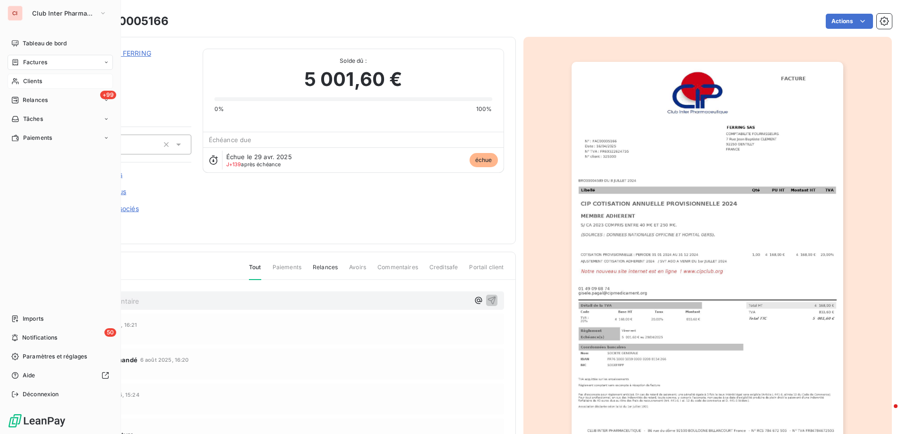
click at [26, 83] on span "Clients" at bounding box center [32, 81] width 19 height 9
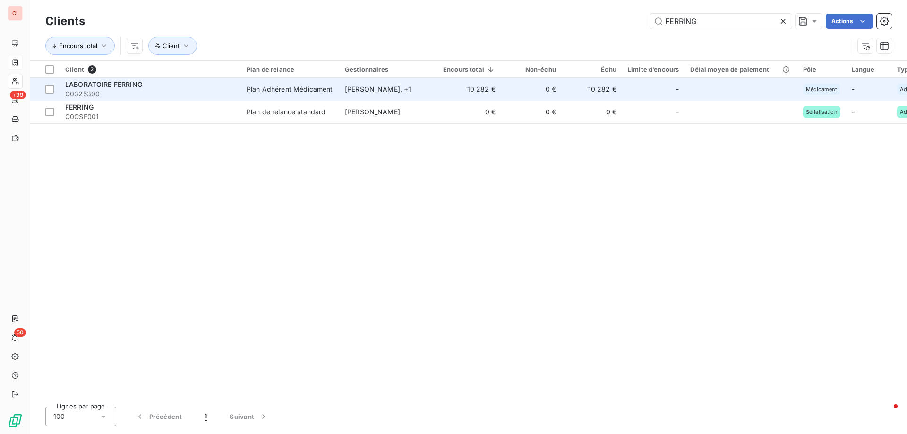
click at [323, 84] on td "Plan Adhérent Médicament" at bounding box center [290, 89] width 98 height 23
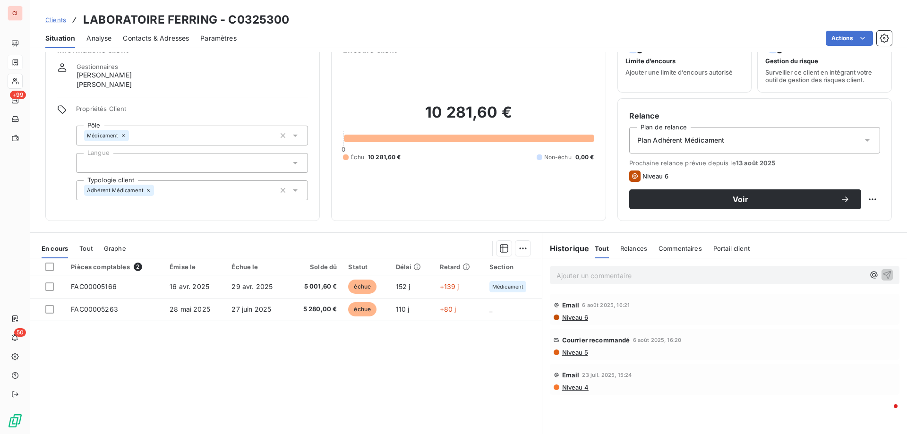
scroll to position [60, 0]
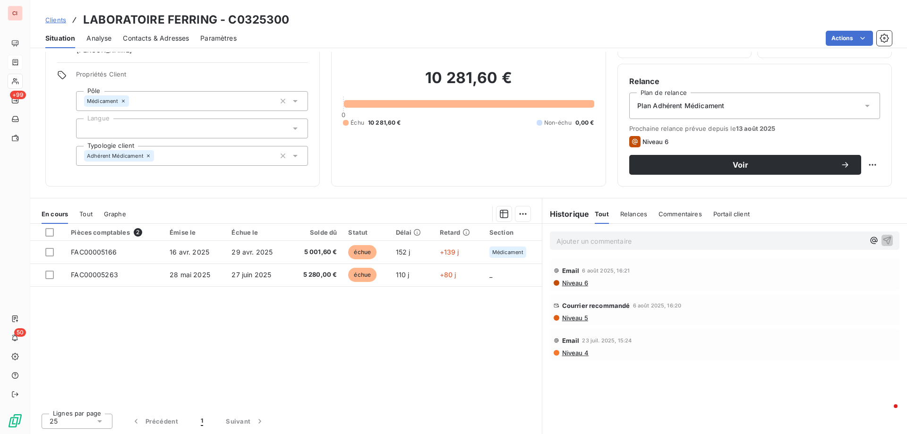
click at [569, 287] on div "Email 6 août 2025, 16:21 Niveau 6" at bounding box center [724, 274] width 349 height 31
click at [569, 283] on span "Niveau 6" at bounding box center [574, 283] width 27 height 8
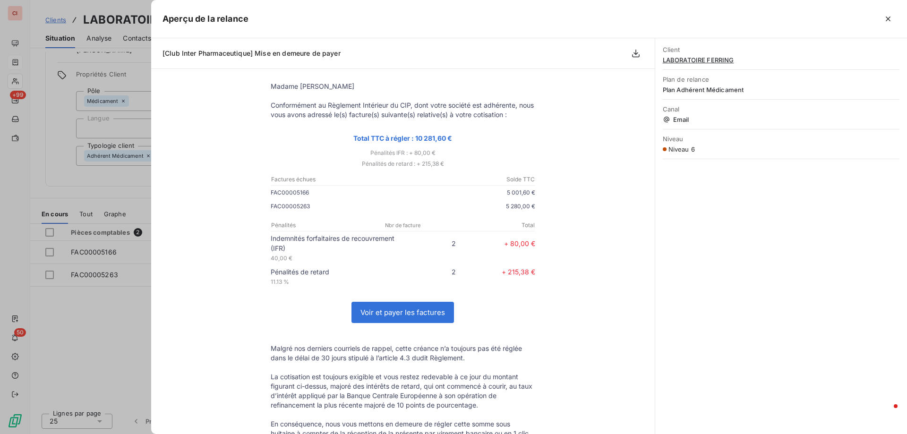
scroll to position [0, 0]
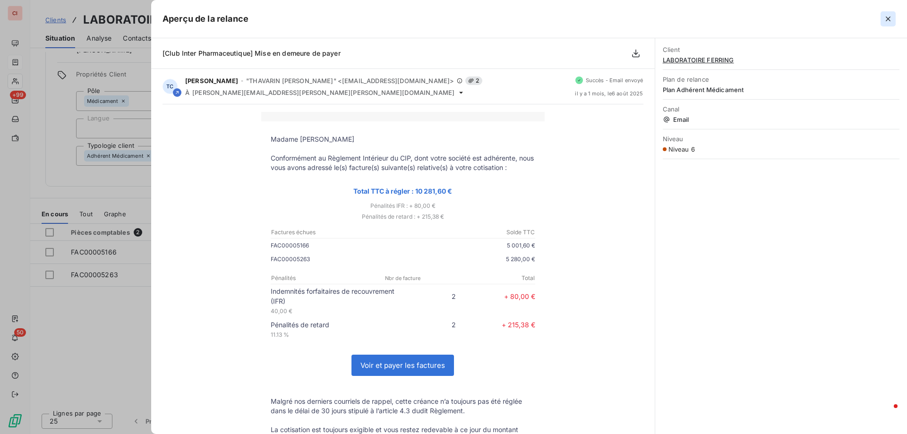
click at [894, 20] on button "button" at bounding box center [887, 18] width 15 height 15
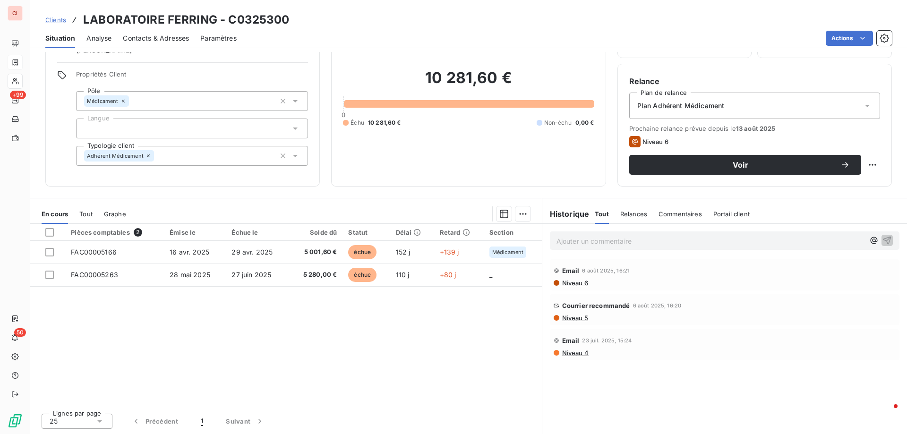
click at [629, 211] on span "Relances" at bounding box center [633, 214] width 27 height 8
click at [560, 215] on h6 "Historique" at bounding box center [565, 213] width 47 height 11
click at [559, 213] on h6 "Historique" at bounding box center [565, 213] width 47 height 11
click at [595, 215] on span "Tout" at bounding box center [601, 214] width 13 height 8
click at [553, 217] on h6 "Historique" at bounding box center [565, 213] width 47 height 11
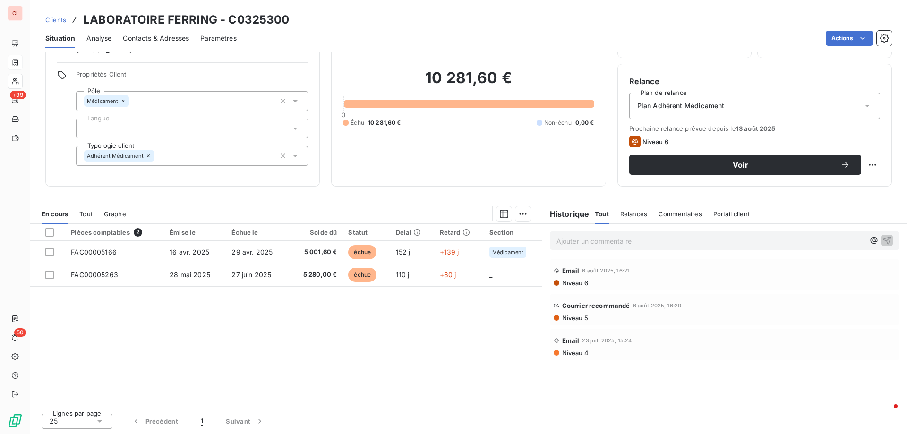
click at [170, 41] on span "Contacts & Adresses" at bounding box center [156, 38] width 66 height 9
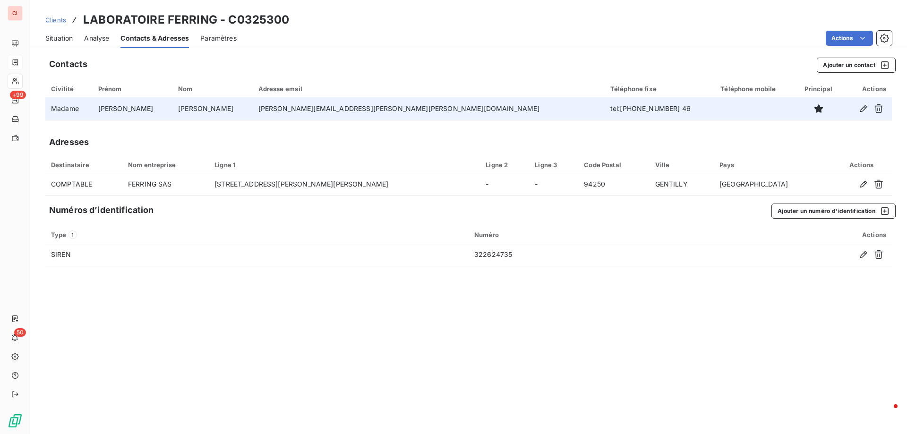
click at [306, 108] on td "isabelle.husson@ferring.com" at bounding box center [429, 108] width 352 height 23
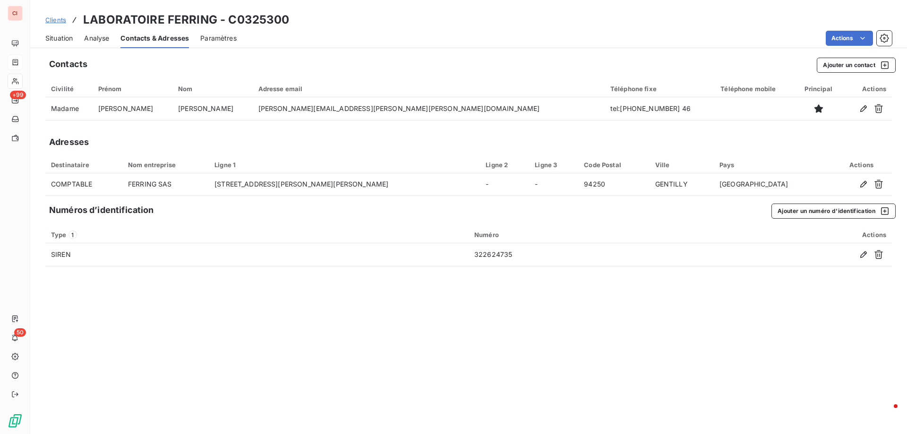
click at [48, 37] on span "Situation" at bounding box center [58, 38] width 27 height 9
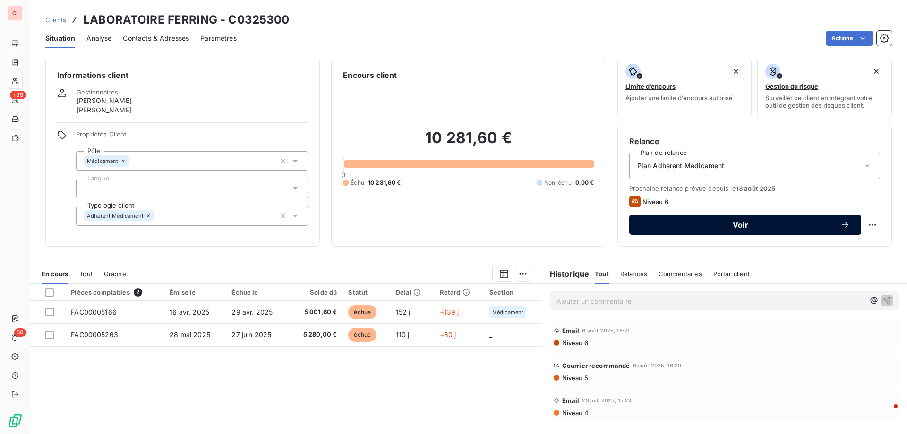
click at [840, 223] on icon "button" at bounding box center [844, 224] width 9 height 9
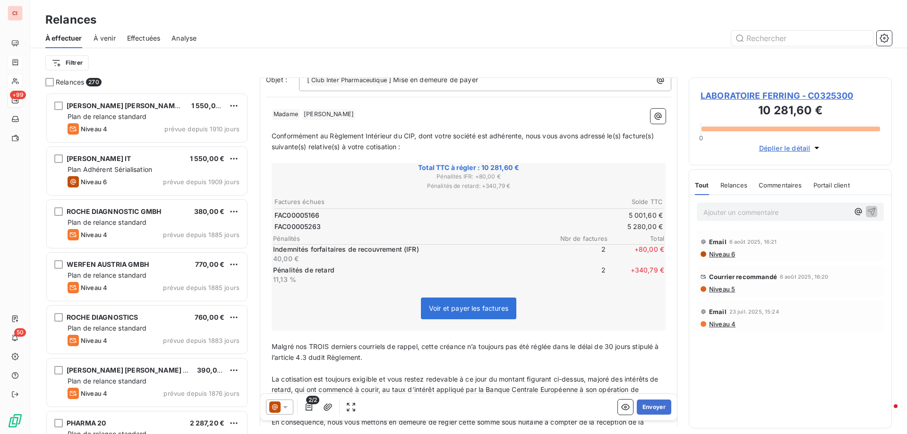
scroll to position [143, 0]
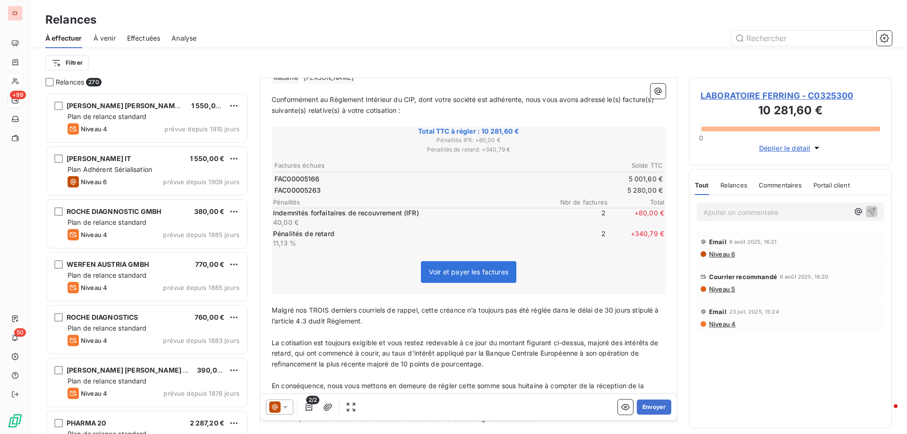
click at [328, 306] on span "Malgré nos TROIS derniers courriels de rappel, cette créance n’a toujours pas é…" at bounding box center [466, 315] width 389 height 19
click at [406, 254] on div "Voir et payer les factures" at bounding box center [468, 274] width 391 height 41
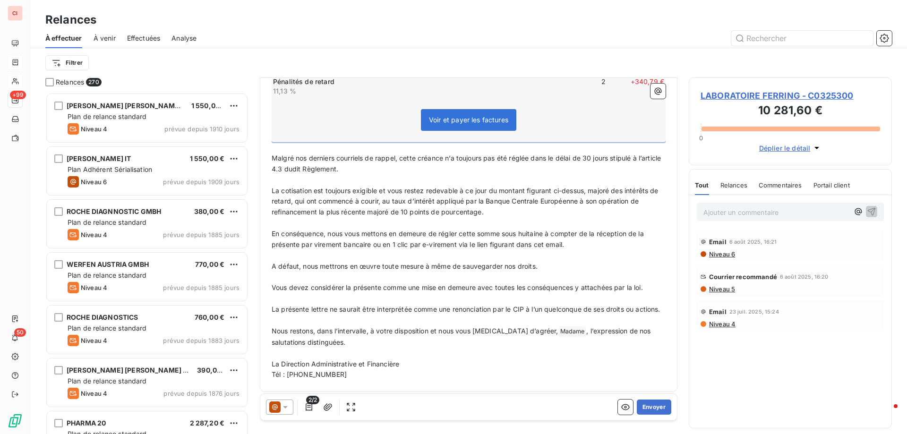
click at [283, 408] on icon at bounding box center [285, 406] width 9 height 9
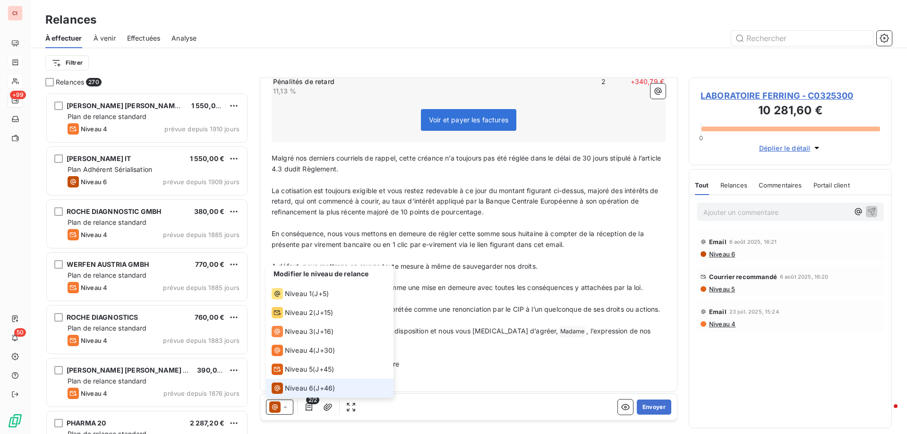
click at [283, 408] on icon at bounding box center [285, 406] width 9 height 9
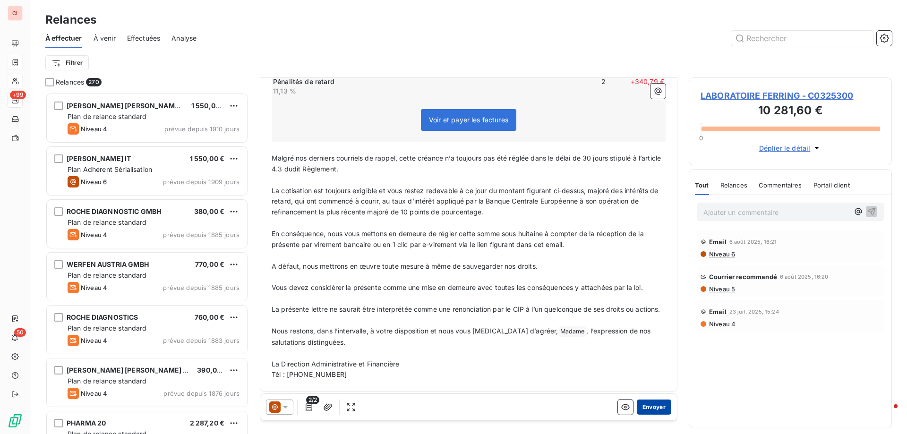
click at [649, 402] on button "Envoyer" at bounding box center [654, 407] width 34 height 15
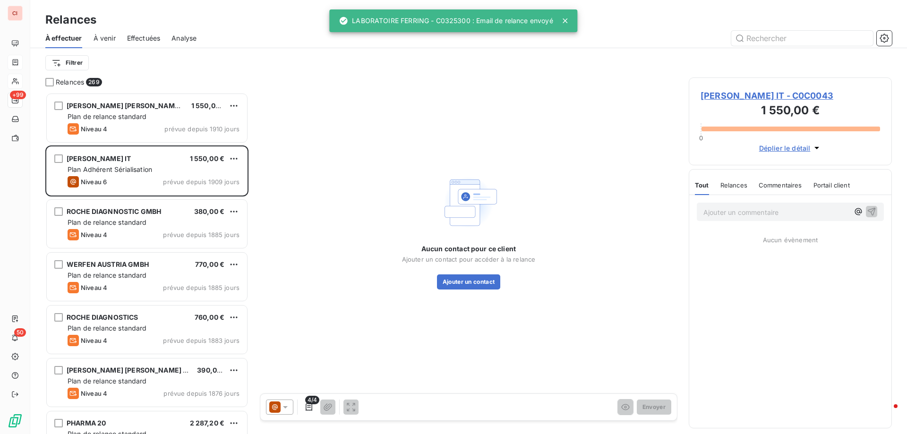
click at [286, 410] on icon at bounding box center [285, 406] width 9 height 9
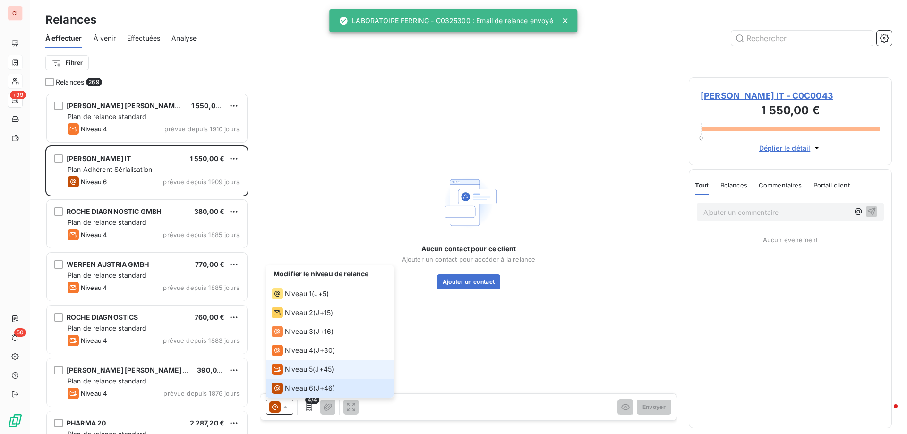
click at [289, 372] on span "Niveau 5" at bounding box center [299, 369] width 28 height 9
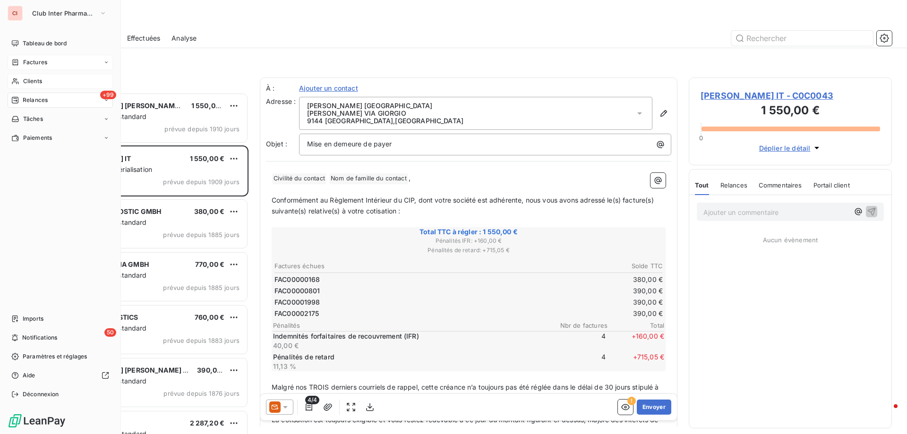
click at [34, 77] on div "Clients" at bounding box center [60, 81] width 105 height 15
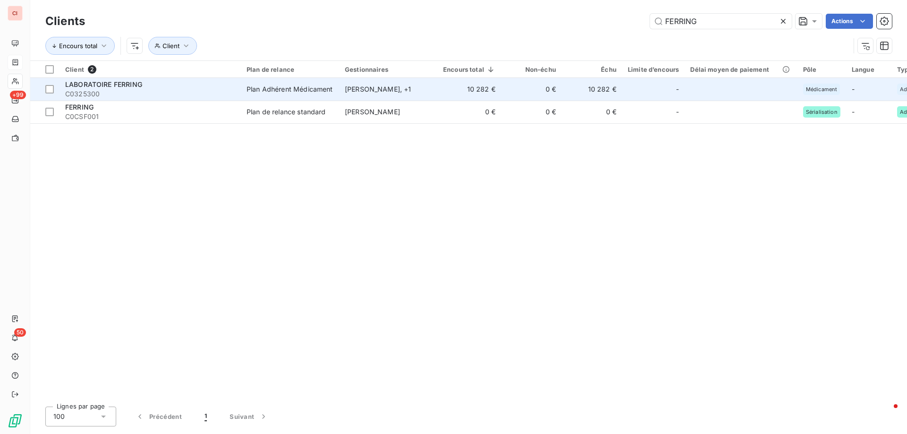
click at [372, 90] on div "[PERSON_NAME] , + 1" at bounding box center [388, 89] width 87 height 9
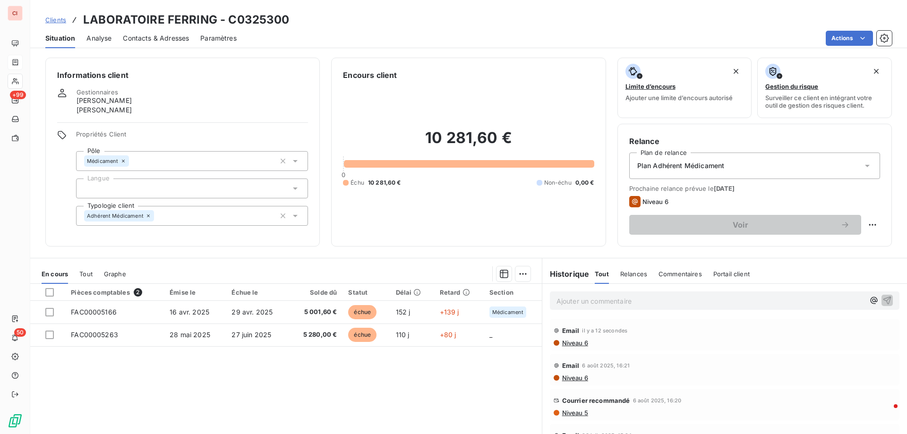
click at [793, 188] on span "Prochaine relance prévue le 22 sept. 2025" at bounding box center [754, 189] width 251 height 8
click at [863, 222] on html "CI +99 50 Clients LABORATOIRE FERRING - C0325300 Situation Analyse Contacts & A…" at bounding box center [453, 217] width 907 height 434
click at [841, 241] on div "Replanifier cette action" at bounding box center [826, 245] width 85 height 15
select select "8"
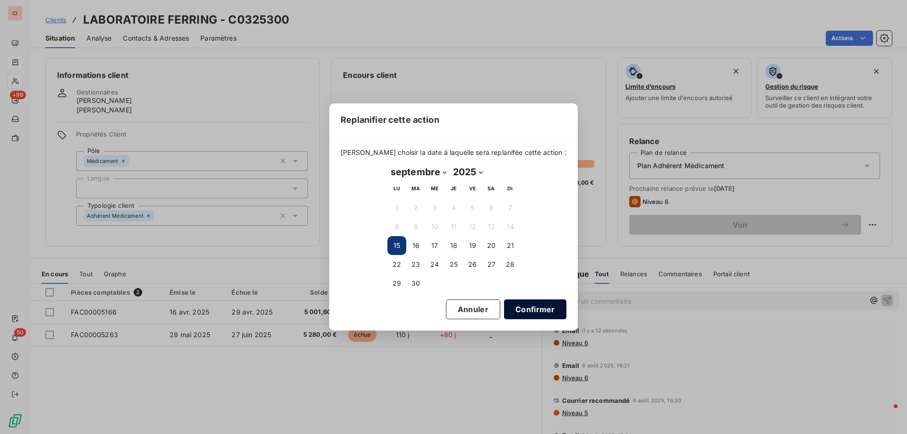
click at [504, 312] on button "Confirmer" at bounding box center [535, 309] width 62 height 20
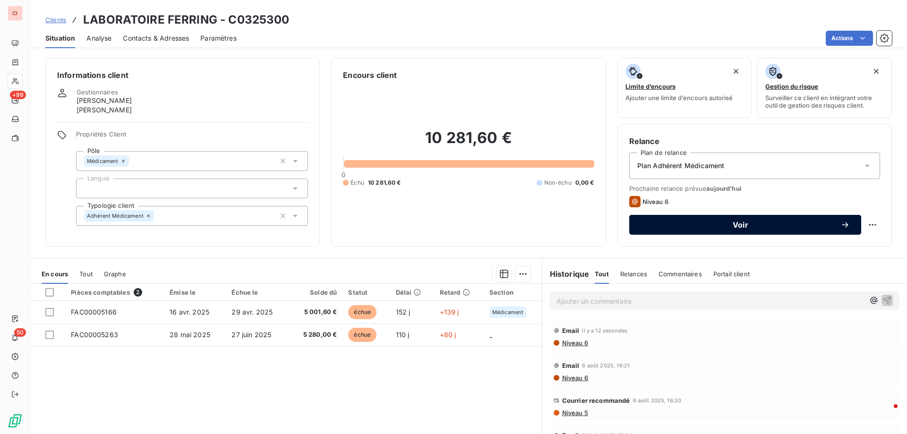
click at [681, 227] on span "Voir" at bounding box center [740, 225] width 200 height 8
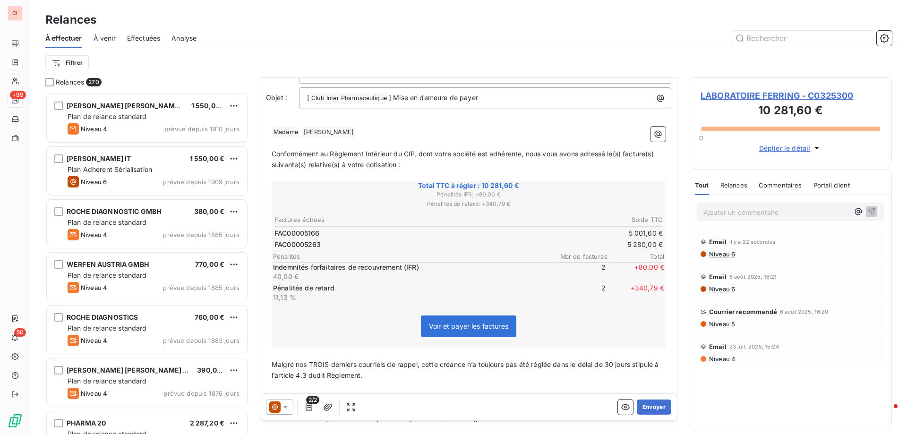
scroll to position [95, 0]
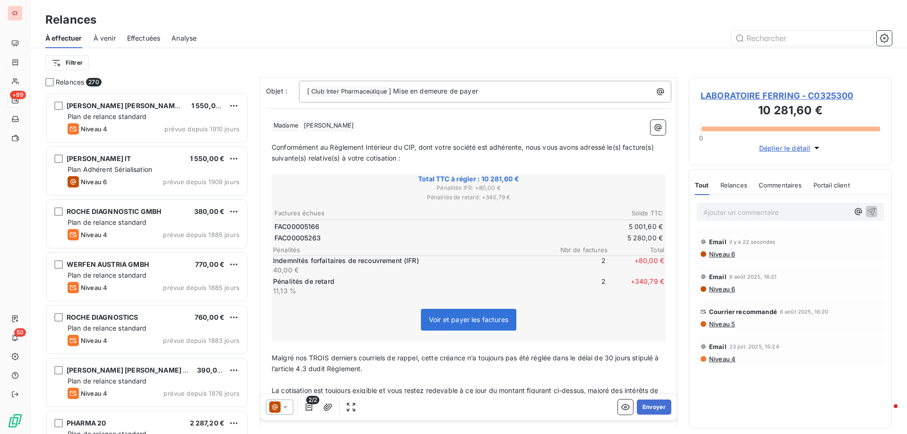
click at [285, 409] on icon at bounding box center [285, 406] width 9 height 9
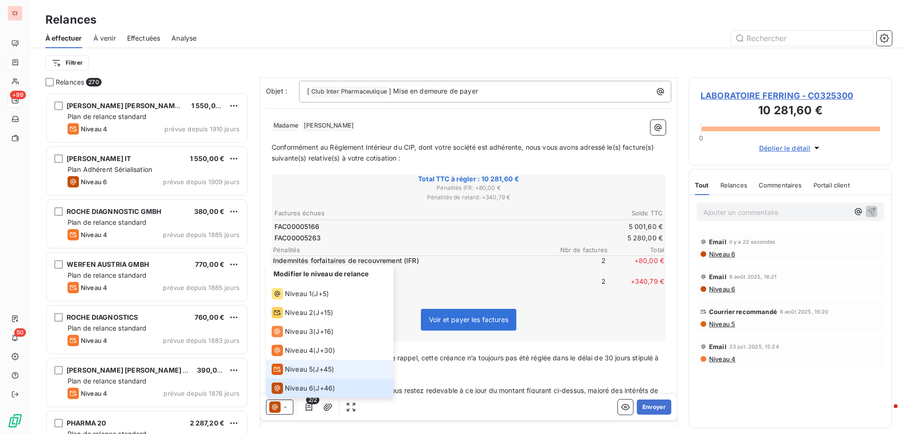
click at [299, 368] on span "Niveau 5" at bounding box center [299, 369] width 28 height 9
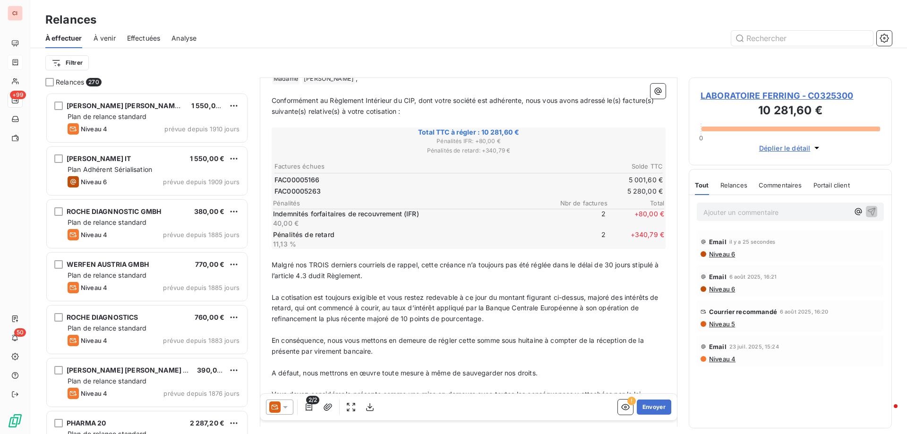
scroll to position [96, 0]
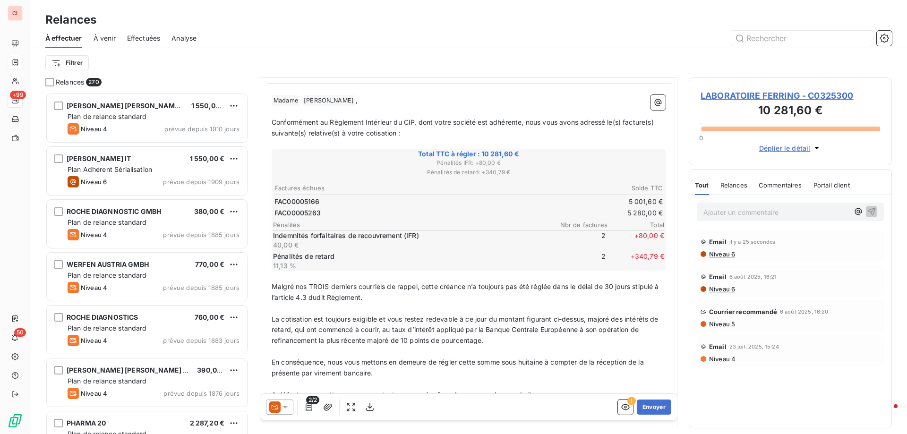
click at [330, 286] on span "Malgré nos TROIS derniers courriels de rappel, cette créance n’a toujours pas é…" at bounding box center [466, 291] width 389 height 19
click at [649, 410] on button "Envoyer" at bounding box center [654, 407] width 34 height 15
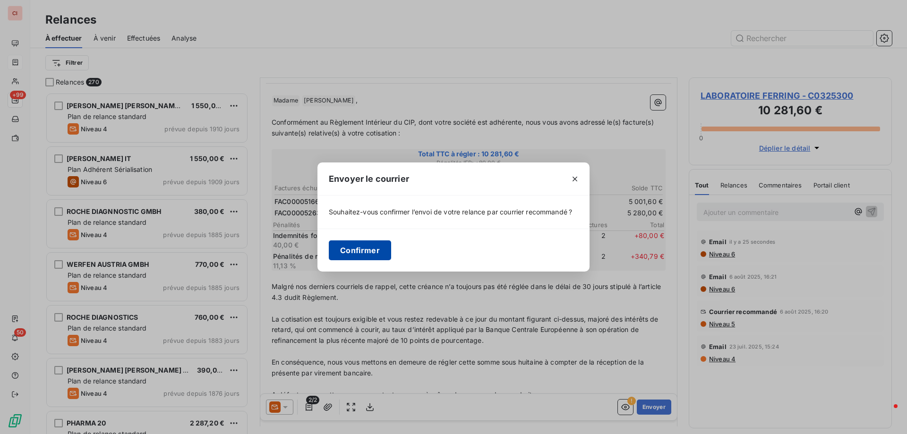
click at [356, 249] on button "Confirmer" at bounding box center [360, 250] width 62 height 20
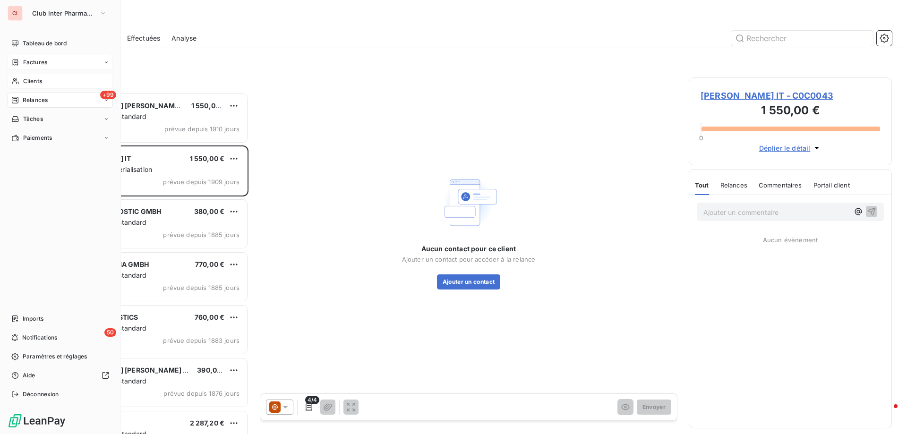
click at [31, 86] on div "Clients" at bounding box center [60, 81] width 105 height 15
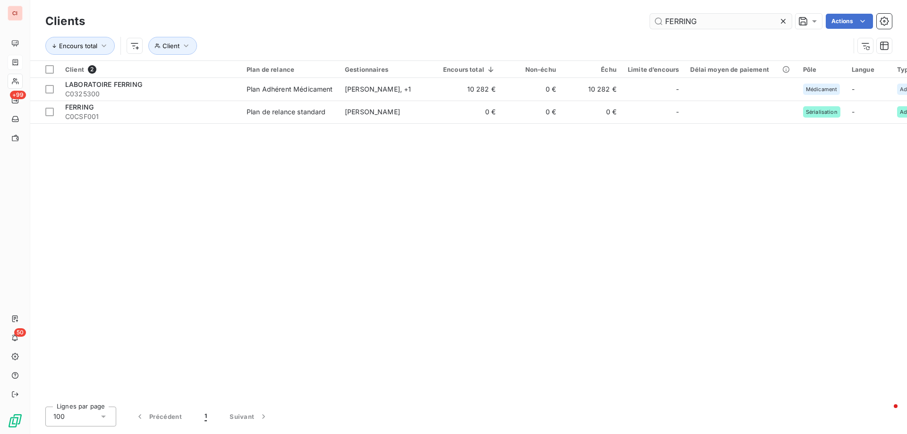
drag, startPoint x: 707, startPoint y: 21, endPoint x: 656, endPoint y: 21, distance: 51.0
click at [656, 21] on input "FERRING" at bounding box center [721, 21] width 142 height 15
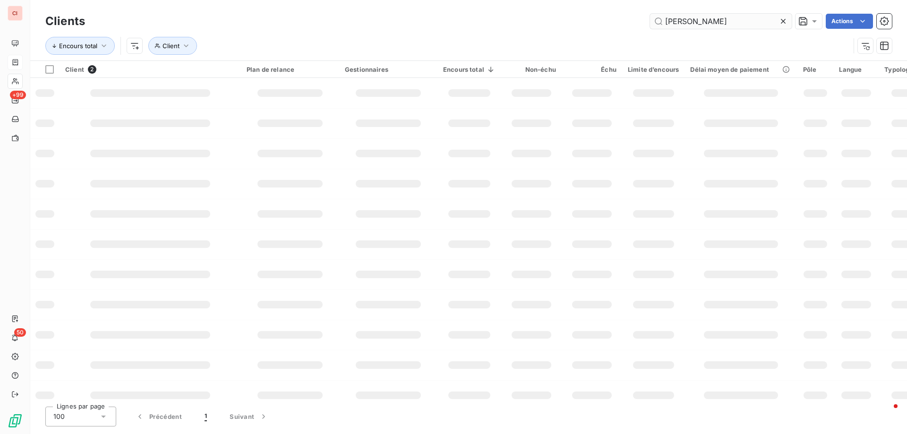
type input "ANGELINI"
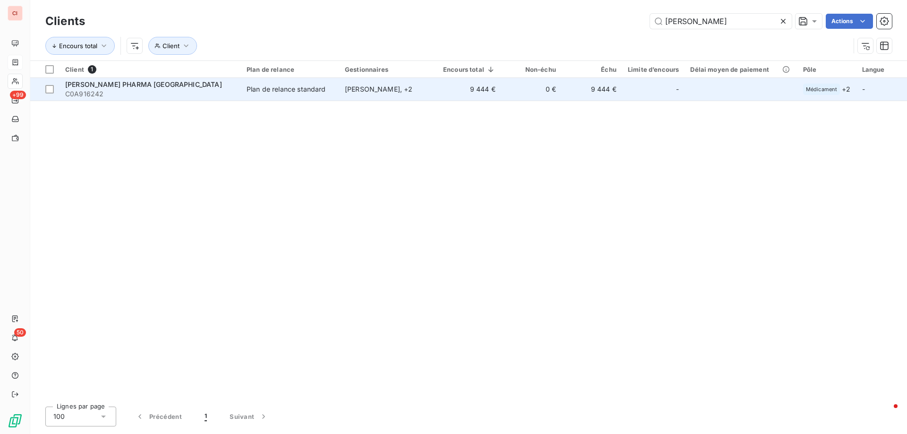
click at [303, 91] on div "Plan de relance standard" at bounding box center [286, 89] width 79 height 9
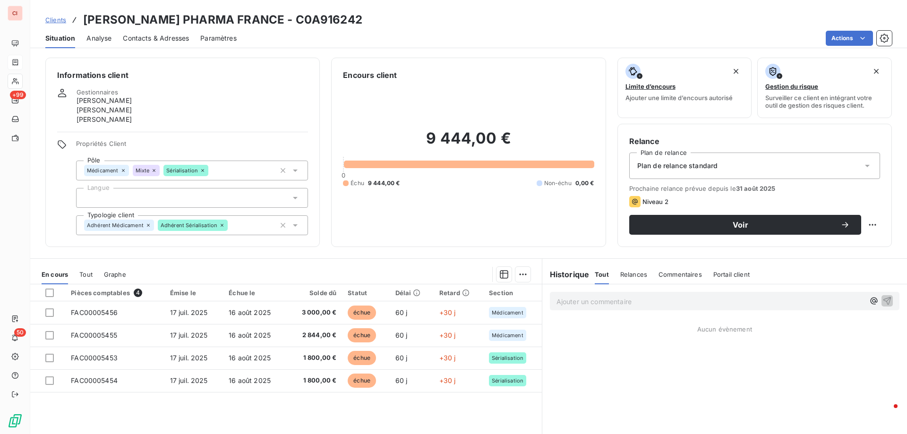
click at [179, 38] on span "Contacts & Adresses" at bounding box center [156, 38] width 66 height 9
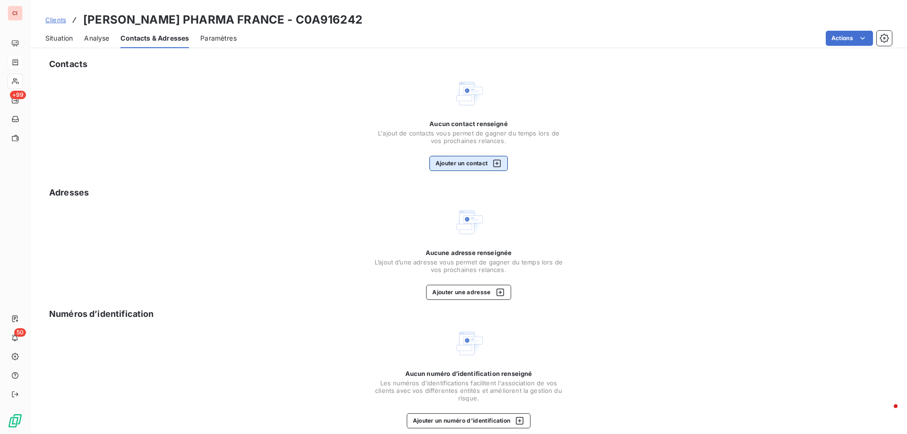
click at [450, 168] on button "Ajouter un contact" at bounding box center [468, 163] width 79 height 15
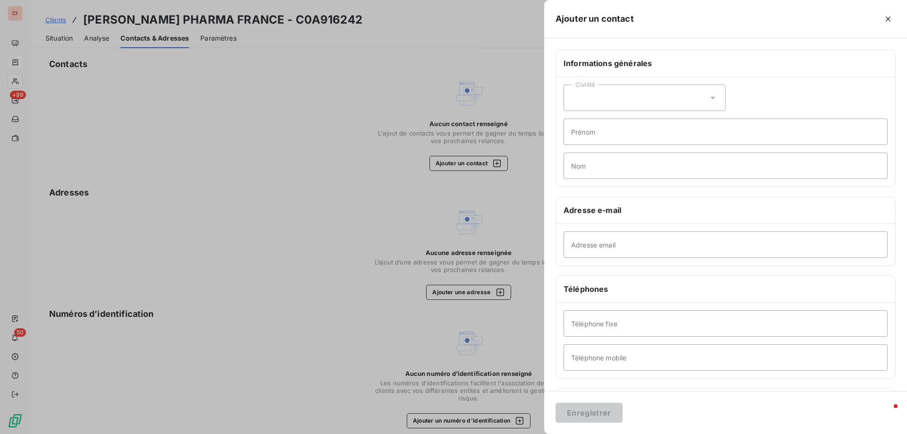
click at [647, 93] on div "Civilité" at bounding box center [644, 98] width 162 height 26
click at [608, 135] on span "Monsieur" at bounding box center [596, 138] width 28 height 9
click at [638, 132] on input "Prénom" at bounding box center [725, 132] width 324 height 26
type input "JEROEN"
type input "MOONON"
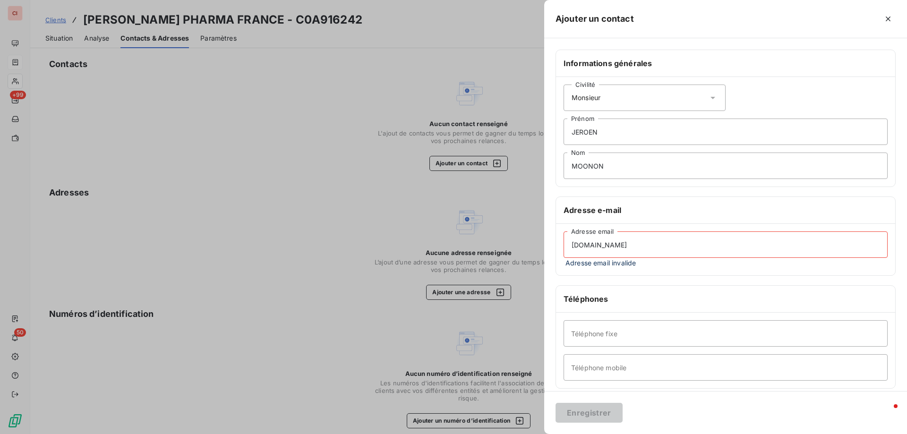
click at [613, 249] on input "invoices.fr" at bounding box center [725, 244] width 324 height 26
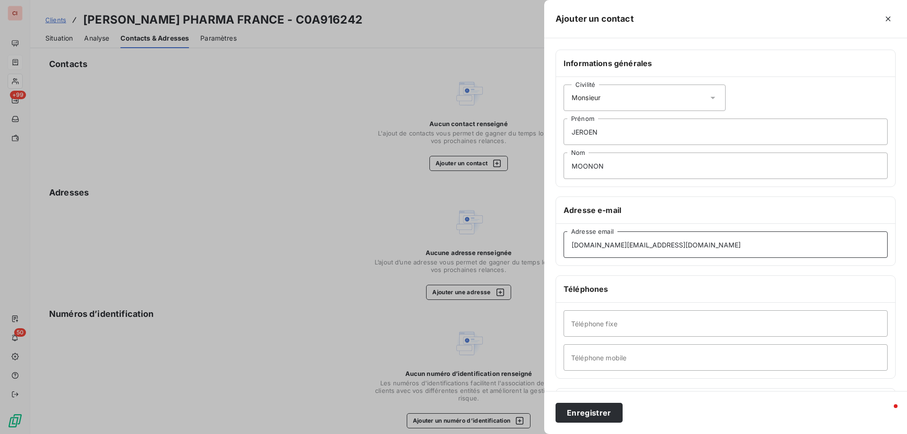
type input "invoices.fr@angelinipharma.com"
click at [585, 417] on button "Enregistrer" at bounding box center [588, 413] width 67 height 20
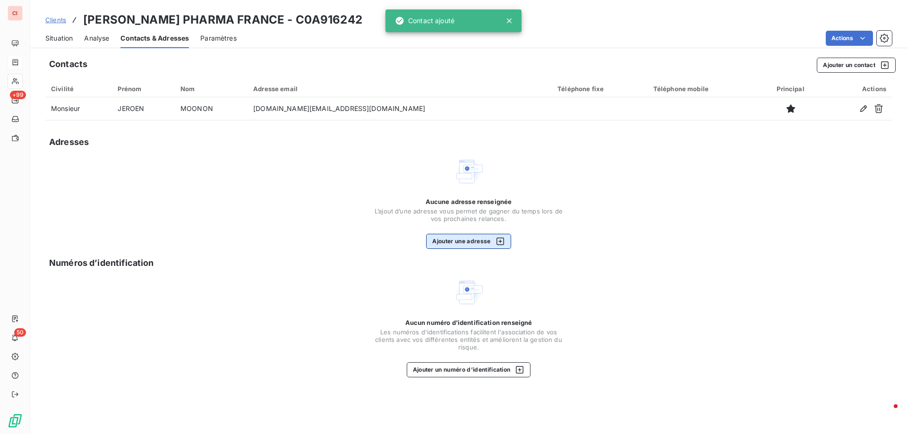
click at [466, 245] on button "Ajouter une adresse" at bounding box center [468, 241] width 85 height 15
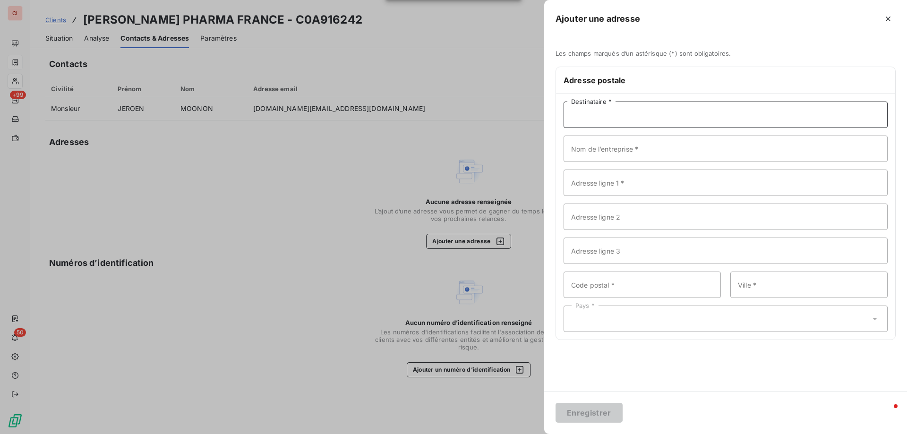
click at [591, 109] on input "Destinataire *" at bounding box center [725, 115] width 324 height 26
type input "COMPTABLE"
click at [621, 148] on input "Nom de l’entreprise *" at bounding box center [725, 149] width 324 height 26
click at [706, 181] on input "Adresse ligne 1 *" at bounding box center [725, 183] width 324 height 26
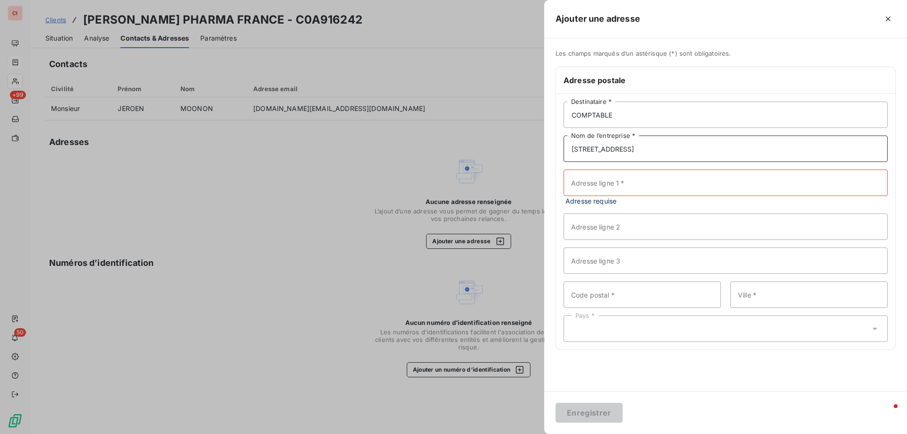
drag, startPoint x: 648, startPoint y: 148, endPoint x: 586, endPoint y: 147, distance: 62.3
click at [586, 147] on input "55 avenue de colmar" at bounding box center [725, 149] width 324 height 26
type input "55 AVENUE COLMAR"
type input "9"
click at [636, 301] on input "Code postal *" at bounding box center [641, 294] width 157 height 26
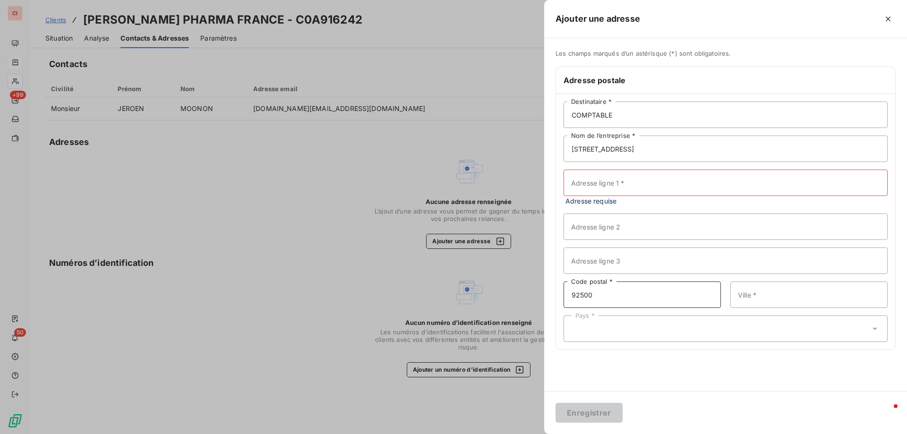
type input "92500"
type input "[PERSON_NAME]"
click at [635, 330] on div "Pays *" at bounding box center [725, 328] width 324 height 26
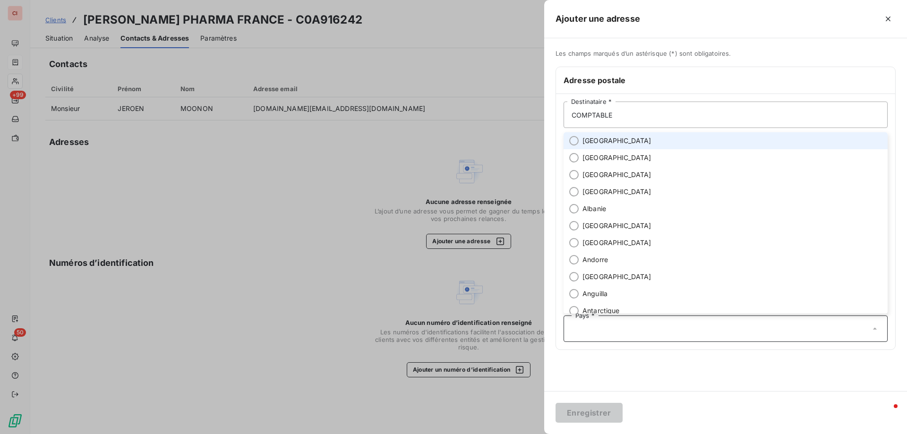
click at [591, 144] on span "[GEOGRAPHIC_DATA]" at bounding box center [616, 140] width 69 height 9
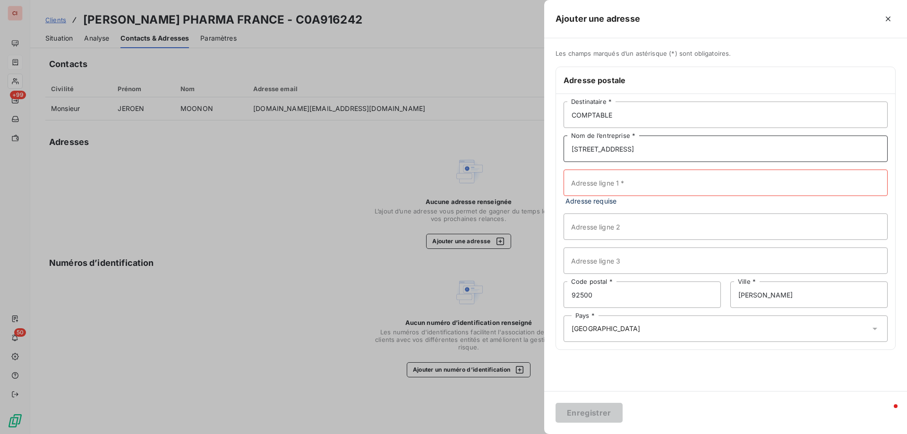
drag, startPoint x: 650, startPoint y: 154, endPoint x: 542, endPoint y: 135, distance: 110.3
click at [542, 434] on div "Ajouter une adresse Les champs marqués d’un astérisque (*) sont obligatoires. A…" at bounding box center [453, 434] width 907 height 0
type input "c"
click at [579, 184] on input "Adresse ligne 1 *" at bounding box center [725, 183] width 324 height 26
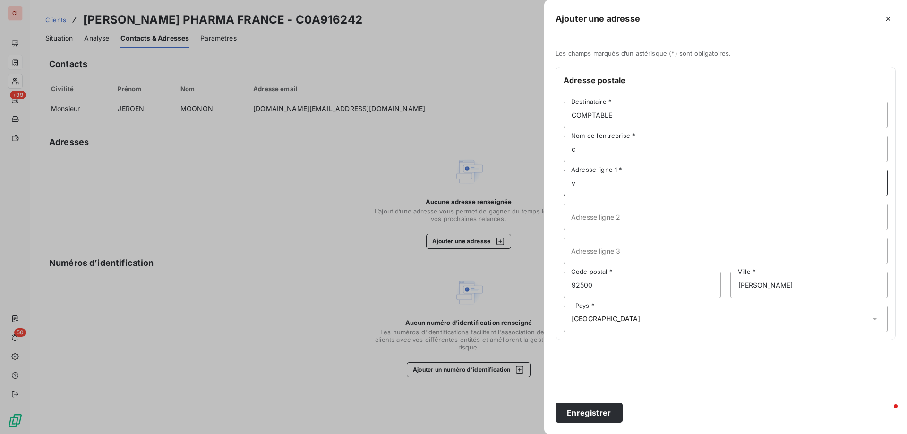
type input "v"
drag, startPoint x: 590, startPoint y: 151, endPoint x: 568, endPoint y: 146, distance: 22.7
click at [568, 146] on input "c" at bounding box center [725, 149] width 324 height 26
drag, startPoint x: 584, startPoint y: 183, endPoint x: 560, endPoint y: 183, distance: 23.6
click at [560, 183] on div "COMPTABLE Destinataire * c Nom de l’entreprise * v Adresse ligne 1 * Adresse li…" at bounding box center [725, 217] width 339 height 246
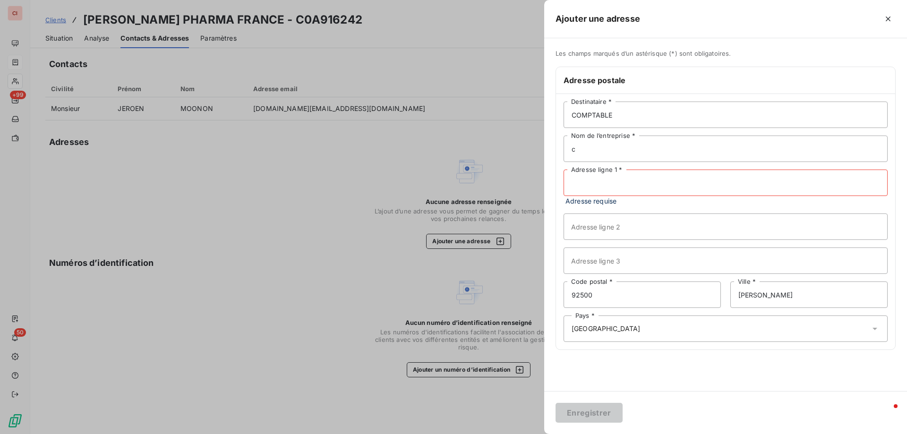
drag, startPoint x: 592, startPoint y: 187, endPoint x: 595, endPoint y: 182, distance: 5.1
click at [592, 187] on input "Adresse ligne 1 *" at bounding box center [725, 183] width 324 height 26
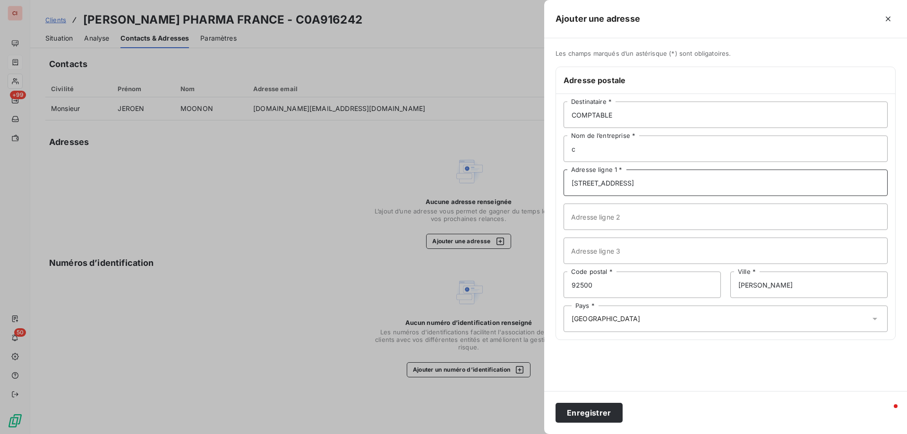
type input "55 AVENUE COLMAR"
drag, startPoint x: 585, startPoint y: 153, endPoint x: 569, endPoint y: 149, distance: 15.9
click at [569, 149] on input "c" at bounding box center [725, 149] width 324 height 26
type input "LABORATOIRE ANGELINI"
click at [592, 418] on button "Enregistrer" at bounding box center [588, 413] width 67 height 20
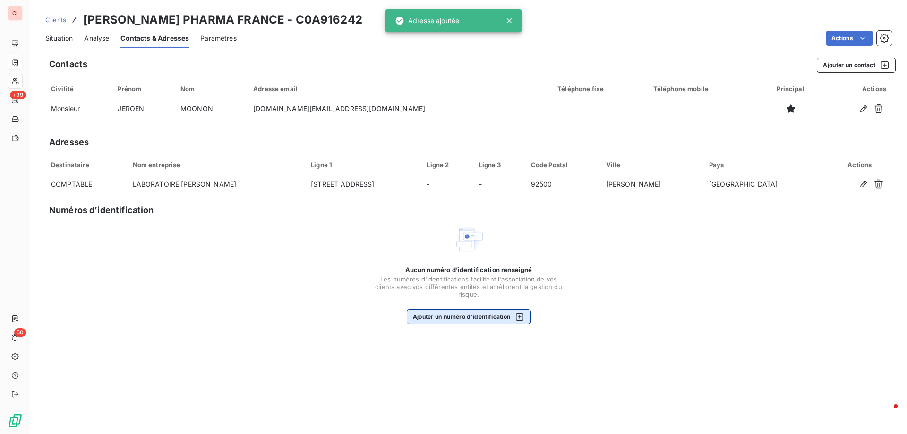
click at [501, 322] on button "Ajouter un numéro d’identification" at bounding box center [469, 316] width 124 height 15
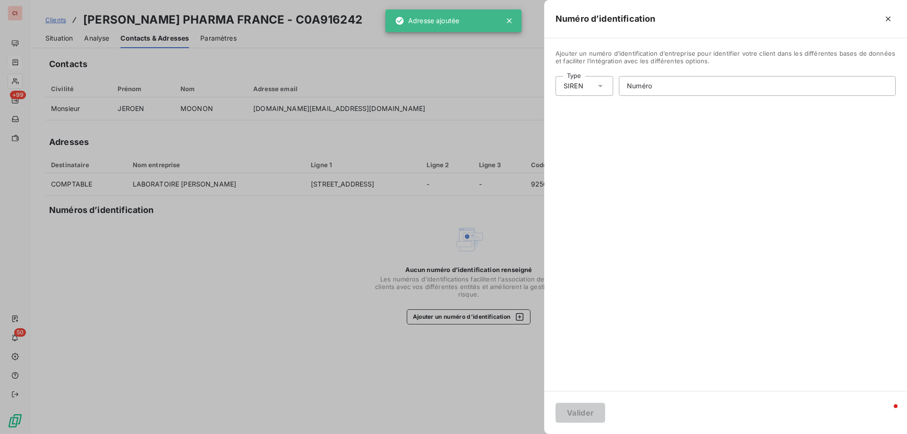
click at [471, 324] on div at bounding box center [453, 217] width 907 height 434
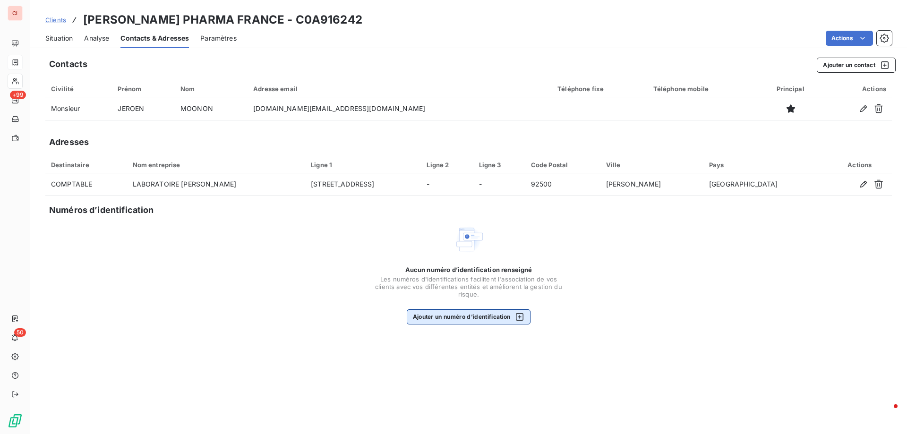
click at [495, 311] on button "Ajouter un numéro d’identification" at bounding box center [469, 316] width 124 height 15
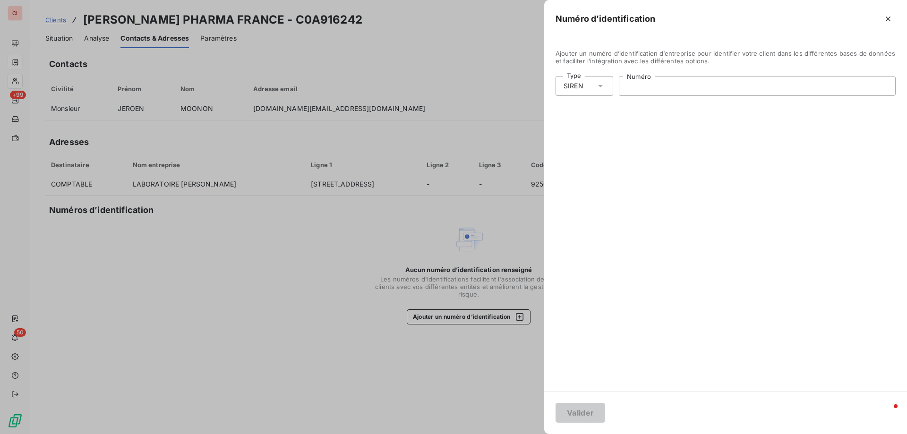
click at [646, 89] on input "Numéro" at bounding box center [757, 86] width 276 height 19
paste input "901 642 470"
type input "901 642 470"
click at [581, 407] on button "Valider" at bounding box center [580, 413] width 50 height 20
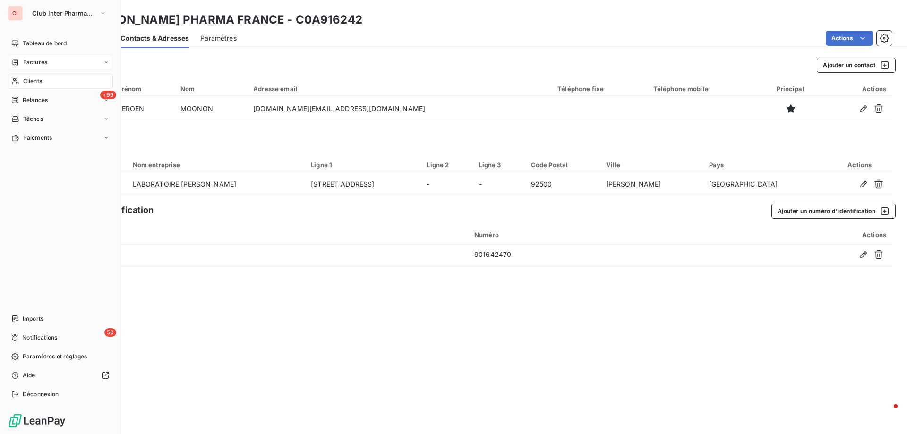
click at [38, 83] on span "Clients" at bounding box center [32, 81] width 19 height 9
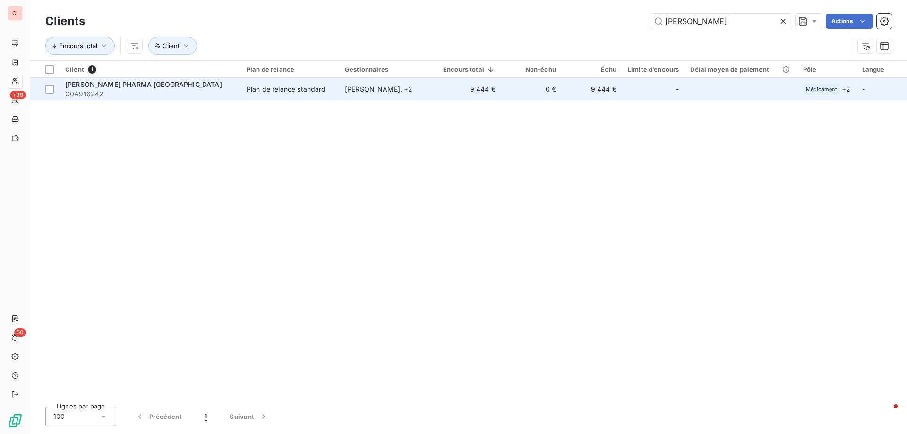
click at [375, 94] on td "Fabienne MAIGNAN , + 2" at bounding box center [388, 89] width 98 height 23
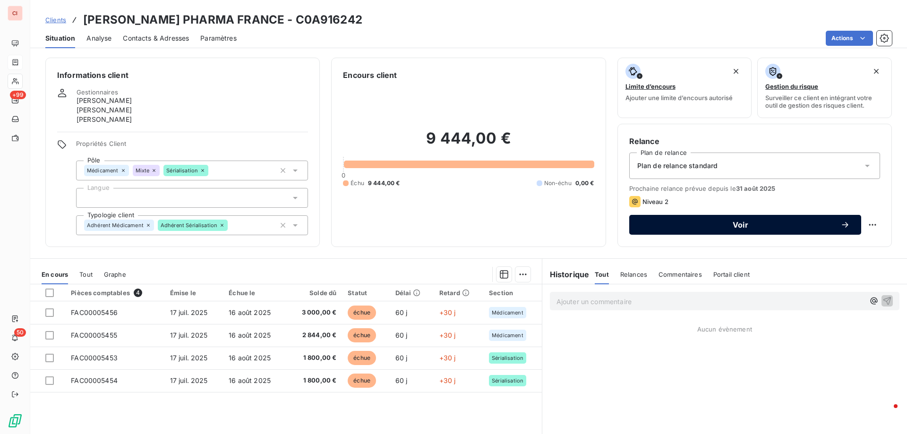
click at [705, 229] on div "Voir" at bounding box center [744, 224] width 209 height 9
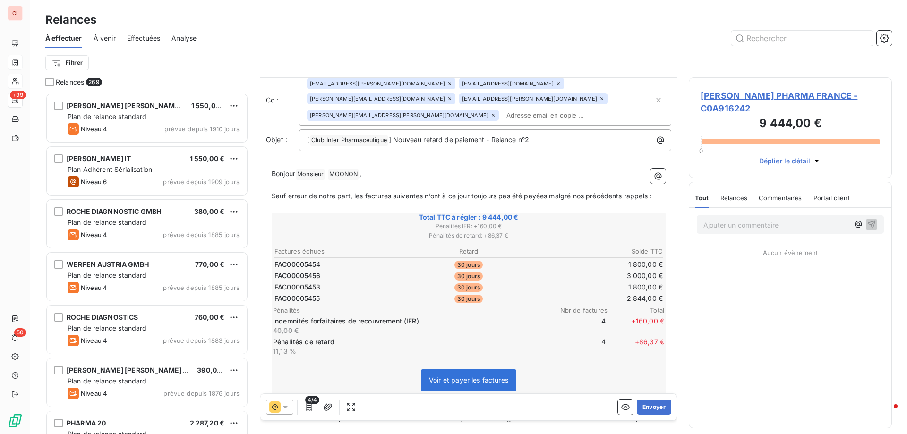
scroll to position [48, 0]
click at [287, 409] on icon at bounding box center [285, 406] width 9 height 9
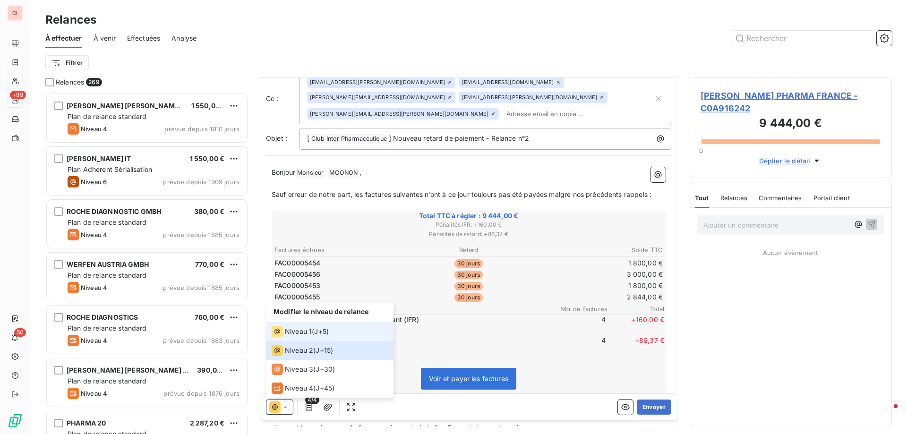
click at [287, 333] on span "Niveau 1" at bounding box center [298, 331] width 27 height 9
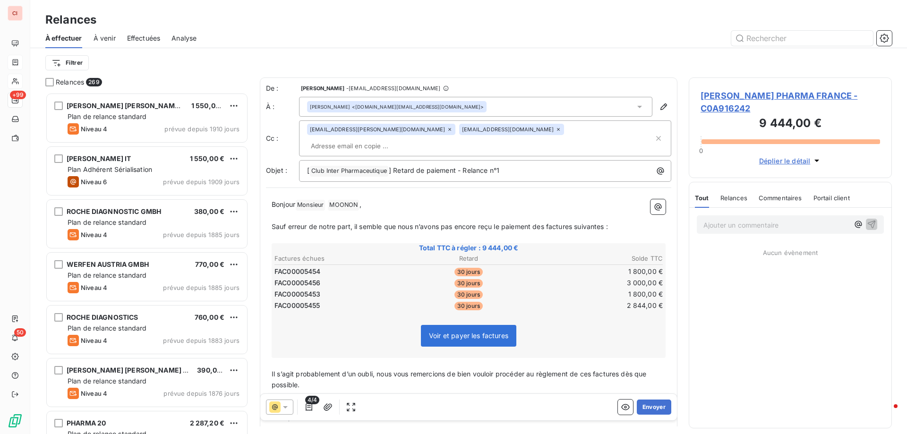
click at [783, 150] on div "Déplier le détail" at bounding box center [789, 158] width 179 height 17
click at [783, 156] on span "Déplier le détail" at bounding box center [784, 161] width 51 height 10
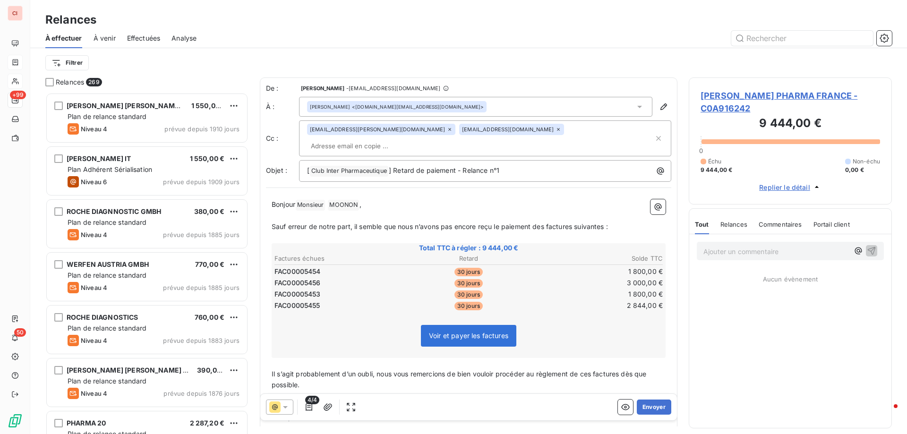
click at [784, 182] on span "Replier le détail" at bounding box center [784, 187] width 51 height 10
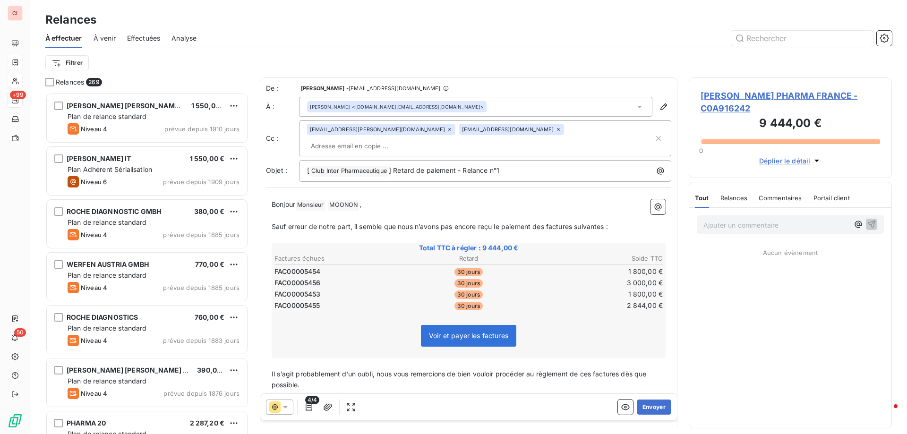
click at [784, 153] on div "ANGELINI PHARMA FRANCE - C0A916242 9 444,00 € 0 Déplier le détail" at bounding box center [790, 127] width 203 height 101
click at [785, 93] on span "ANGELINI PHARMA FRANCE - C0A916242" at bounding box center [789, 102] width 179 height 26
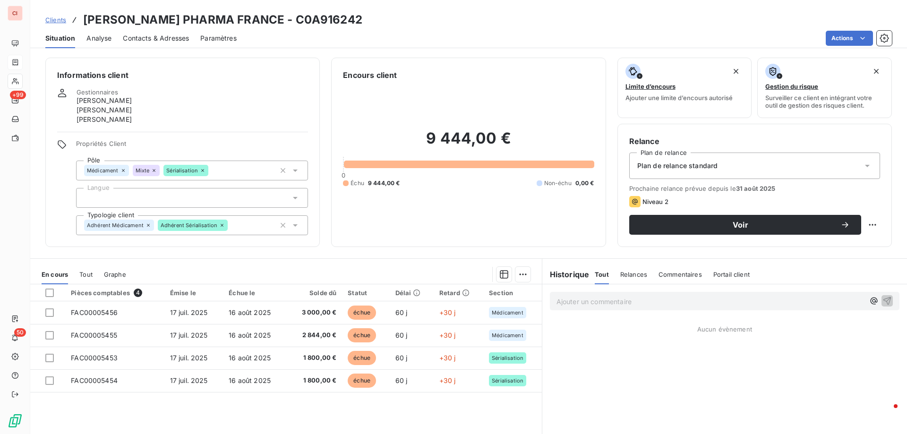
click at [782, 159] on div "Plan de relance standard" at bounding box center [754, 166] width 251 height 26
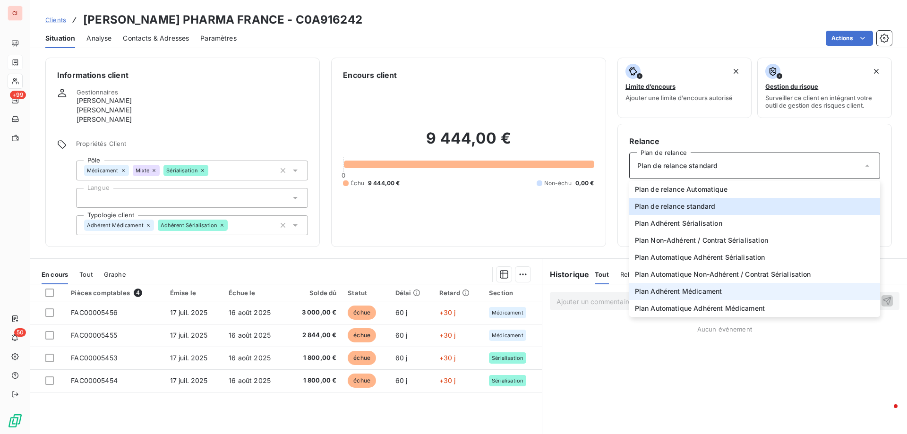
click at [706, 289] on span "Plan Adhérent Médicament" at bounding box center [678, 291] width 87 height 9
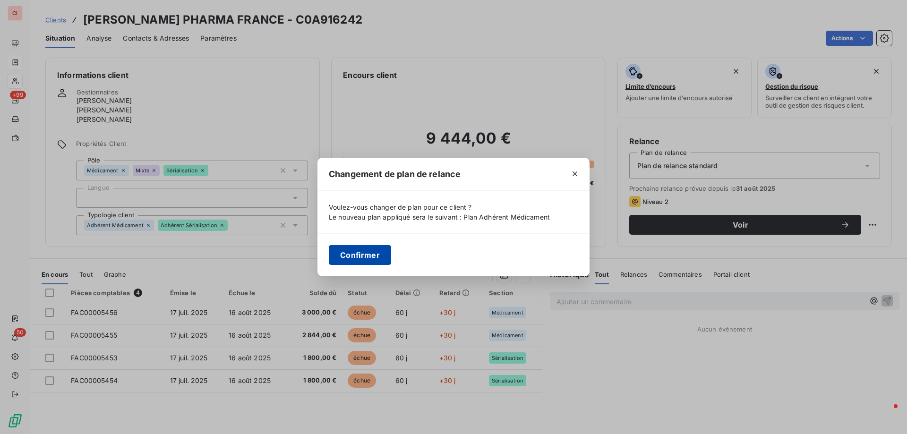
click at [363, 262] on button "Confirmer" at bounding box center [360, 255] width 62 height 20
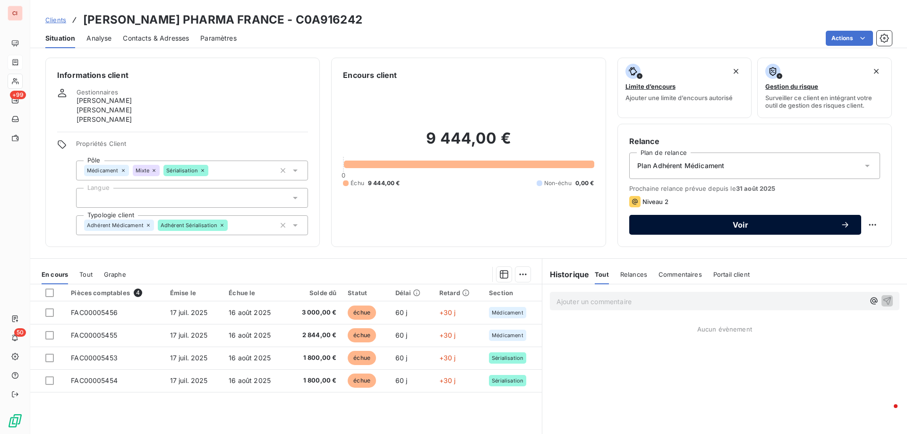
click at [809, 232] on button "Voir" at bounding box center [745, 225] width 232 height 20
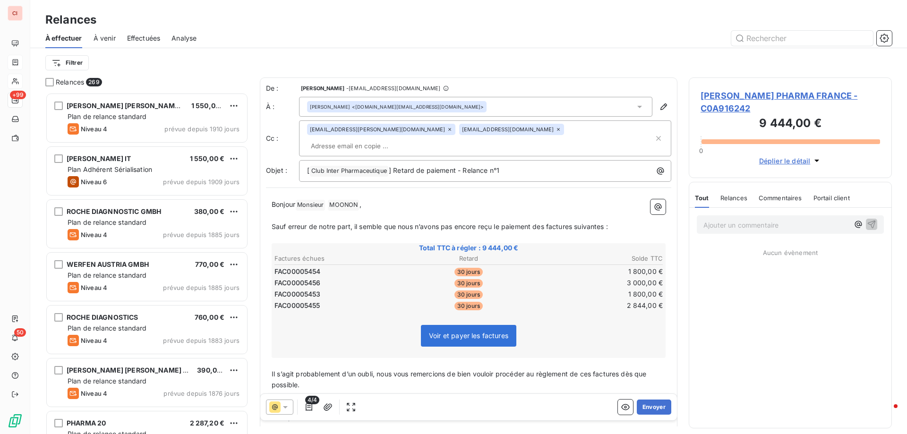
scroll to position [334, 196]
click at [285, 409] on icon at bounding box center [285, 406] width 9 height 9
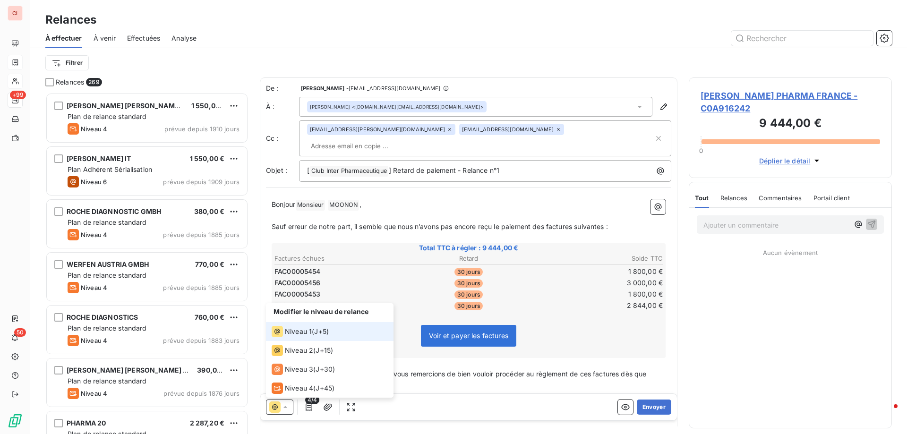
click at [307, 335] on span "Niveau 1" at bounding box center [298, 331] width 27 height 9
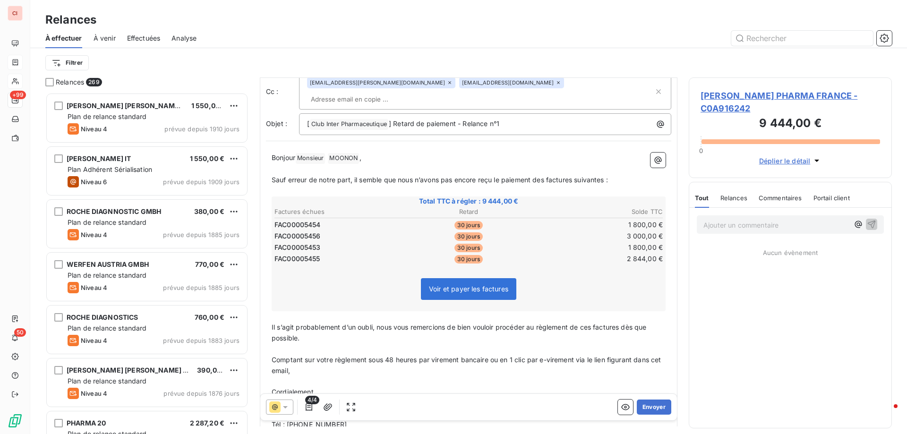
scroll to position [0, 0]
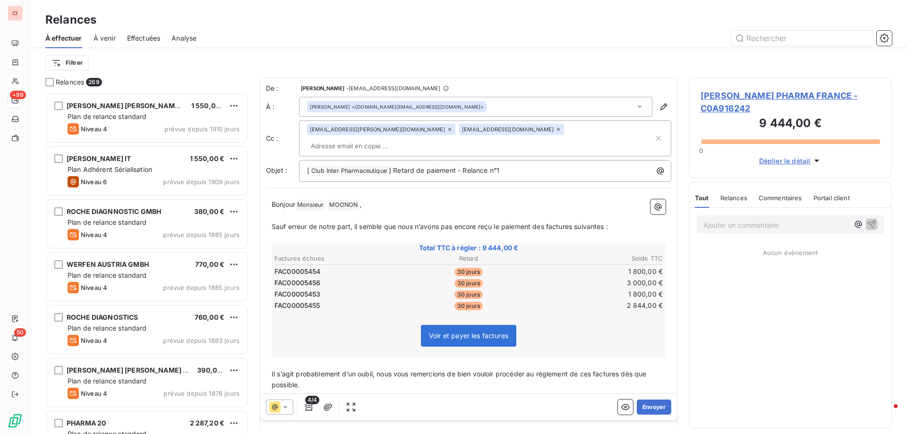
click at [798, 97] on span "ANGELINI PHARMA FRANCE - C0A916242" at bounding box center [789, 102] width 179 height 26
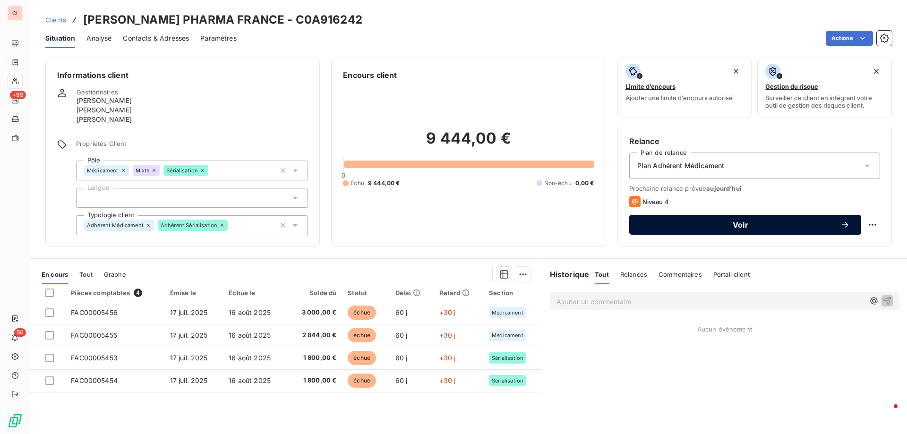
click at [766, 225] on span "Voir" at bounding box center [740, 225] width 200 height 8
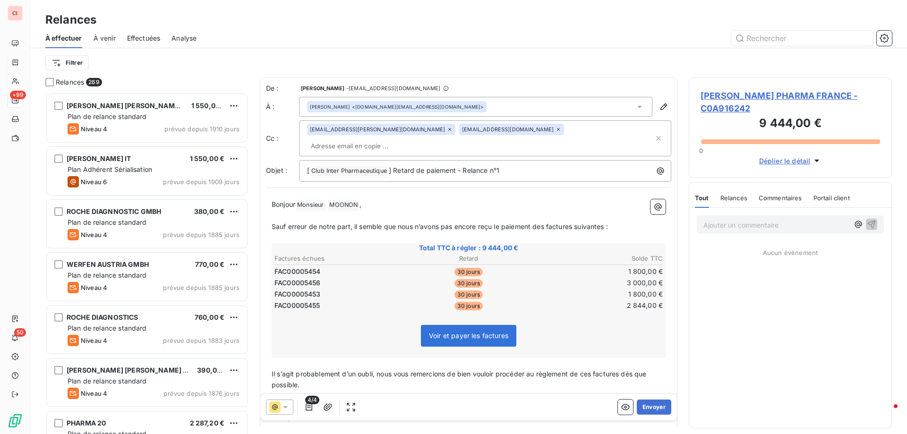
scroll to position [334, 196]
click at [790, 115] on h3 "9 444,00 €" at bounding box center [789, 124] width 179 height 19
click at [790, 97] on span "ANGELINI PHARMA FRANCE - C0A916242" at bounding box center [789, 102] width 179 height 26
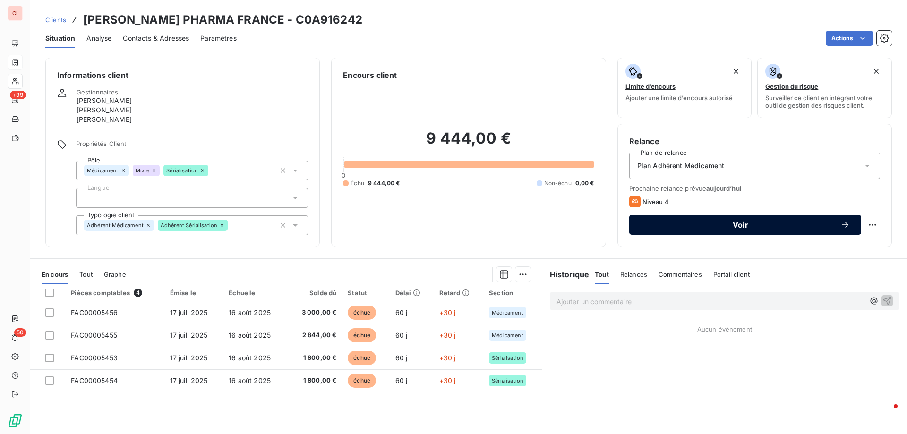
click at [773, 220] on div "Voir" at bounding box center [744, 224] width 209 height 9
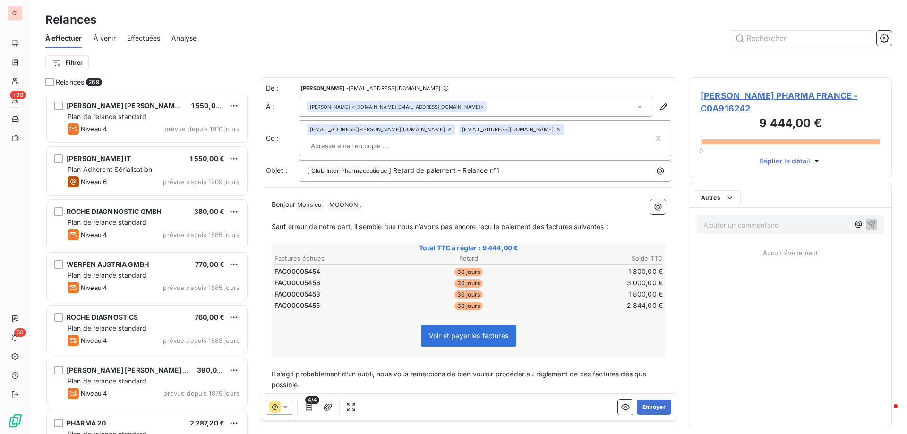
scroll to position [334, 196]
click at [289, 412] on div at bounding box center [279, 407] width 27 height 15
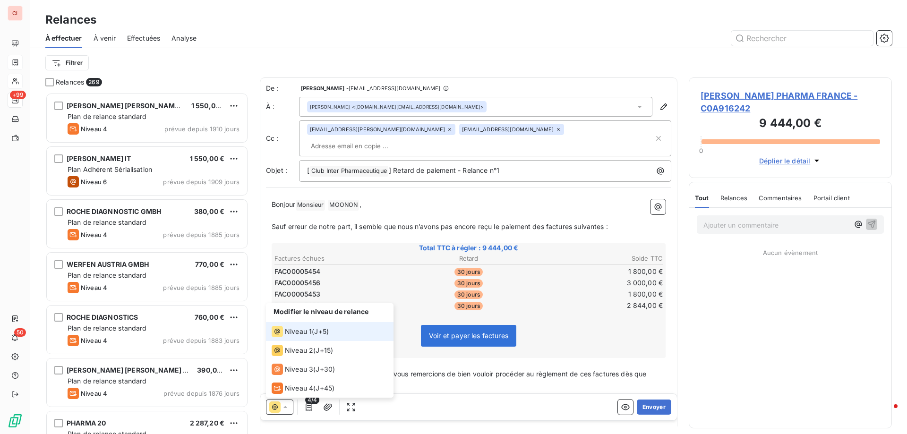
click at [299, 331] on span "Niveau 1" at bounding box center [298, 331] width 27 height 9
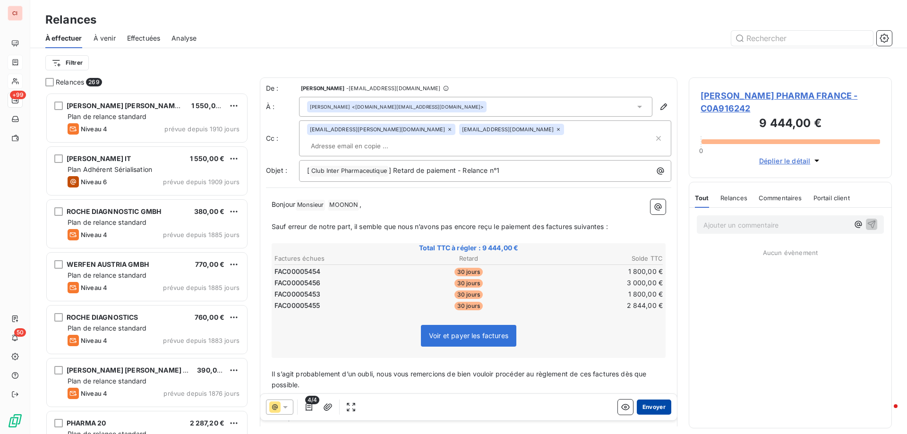
click at [646, 405] on button "Envoyer" at bounding box center [654, 407] width 34 height 15
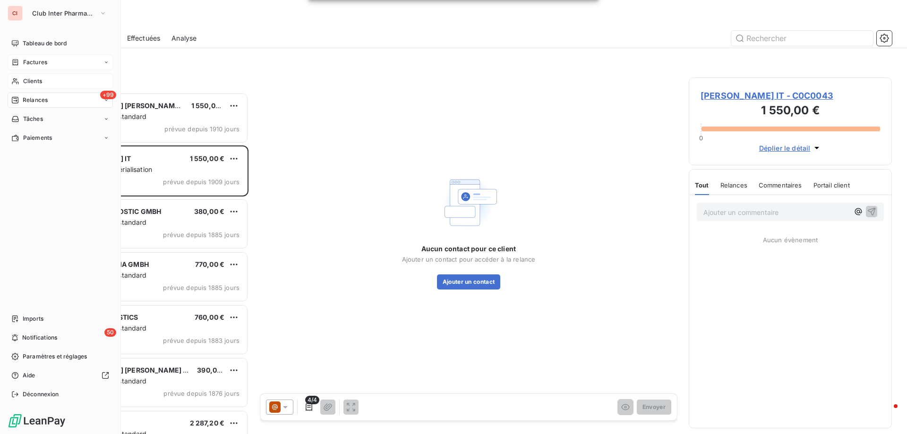
click at [24, 81] on span "Clients" at bounding box center [32, 81] width 19 height 9
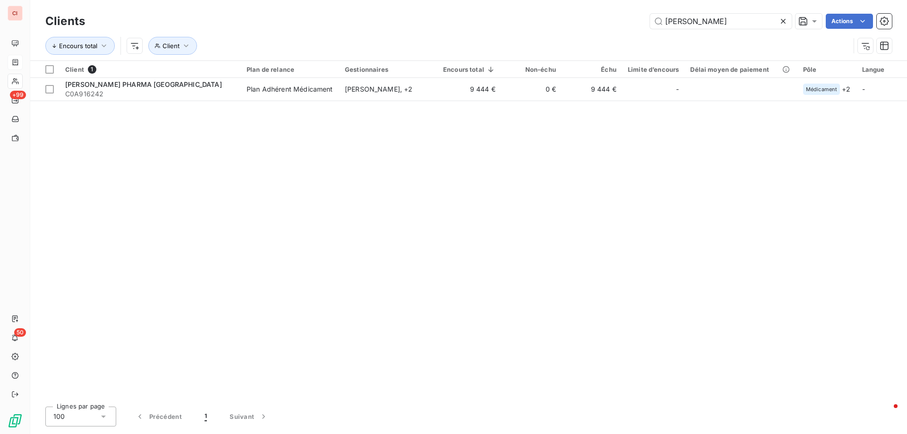
drag, startPoint x: 706, startPoint y: 21, endPoint x: 643, endPoint y: 17, distance: 63.4
click at [644, 17] on div "ANGELINI Actions" at bounding box center [493, 21] width 795 height 15
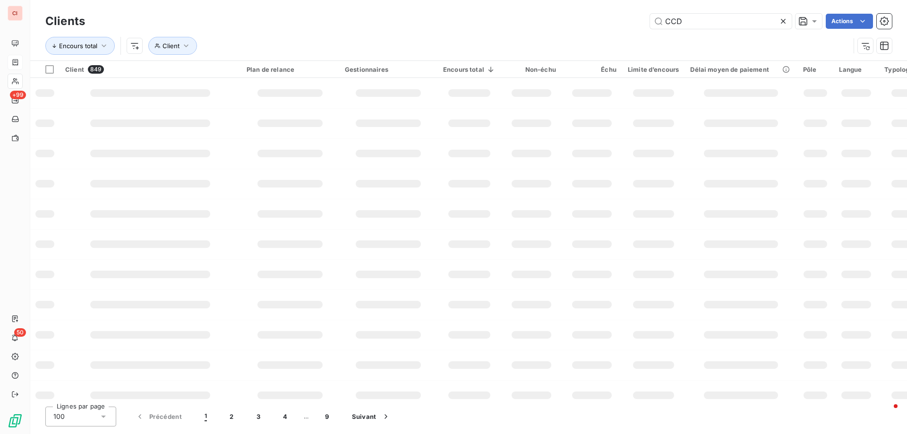
type input "CCD"
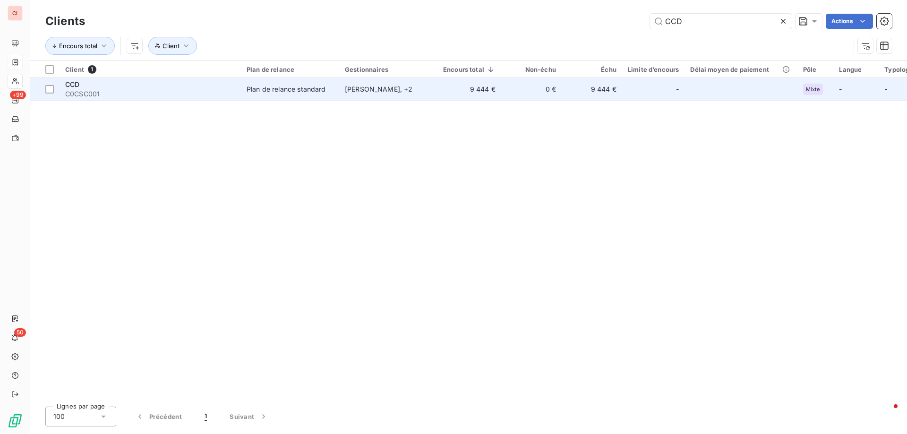
click at [380, 92] on div "Fabienne MAIGNAN , + 2" at bounding box center [388, 89] width 87 height 9
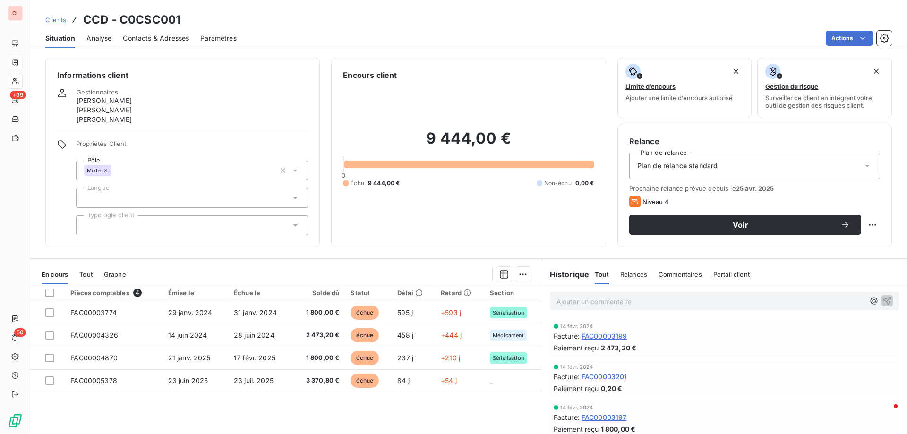
click at [173, 40] on span "Contacts & Adresses" at bounding box center [156, 38] width 66 height 9
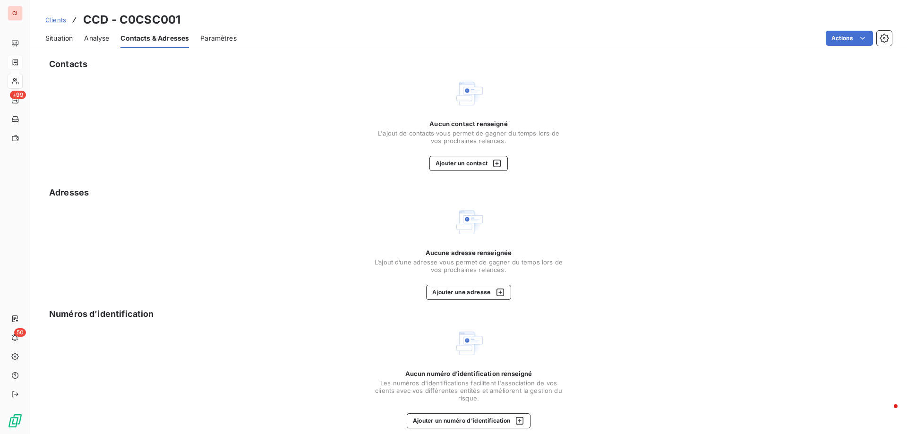
click at [63, 37] on span "Situation" at bounding box center [58, 38] width 27 height 9
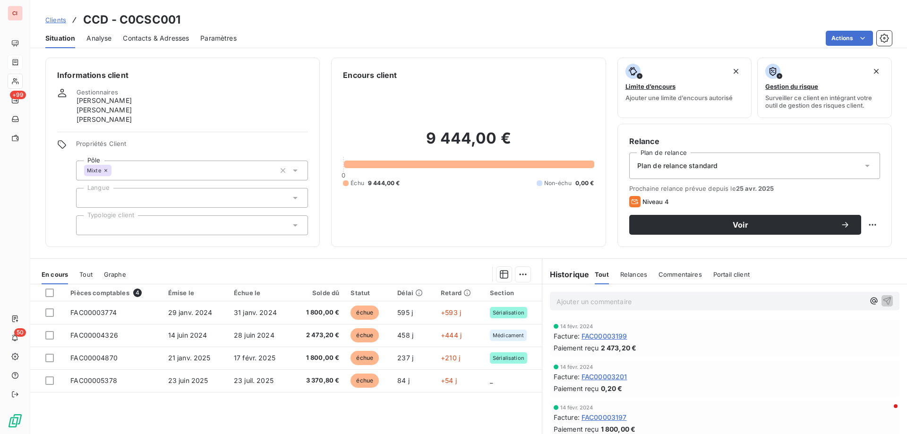
click at [148, 39] on span "Contacts & Adresses" at bounding box center [156, 38] width 66 height 9
